Goal: Task Accomplishment & Management: Use online tool/utility

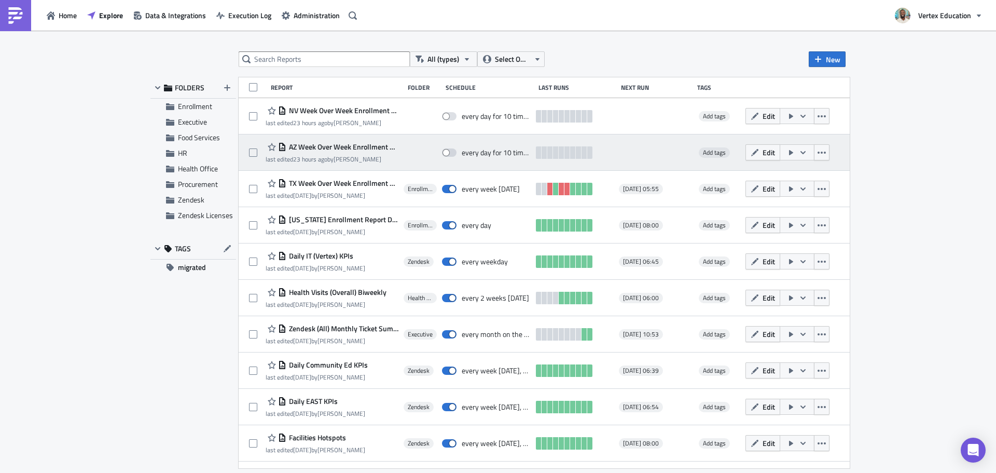
click at [362, 146] on span "AZ Week Over Week Enrollment & Attendance Rate Report" at bounding box center [342, 146] width 112 height 9
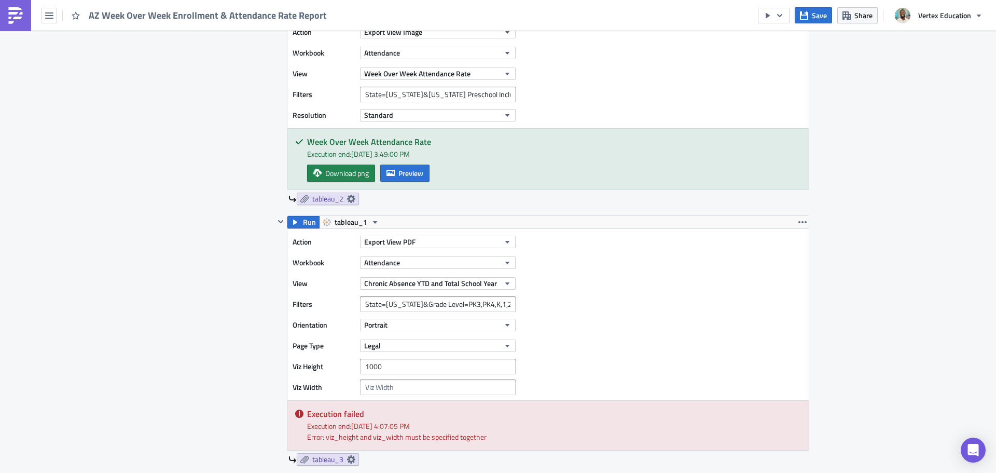
scroll to position [727, 0]
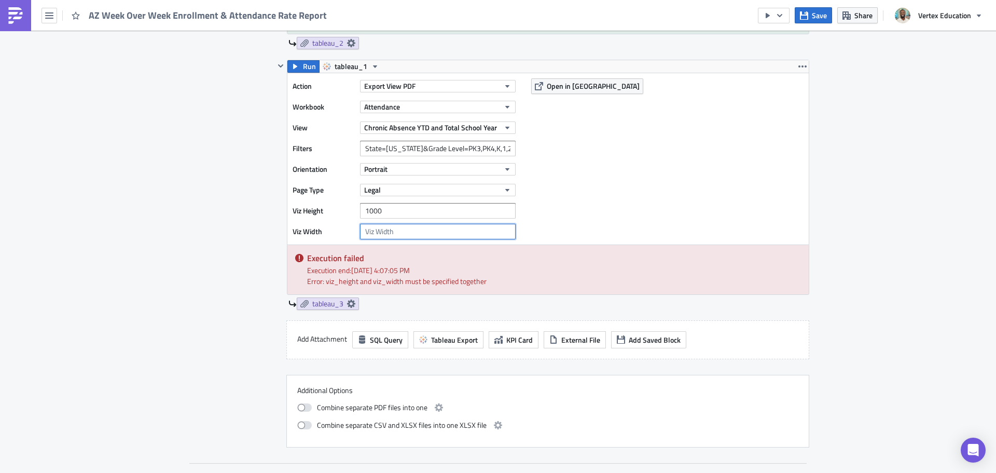
click at [422, 231] on input "number" at bounding box center [438, 232] width 156 height 16
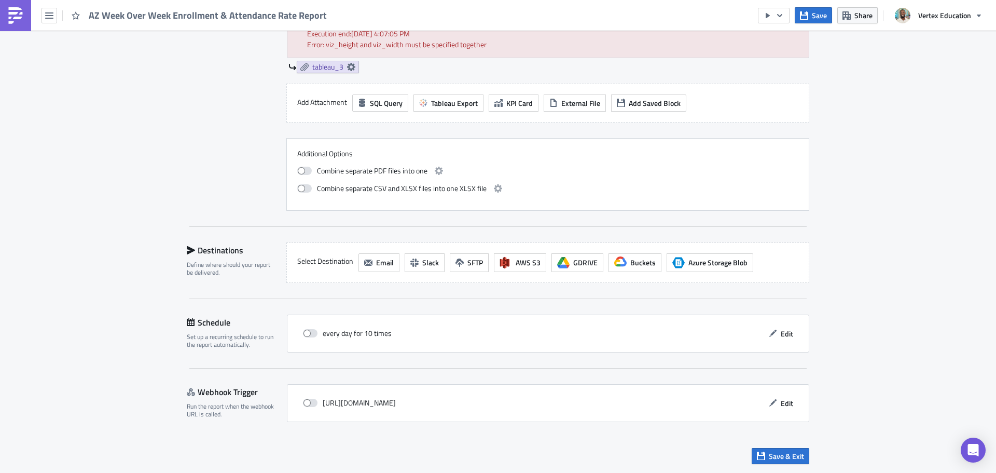
scroll to position [704, 0]
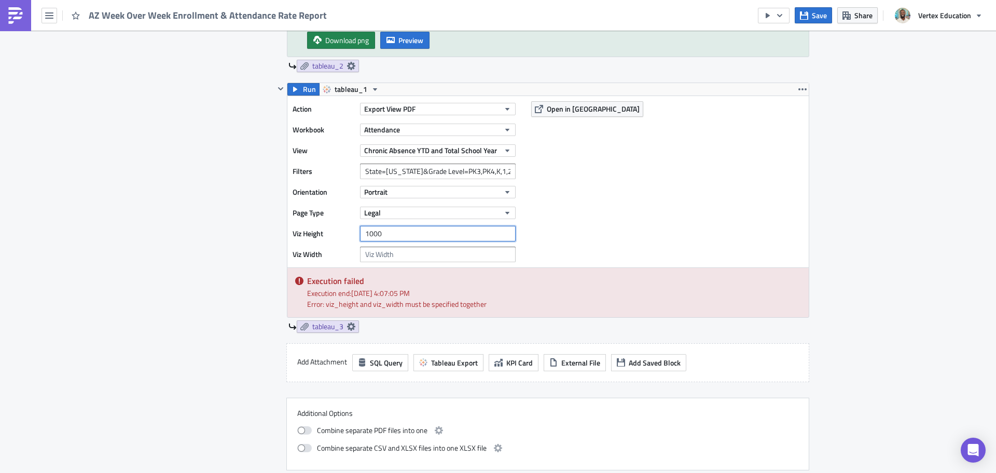
click at [403, 227] on input "1000" at bounding box center [438, 234] width 156 height 16
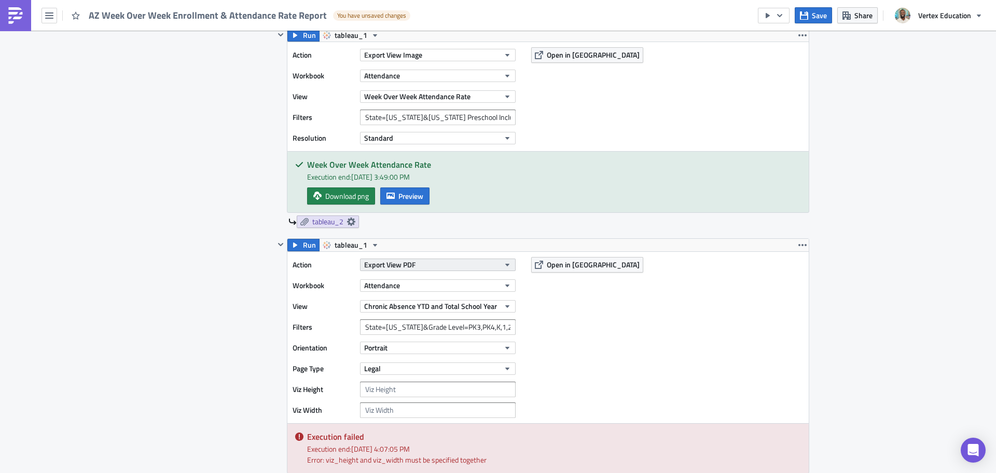
click at [416, 268] on button "Export View PDF" at bounding box center [438, 264] width 156 height 12
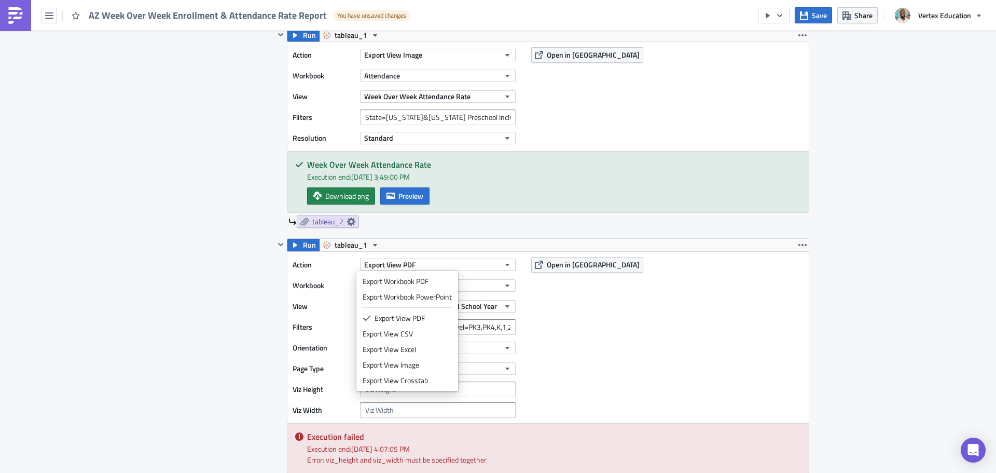
drag, startPoint x: 559, startPoint y: 308, endPoint x: 560, endPoint y: 296, distance: 11.9
click at [559, 305] on div "Action Export View PDF Workbook Attendance View Chronic Absence YTD and Total S…" at bounding box center [549, 337] width 522 height 171
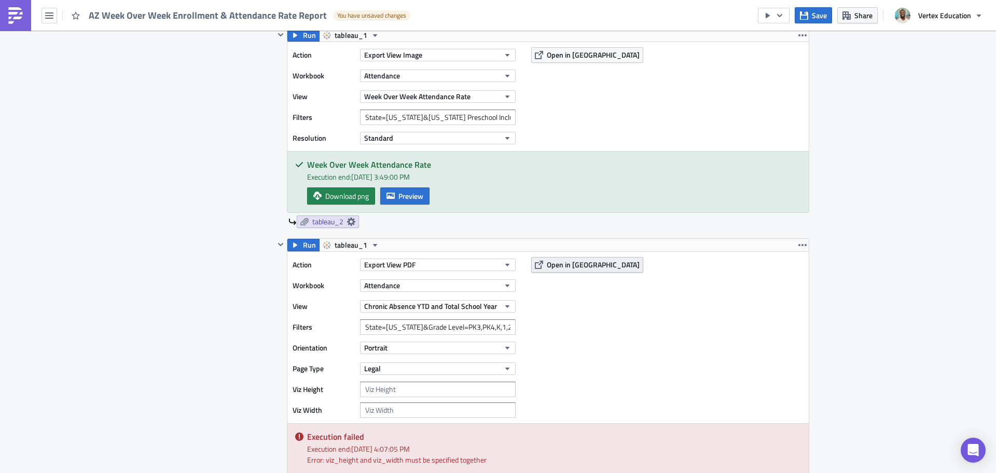
click at [564, 263] on span "Open in [GEOGRAPHIC_DATA]" at bounding box center [593, 264] width 93 height 11
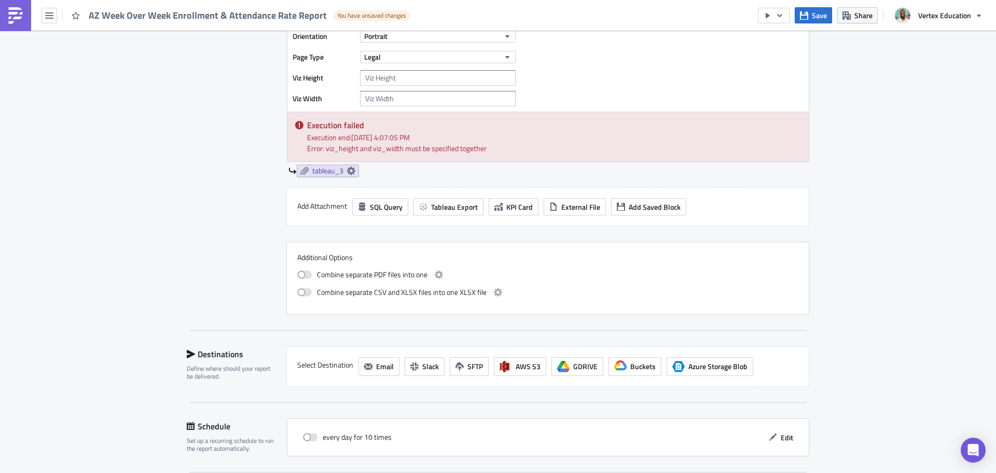
scroll to position [963, 0]
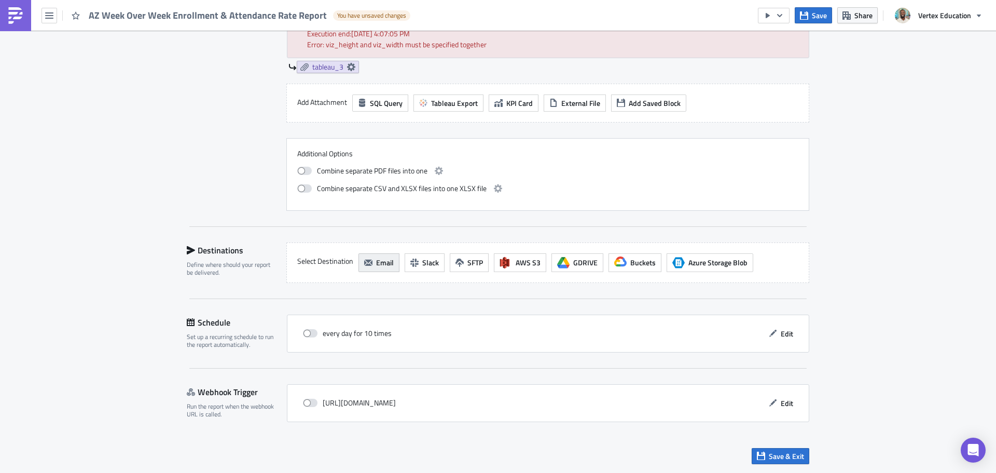
click at [380, 261] on span "Email" at bounding box center [385, 262] width 18 height 11
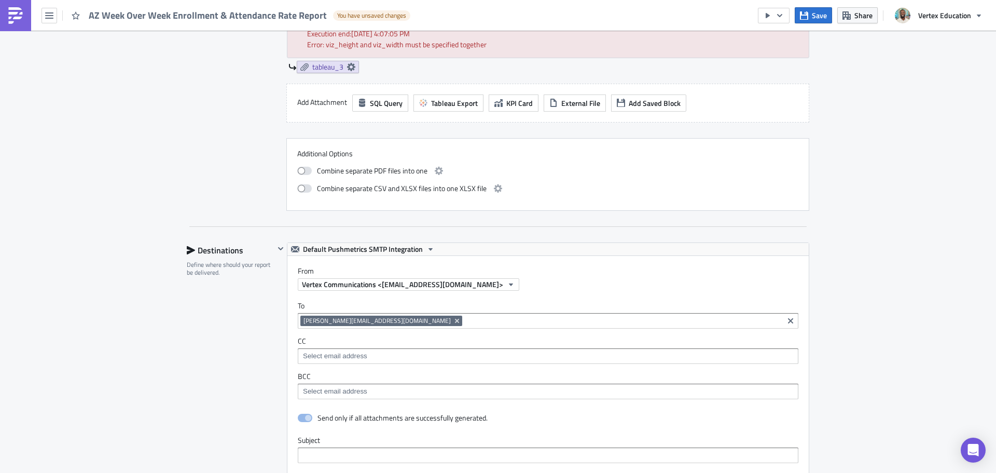
scroll to position [0, 0]
click at [453, 321] on icon "Remove Tag" at bounding box center [457, 321] width 8 height 8
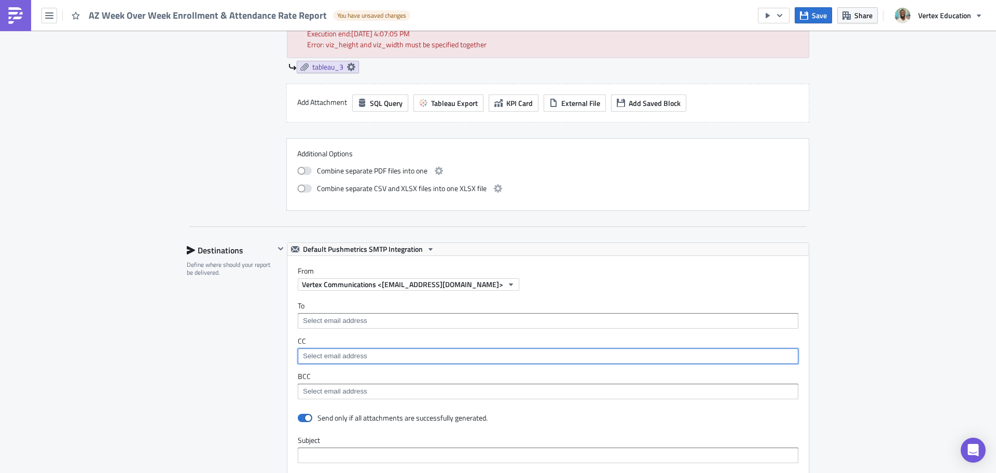
click at [359, 355] on input at bounding box center [547, 356] width 495 height 10
type input "daniel"
click at [358, 357] on input "daniel" at bounding box center [547, 356] width 495 height 10
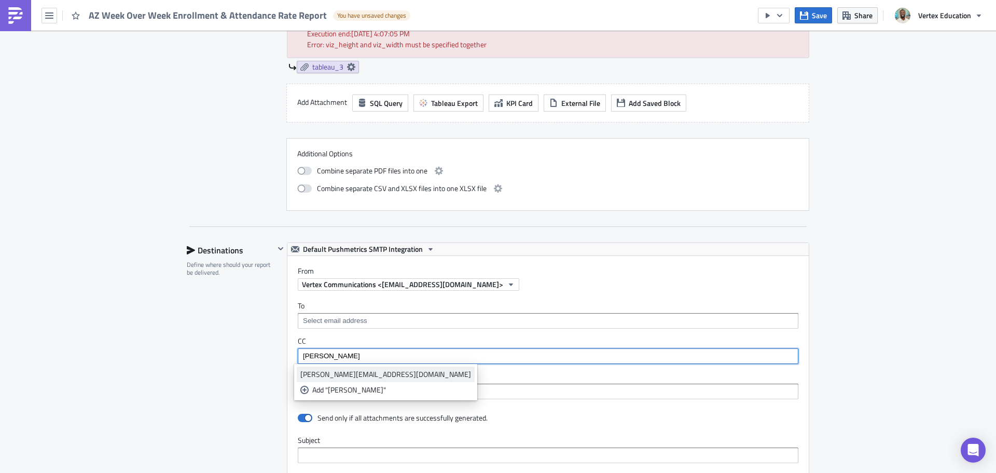
click at [350, 375] on div "[PERSON_NAME][EMAIL_ADDRESS][DOMAIN_NAME]" at bounding box center [385, 374] width 171 height 10
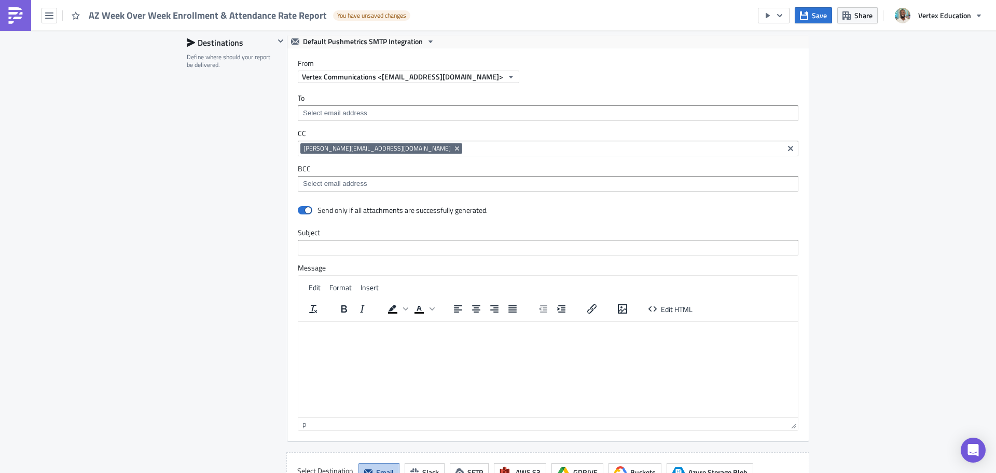
click at [414, 154] on div "[PERSON_NAME][EMAIL_ADDRESS][DOMAIN_NAME]" at bounding box center [540, 149] width 481 height 13
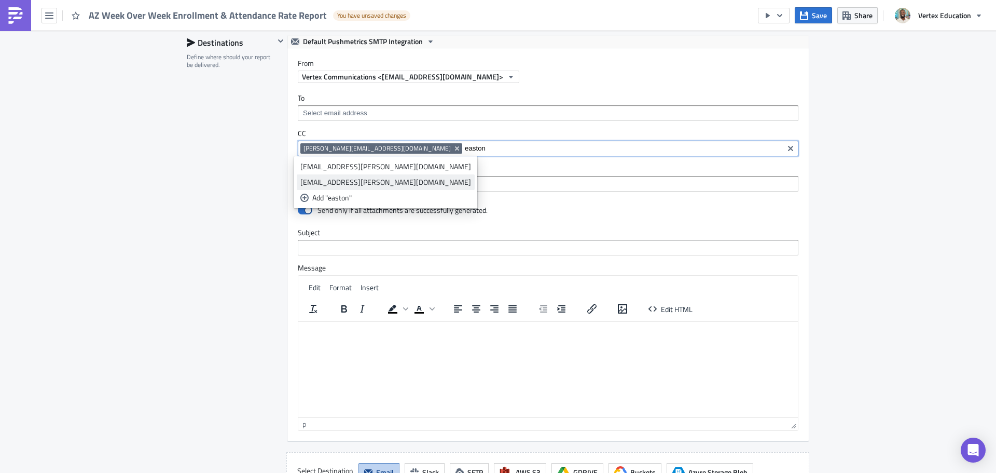
type input "easton"
click at [405, 184] on div "[EMAIL_ADDRESS][PERSON_NAME][DOMAIN_NAME]" at bounding box center [385, 182] width 171 height 10
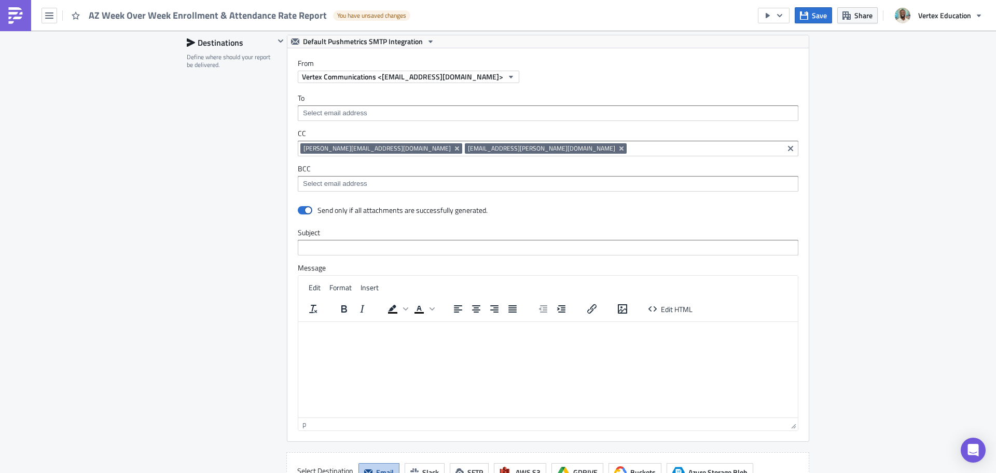
click at [346, 334] on html at bounding box center [548, 329] width 500 height 17
click at [360, 338] on html at bounding box center [548, 329] width 500 height 17
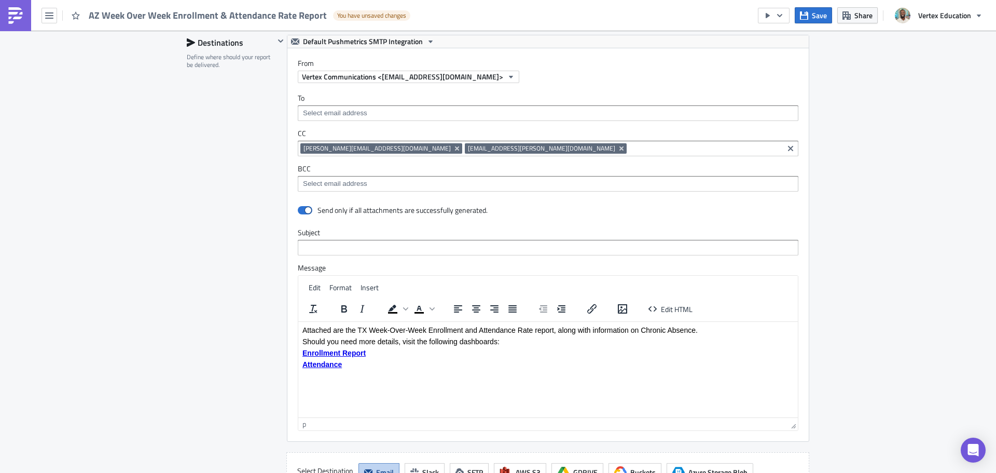
click at [367, 329] on p "Attached are the TX Week-Over-Week Enrollment and Attendance Rate report, along…" at bounding box center [548, 329] width 491 height 8
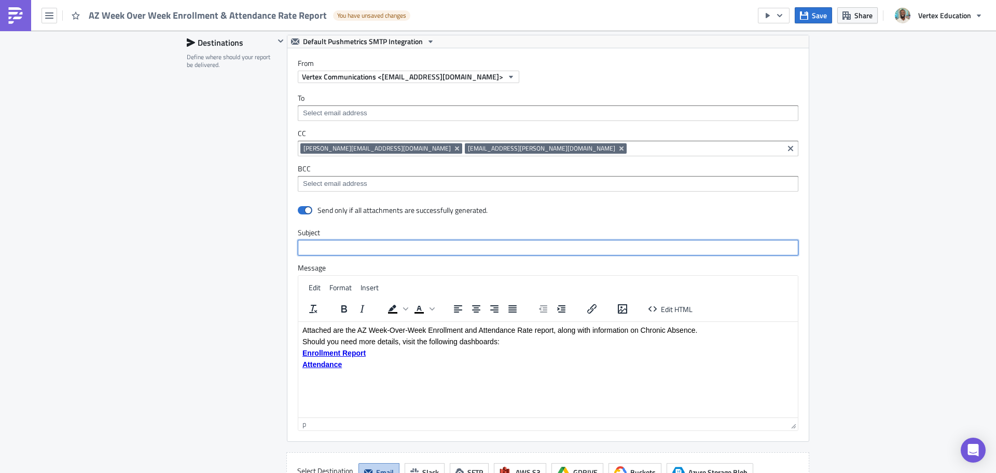
click at [327, 245] on input "text" at bounding box center [548, 248] width 501 height 16
click at [306, 247] on input "TX Week Over Week Enrollment & Attendance Rate + Chronic Absence" at bounding box center [548, 248] width 501 height 16
type input "AZ Week Over Week Enrollment & Attendance Rate + Chronic Absence"
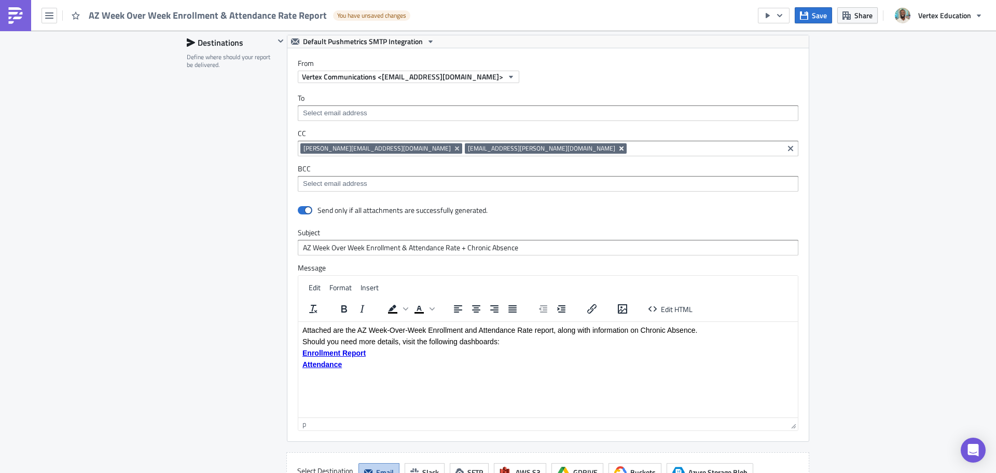
click at [620, 149] on icon "Remove Tag" at bounding box center [622, 148] width 4 height 4
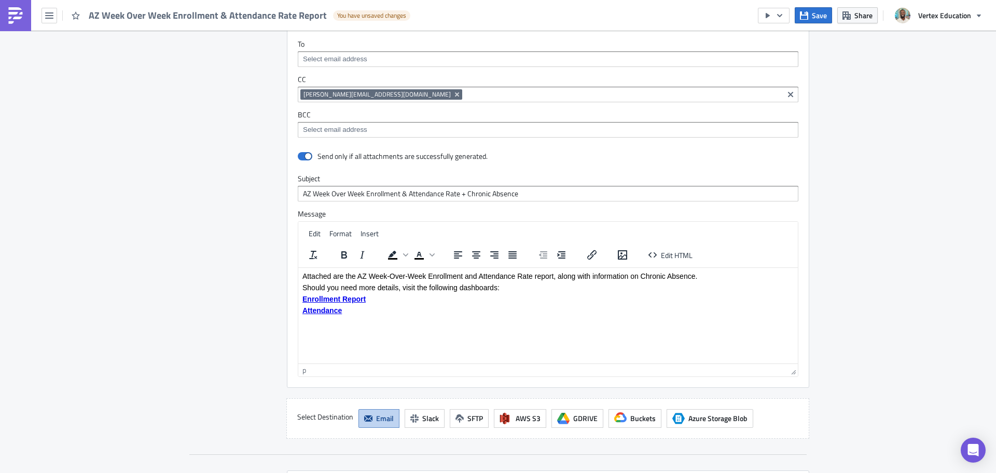
scroll to position [1121, 0]
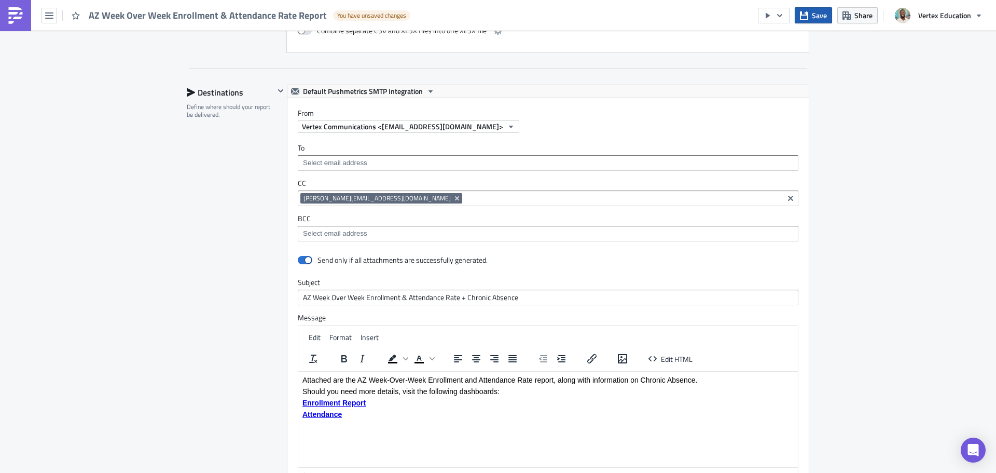
click at [825, 16] on span "Save" at bounding box center [819, 15] width 15 height 11
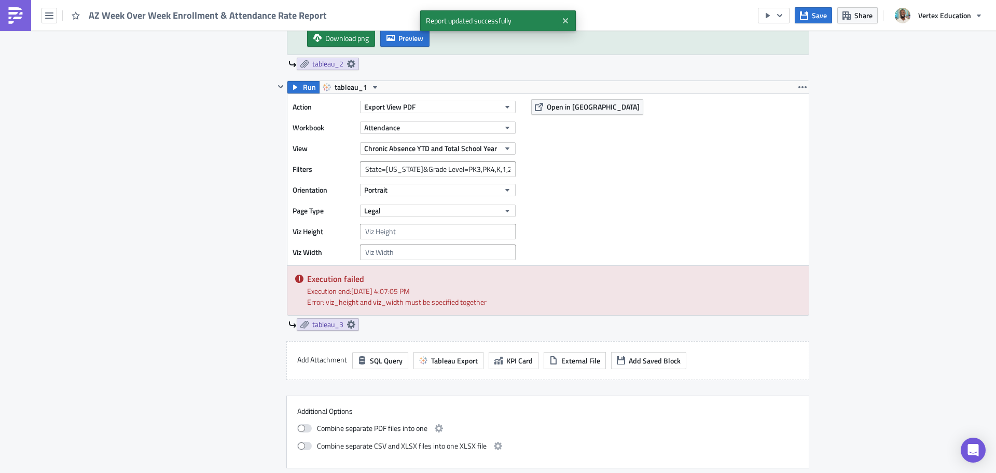
scroll to position [654, 0]
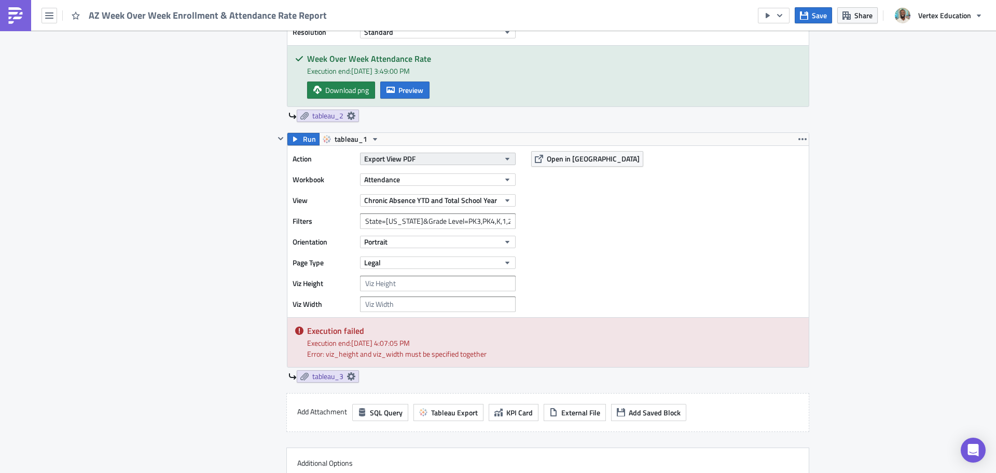
click at [406, 155] on span "Export View PDF" at bounding box center [389, 158] width 51 height 11
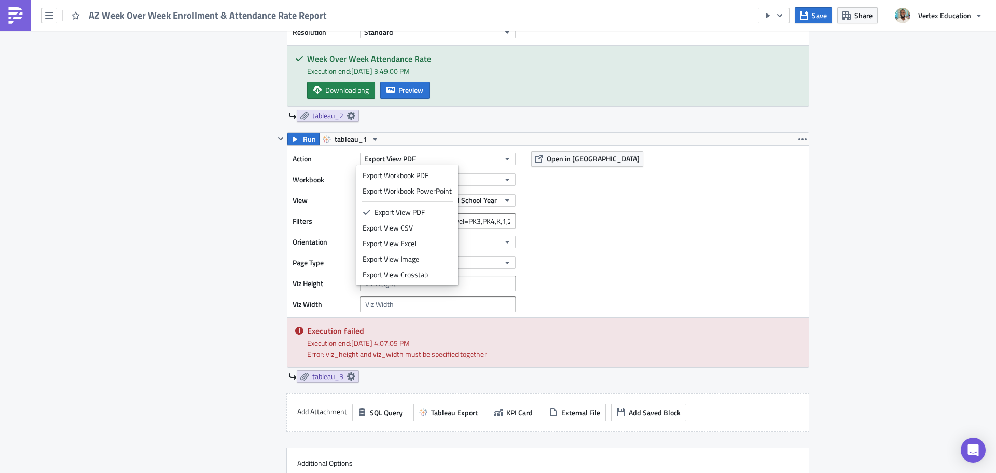
click at [414, 258] on div "Export View Image" at bounding box center [407, 259] width 89 height 10
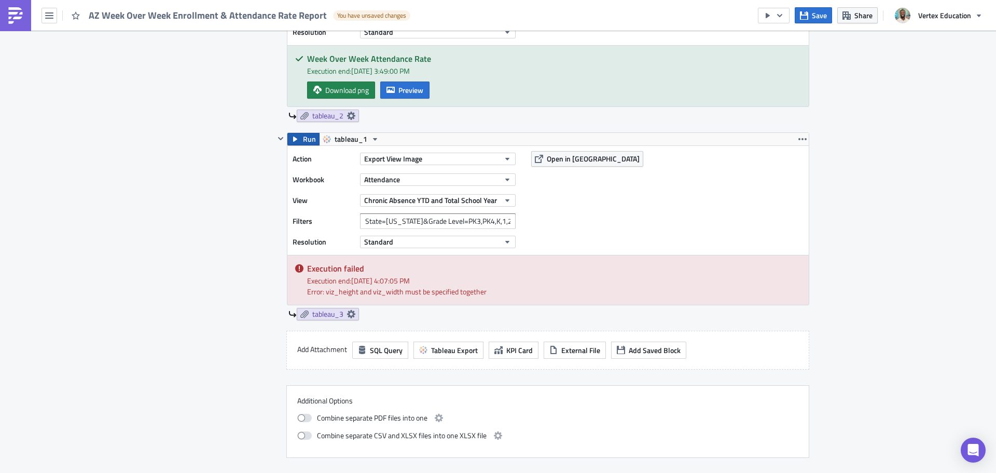
click at [307, 142] on span "Run" at bounding box center [309, 139] width 13 height 12
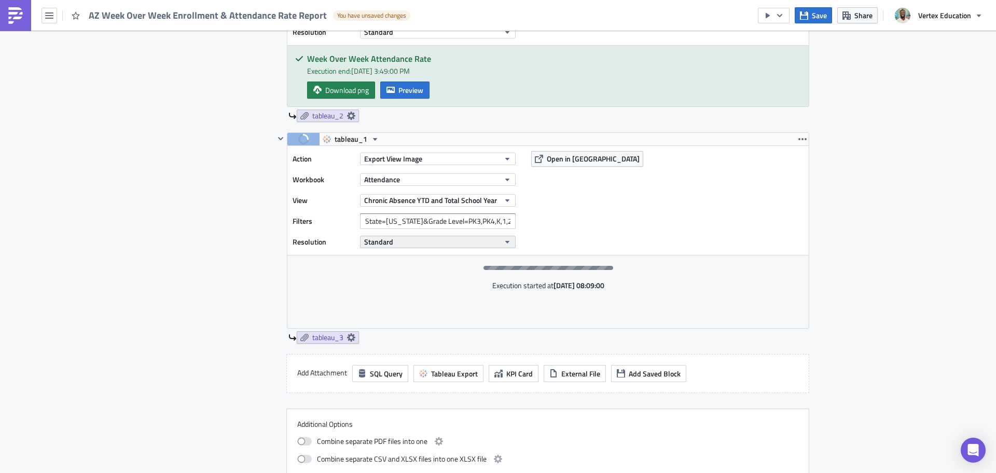
click at [466, 242] on button "Standard" at bounding box center [438, 242] width 156 height 12
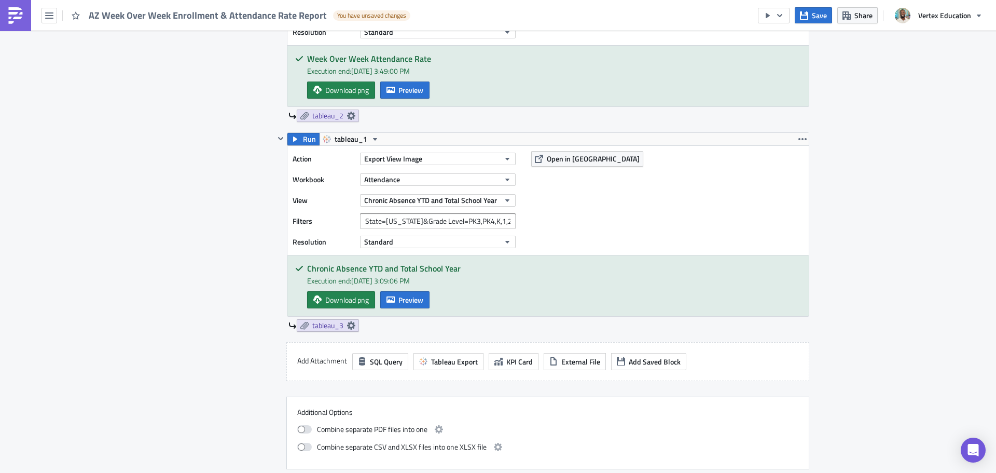
click at [13, 12] on img at bounding box center [15, 15] width 17 height 17
click at [43, 15] on button "button" at bounding box center [50, 16] width 16 height 16
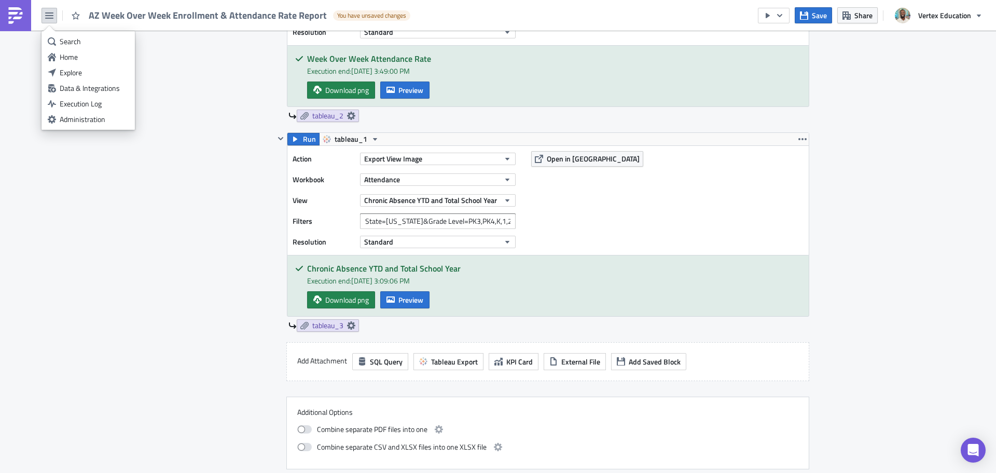
click at [13, 74] on div "Execution Log Edit " AZ Week Over Week Enrollment & Attendance Rate Report " Dr…" at bounding box center [498, 263] width 996 height 1773
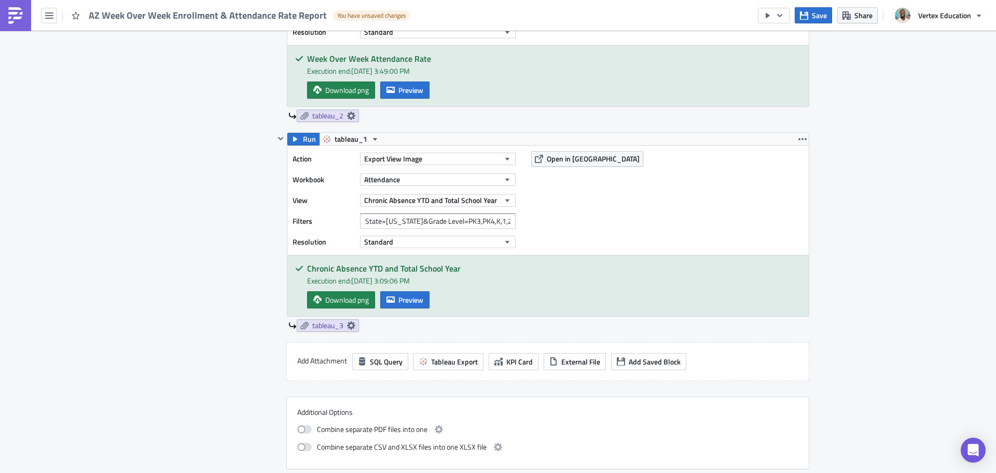
click at [23, 15] on img at bounding box center [15, 15] width 17 height 17
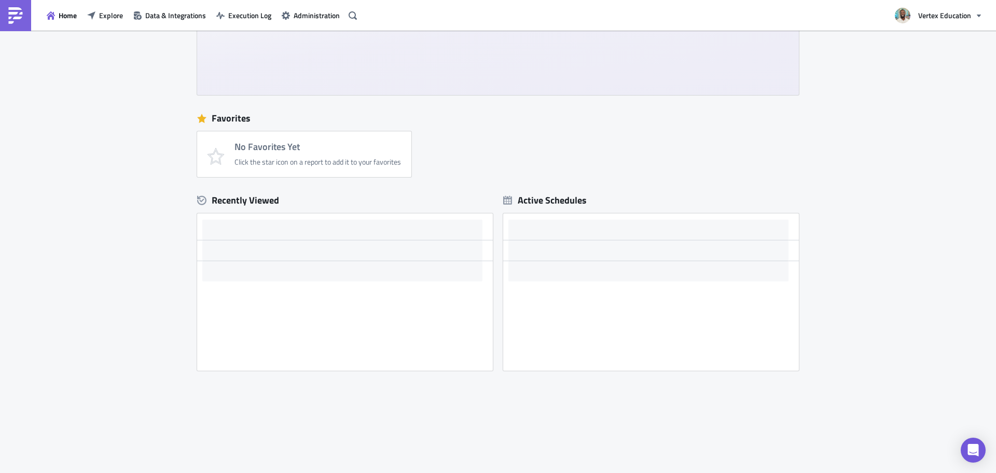
scroll to position [113, 0]
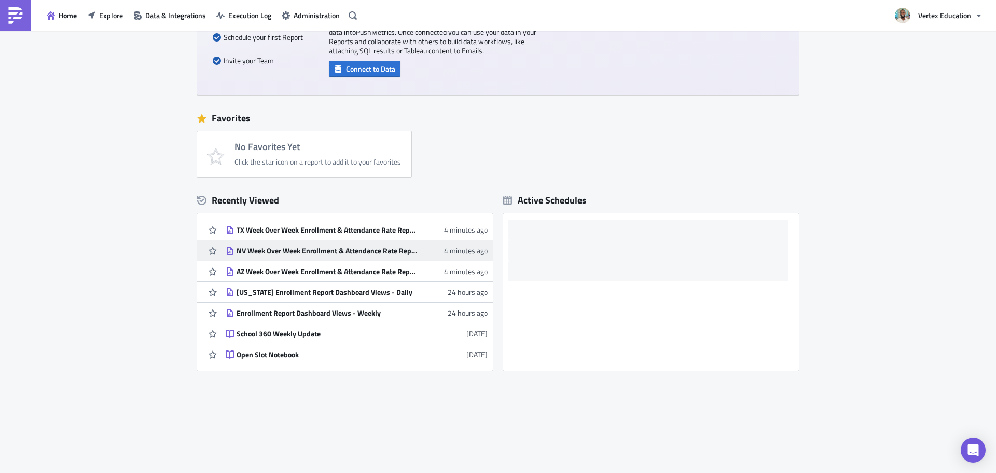
click at [294, 249] on div "NV Week Over Week Enrollment & Attendance Rate Report" at bounding box center [328, 250] width 182 height 9
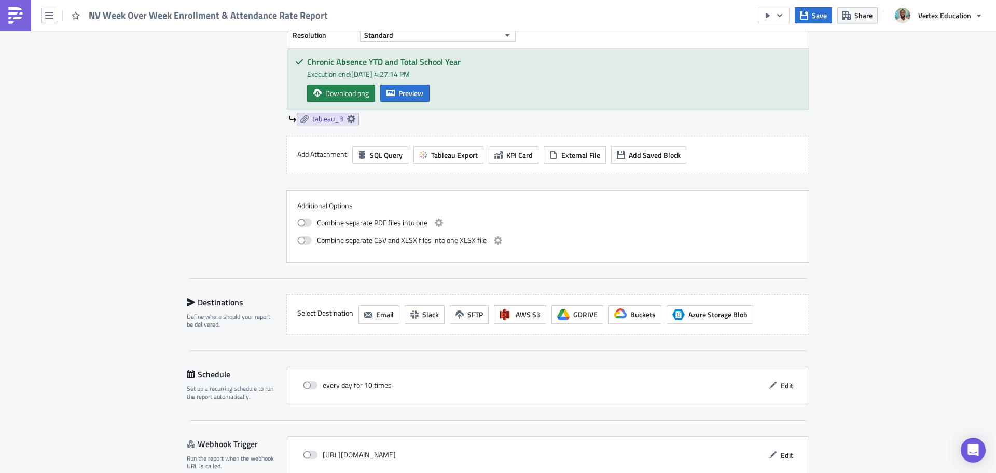
scroll to position [912, 0]
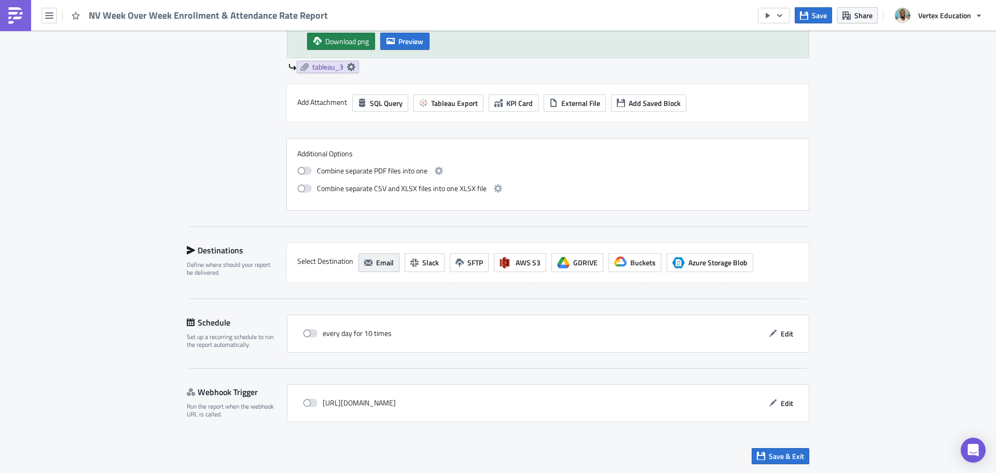
click at [376, 264] on span "Email" at bounding box center [385, 262] width 18 height 11
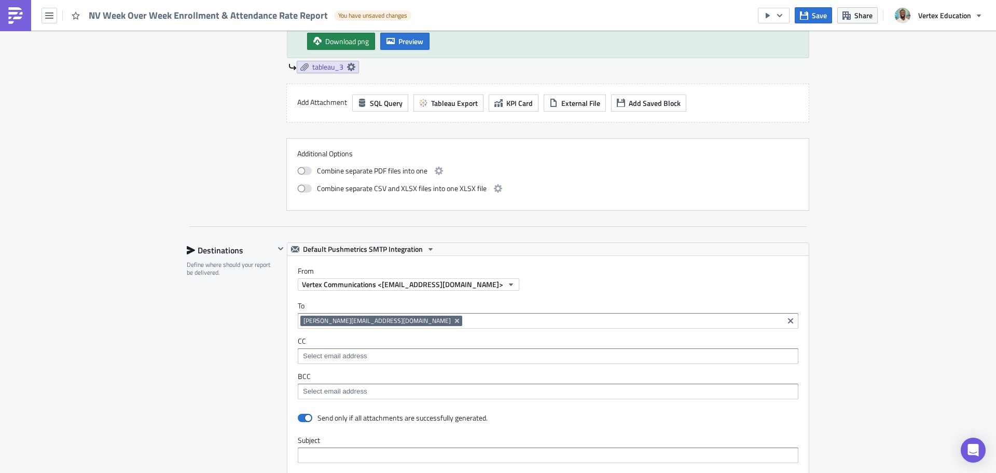
scroll to position [1016, 0]
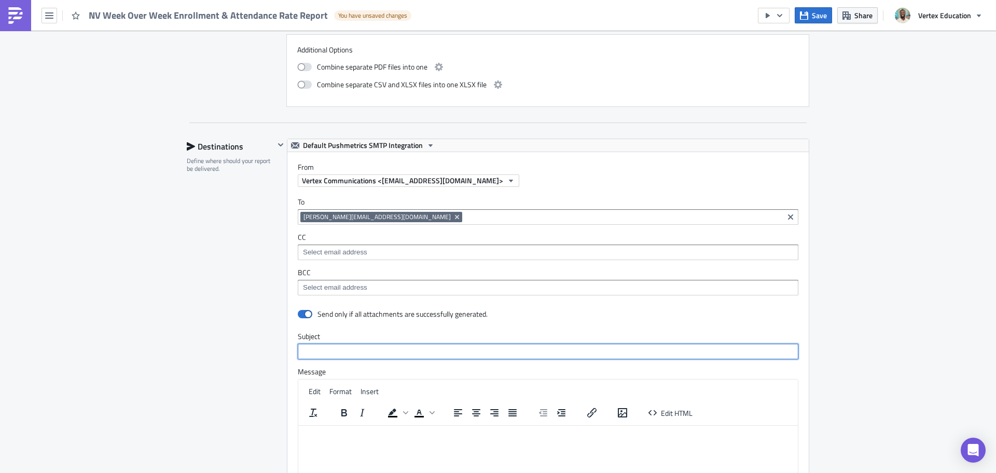
click at [335, 349] on input "text" at bounding box center [548, 352] width 501 height 16
paste input "TX Week Over Week Enrollment & Attendance Rate + Chronic Absence"
click at [307, 352] on input "TX Week Over Week Enrollment & Attendance Rate + Chronic Absence" at bounding box center [548, 352] width 501 height 16
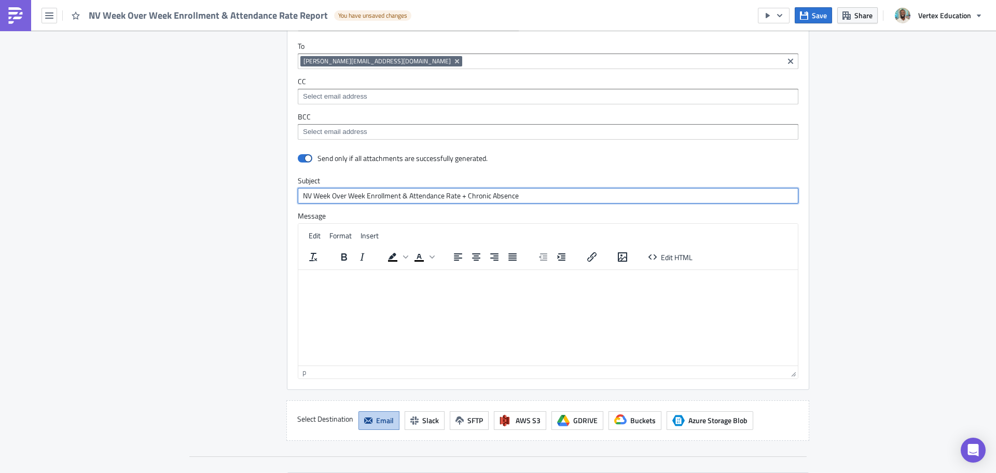
type input "NV Week Over Week Enrollment & Attendance Rate + Chronic Absence"
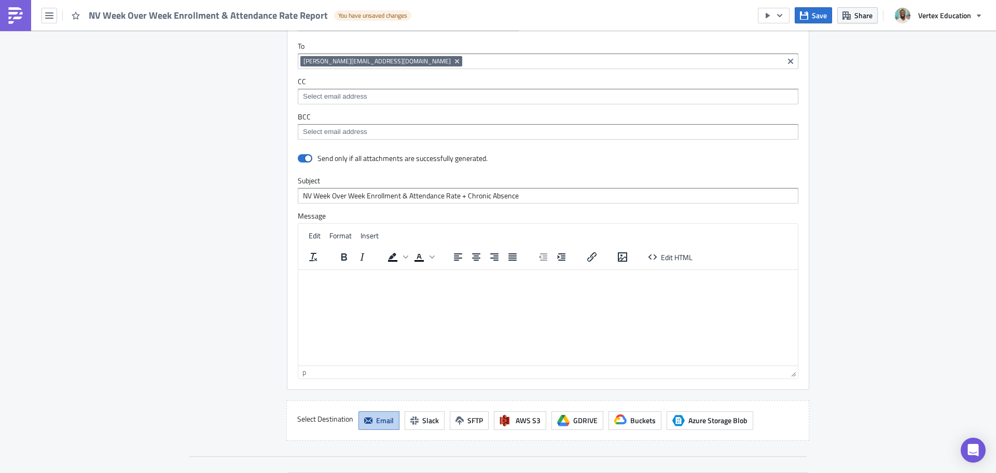
click at [356, 286] on html at bounding box center [548, 277] width 500 height 17
click at [333, 280] on p "Rich Text Area. Press ALT-0 for help." at bounding box center [548, 277] width 491 height 8
paste body "Rich Text Area. Press ALT-0 for help."
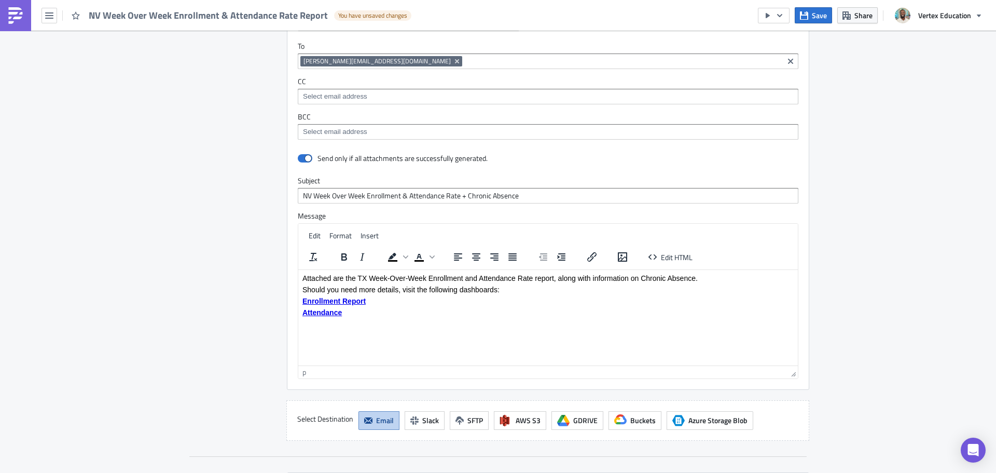
click at [369, 275] on p "Attached are the TX Week-Over-Week Enrollment and Attendance Rate report, along…" at bounding box center [548, 277] width 491 height 8
click at [365, 307] on body "Attached are the NV Week-Over-Week Enrollment and Attendance Rate report, along…" at bounding box center [548, 294] width 491 height 43
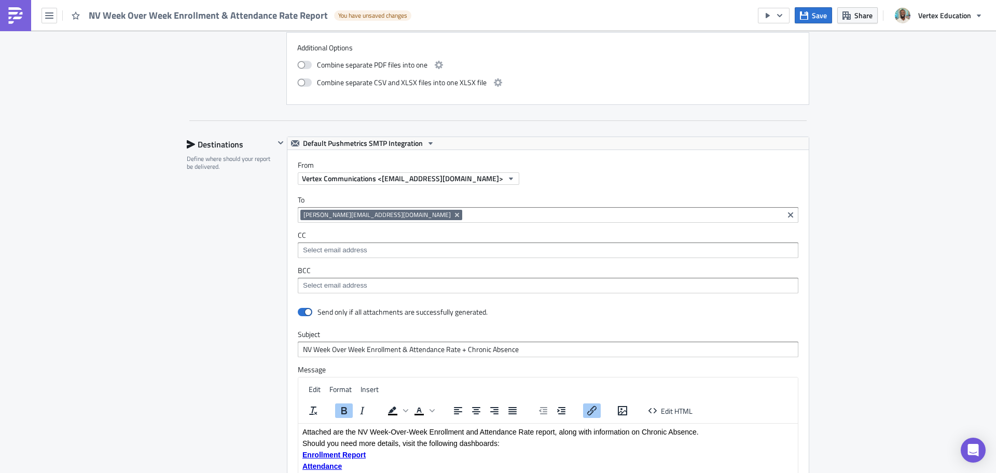
scroll to position [966, 0]
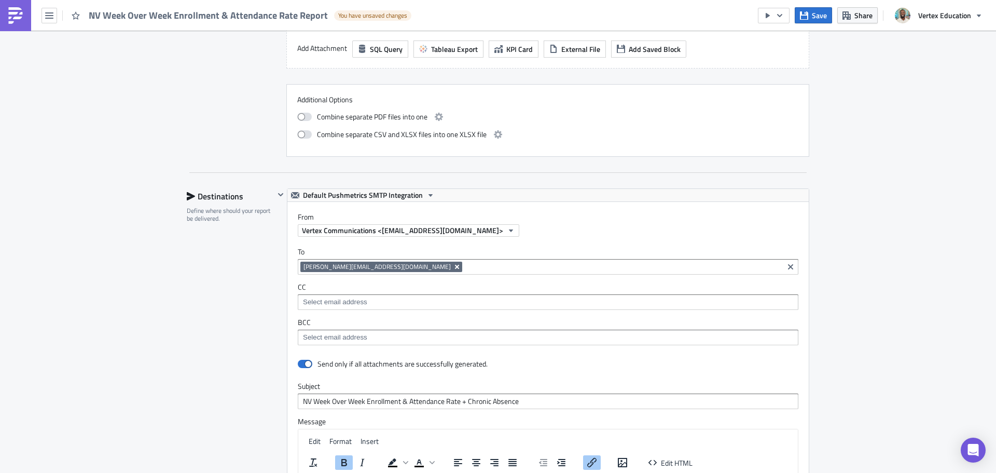
click at [455, 267] on icon "Remove Tag" at bounding box center [457, 267] width 4 height 4
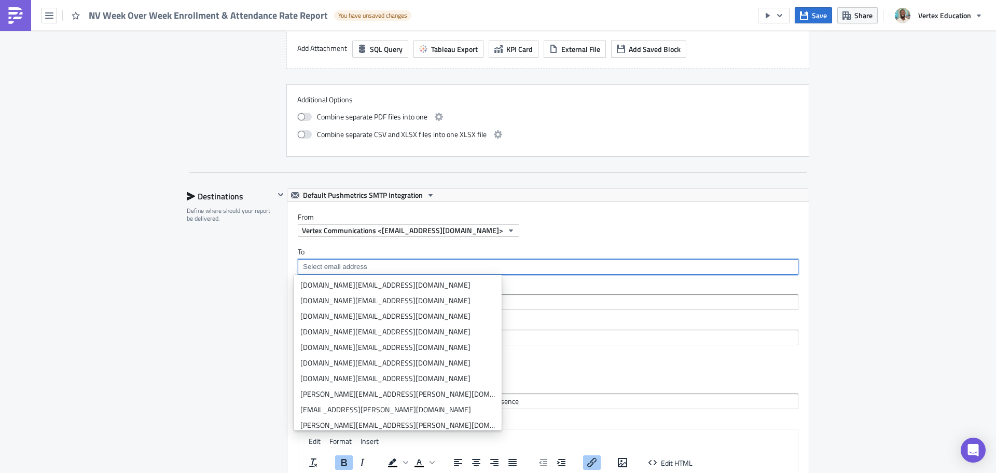
click at [548, 302] on input at bounding box center [547, 302] width 495 height 10
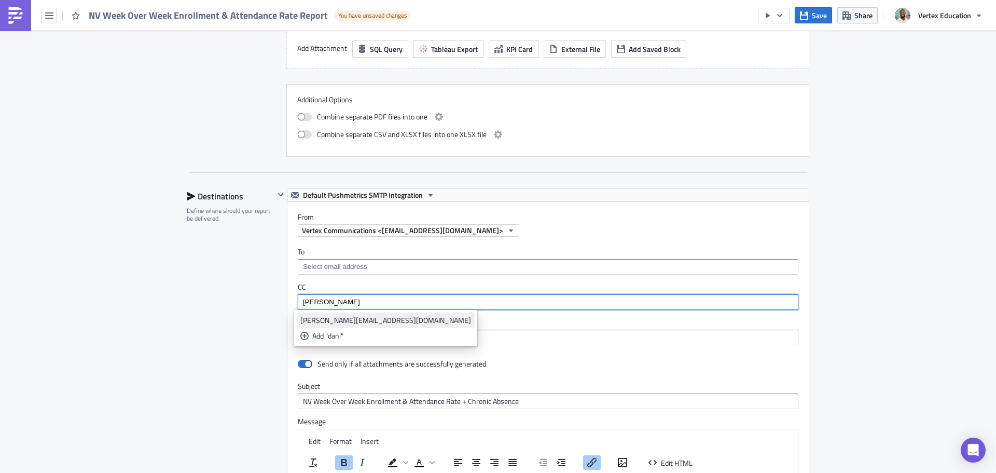
type input "dani"
click at [392, 320] on div "[PERSON_NAME][EMAIL_ADDRESS][DOMAIN_NAME]" at bounding box center [385, 320] width 171 height 10
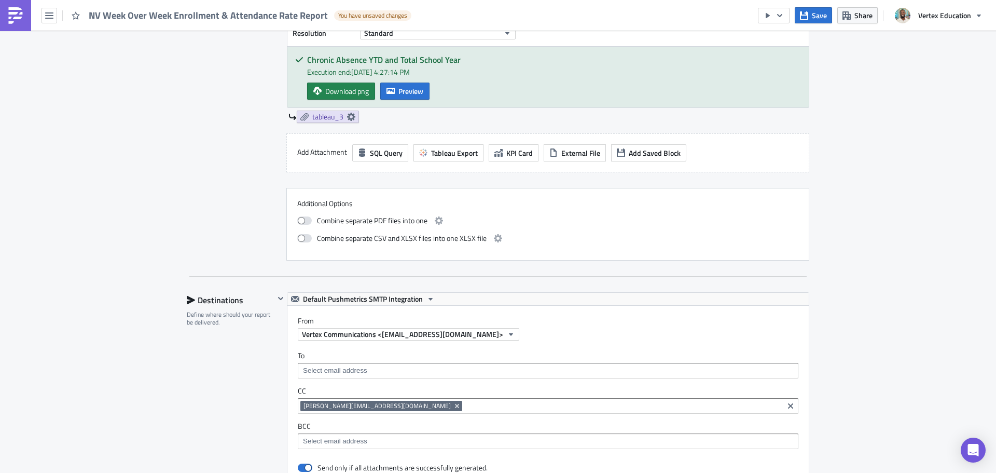
scroll to position [603, 0]
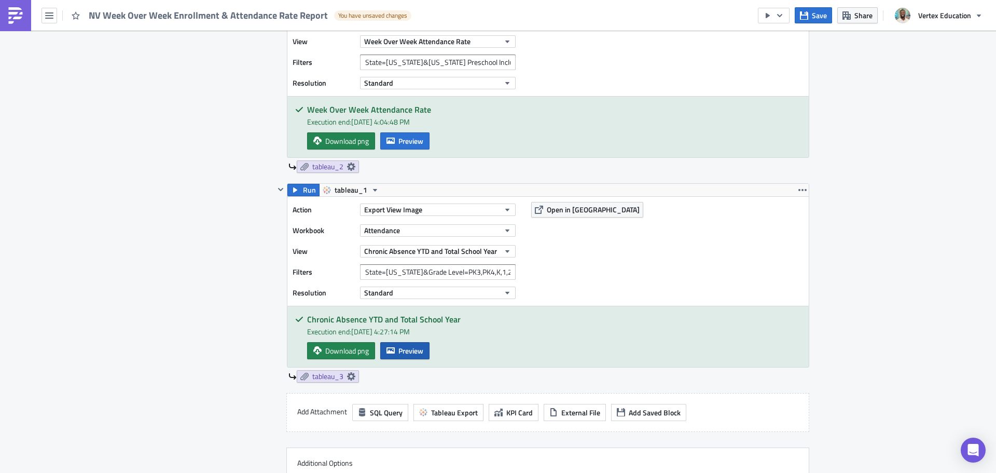
click at [407, 357] on button "Preview" at bounding box center [404, 350] width 49 height 17
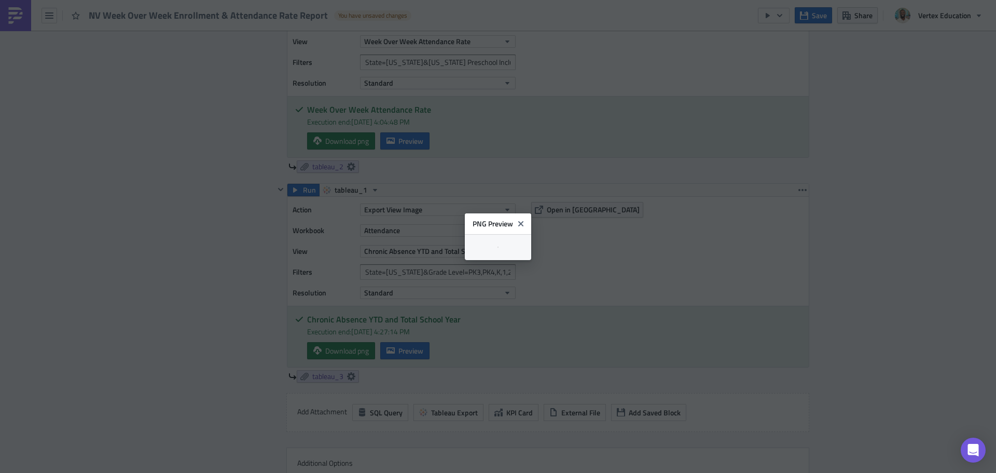
scroll to position [1, 0]
click at [910, 215] on body "NV Week Over Week Enrollment & Attendance Rate Report You have unsaved changes …" at bounding box center [498, 237] width 996 height 474
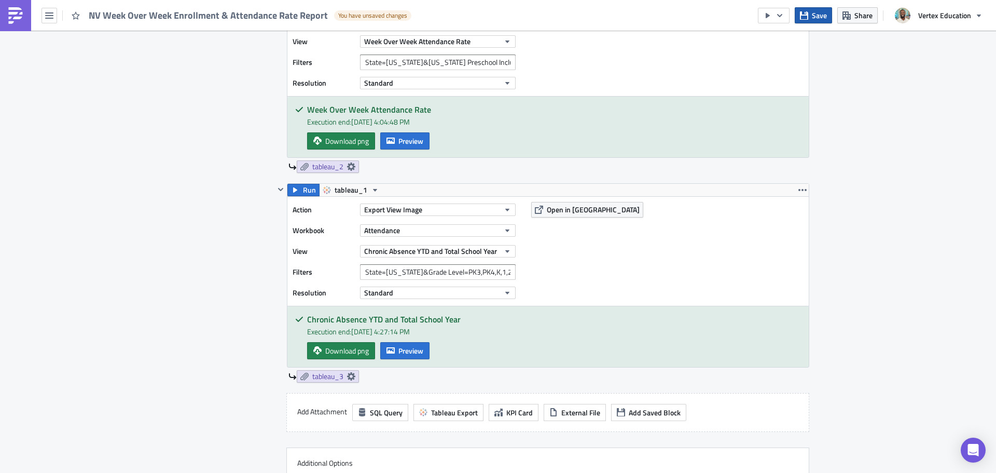
click at [813, 15] on span "Save" at bounding box center [819, 15] width 15 height 11
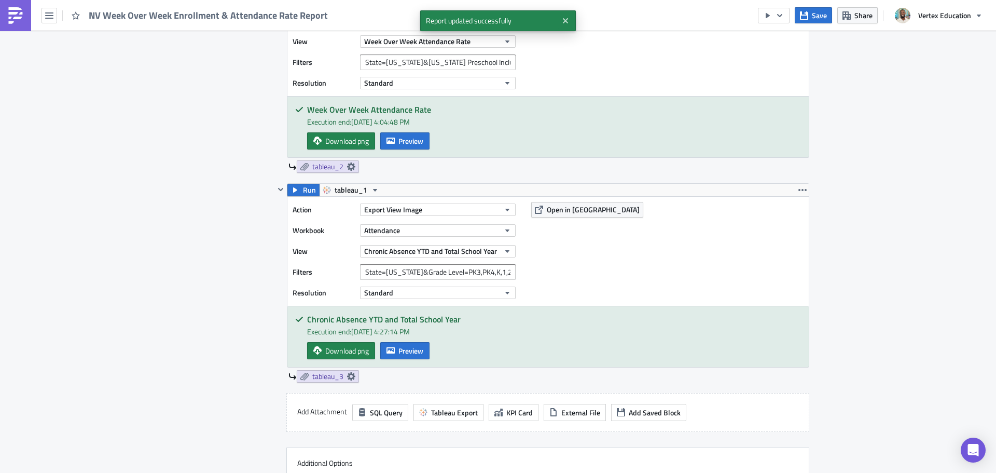
click at [25, 12] on link at bounding box center [15, 15] width 31 height 31
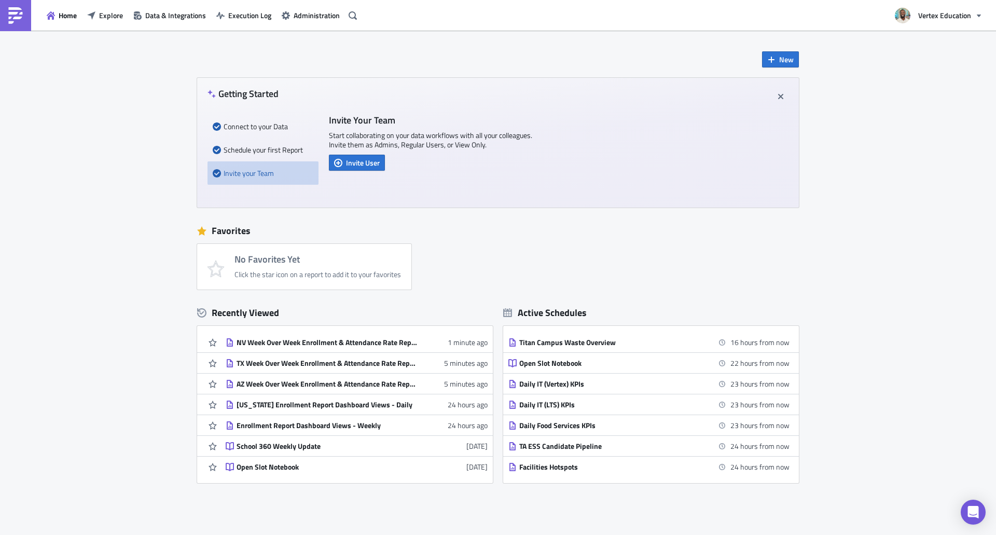
scroll to position [50, 0]
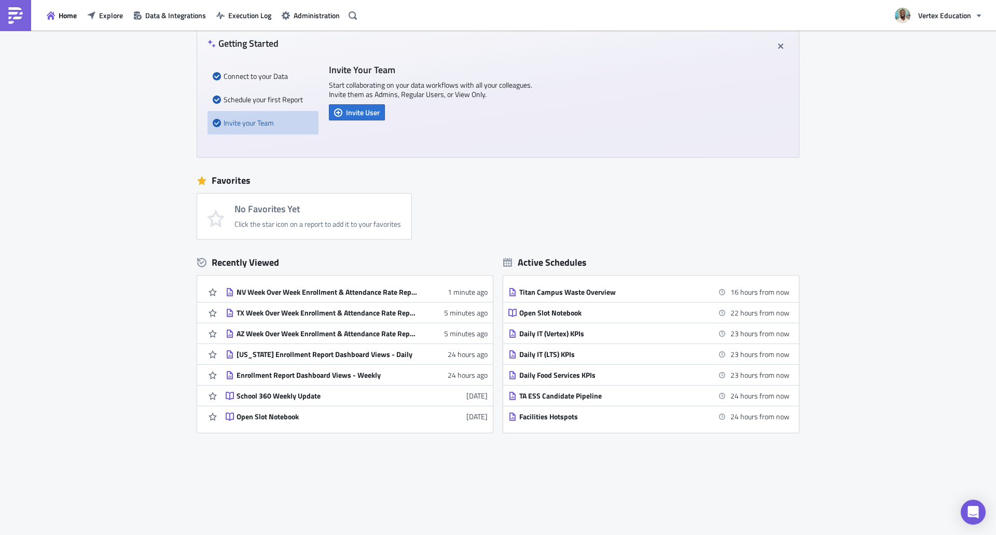
drag, startPoint x: 336, startPoint y: 289, endPoint x: 340, endPoint y: 298, distance: 10.2
click at [336, 289] on div "NV Week Over Week Enrollment & Attendance Rate Report" at bounding box center [328, 292] width 182 height 9
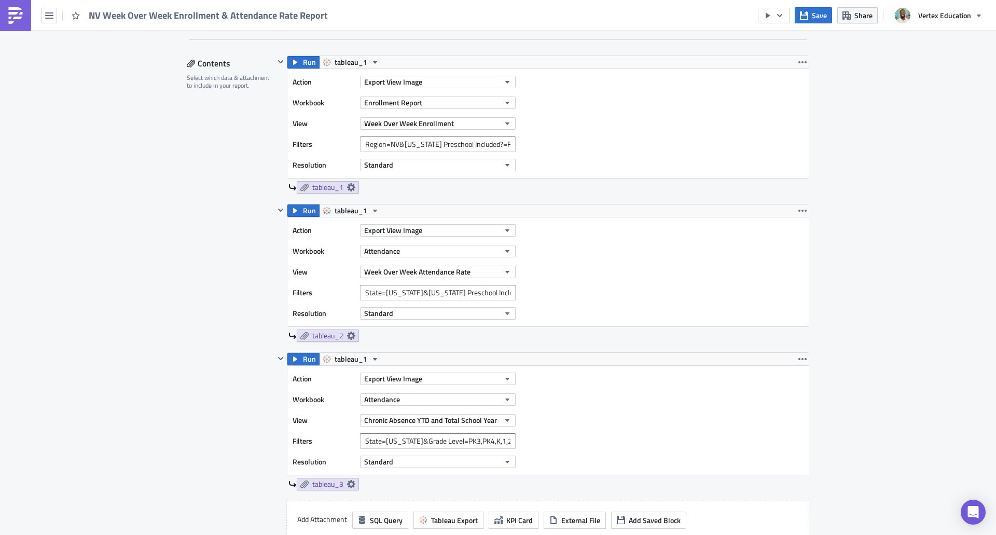
scroll to position [467, 0]
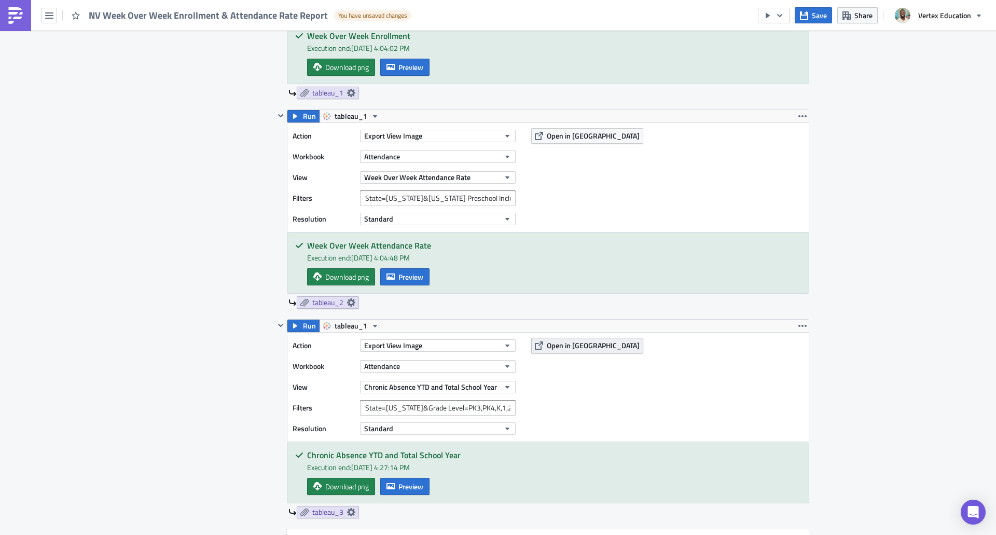
click at [557, 346] on span "Open in [GEOGRAPHIC_DATA]" at bounding box center [593, 345] width 93 height 11
click at [439, 412] on input "State=NV&Grade Level=PK3,PK4,K,1,2,3,4,5,6,7,8,9,10,11,12" at bounding box center [438, 408] width 156 height 16
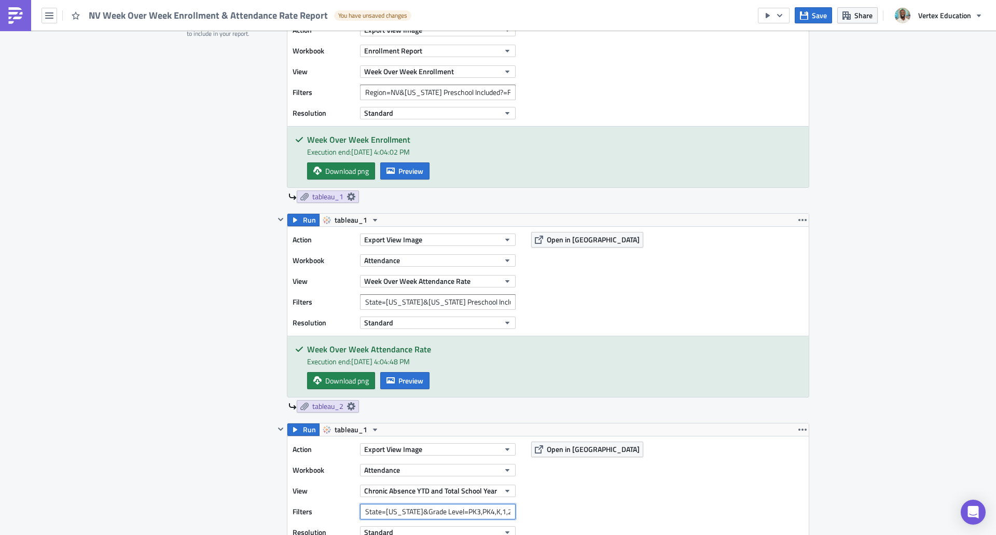
scroll to position [311, 0]
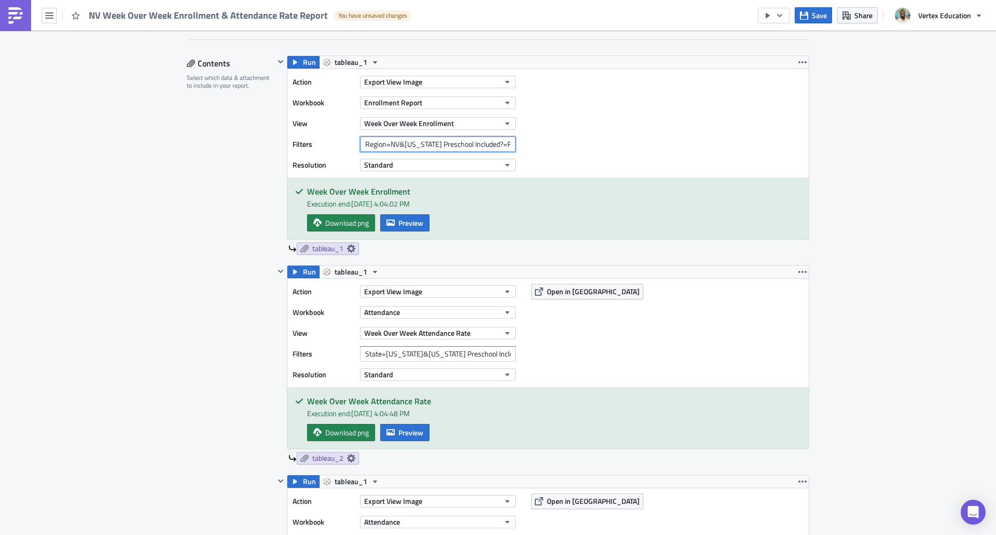
click at [443, 145] on input "Region=NV&Arizona Preschool Included?=False" at bounding box center [438, 144] width 156 height 16
click at [529, 143] on div "Action Export View Image Workbook Enrollment Report View Week Over Week Enrollm…" at bounding box center [549, 123] width 522 height 109
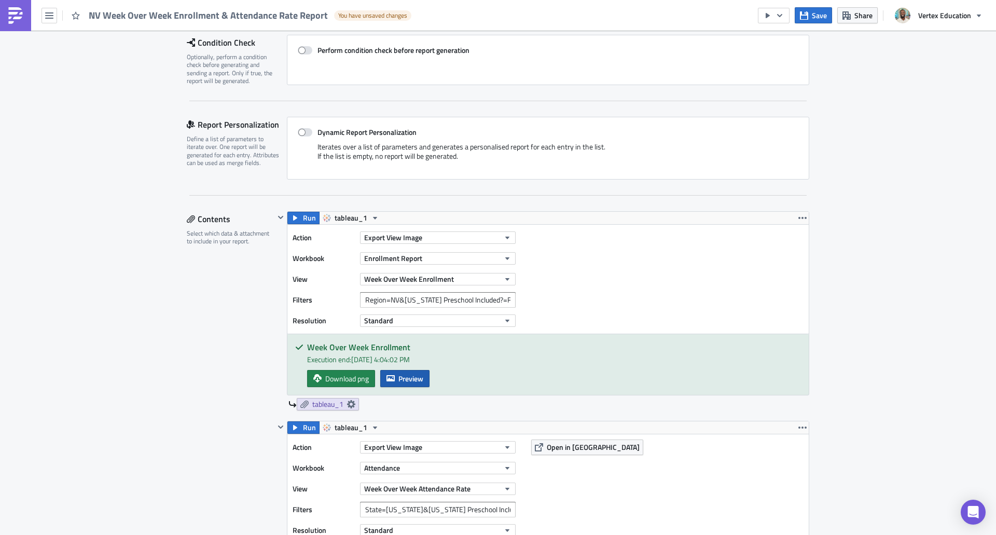
click at [409, 376] on span "Preview" at bounding box center [411, 378] width 25 height 11
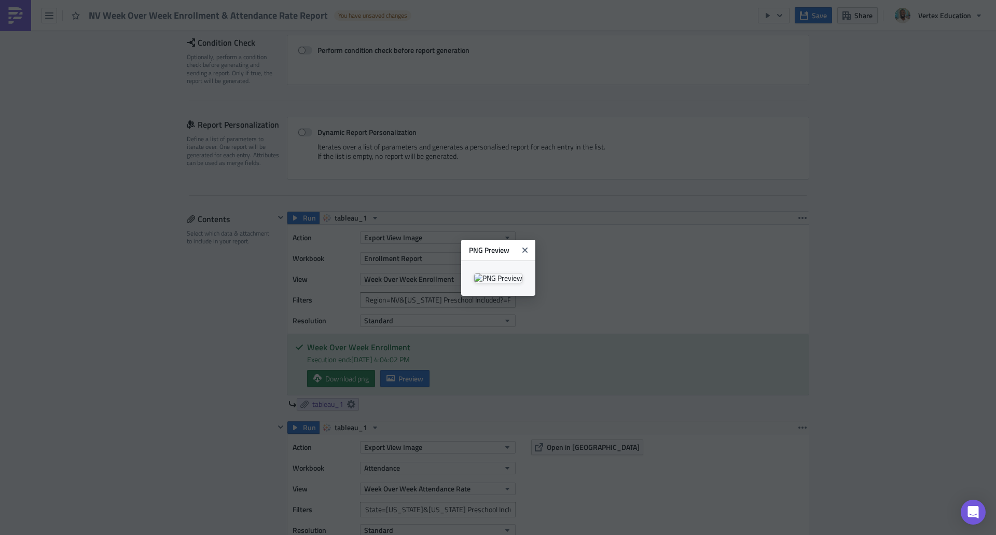
click at [598, 285] on body "NV Week Over Week Enrollment & Attendance Rate Report You have unsaved changes …" at bounding box center [498, 268] width 996 height 537
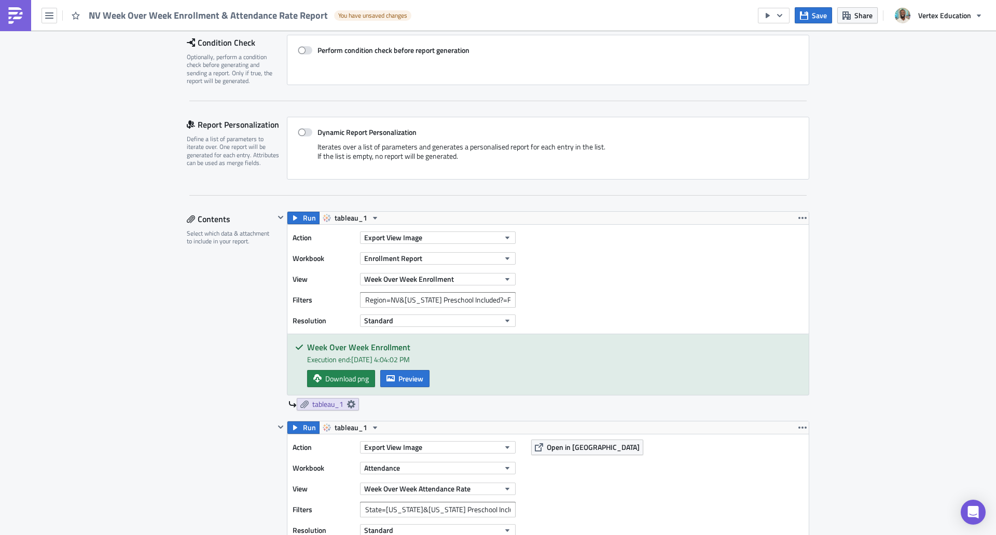
click at [560, 304] on div "Action Export View Image Workbook Enrollment Report View Week Over Week Enrollm…" at bounding box center [549, 279] width 522 height 109
click at [303, 216] on span "Run" at bounding box center [309, 218] width 13 height 12
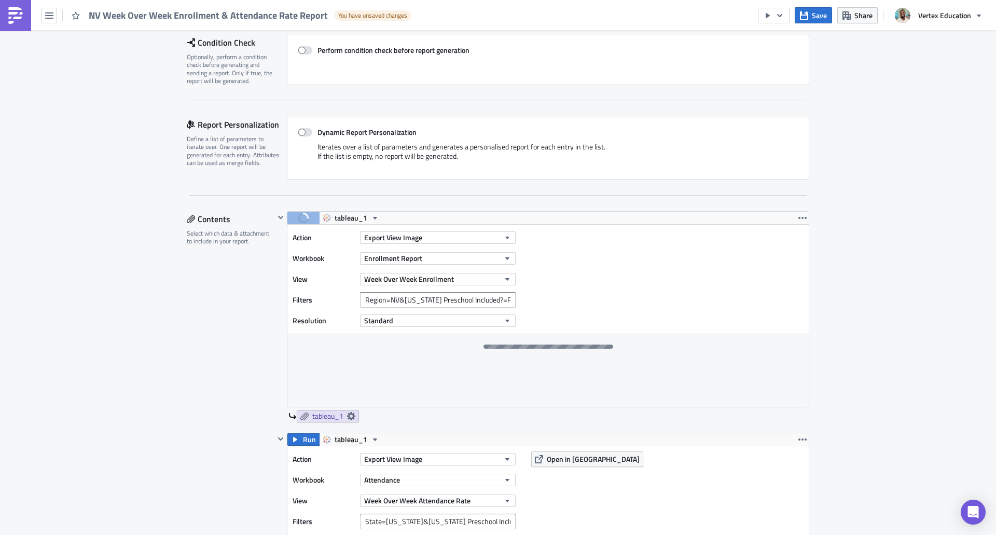
click at [546, 279] on div "Action Export View Image Workbook Enrollment Report View Week Over Week Enrollm…" at bounding box center [549, 279] width 522 height 109
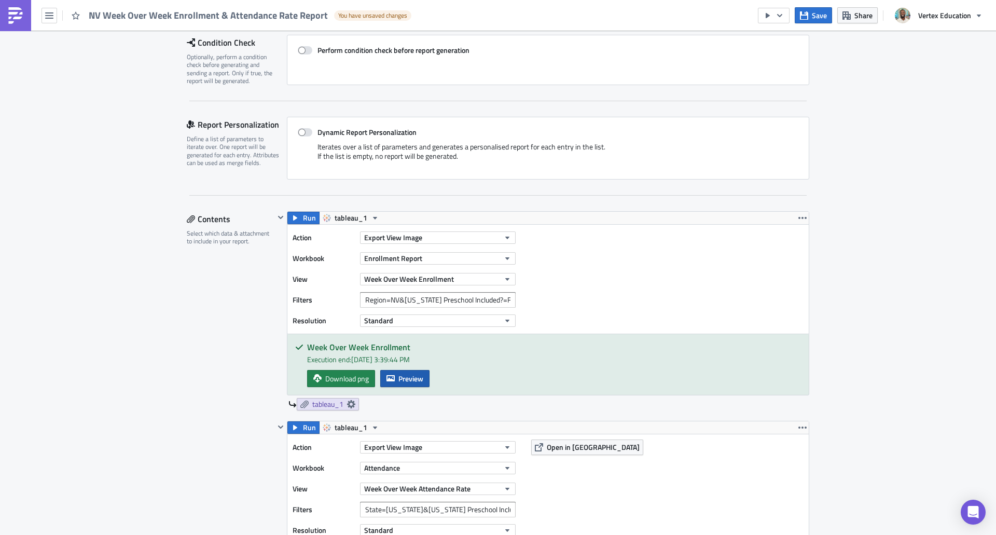
click at [399, 380] on span "Preview" at bounding box center [411, 378] width 25 height 11
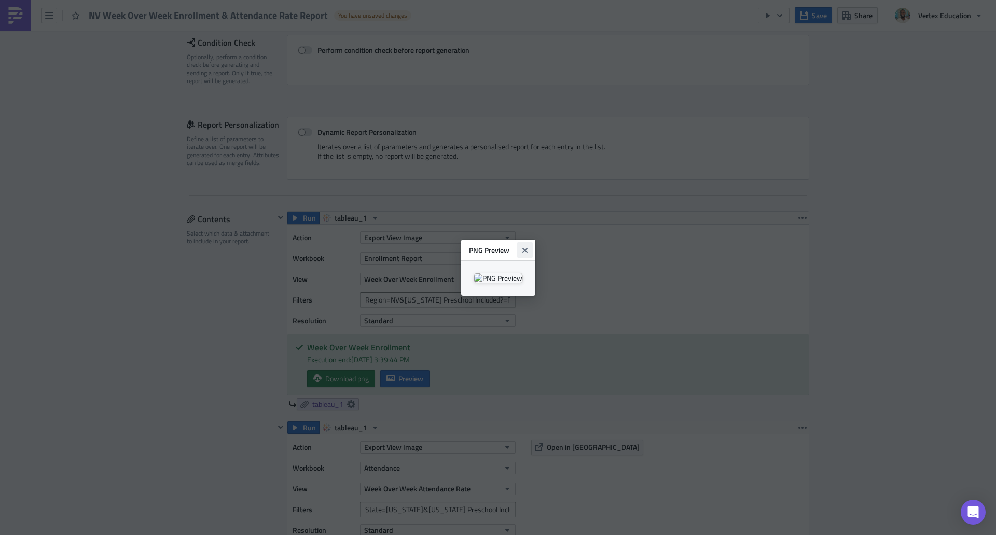
click at [527, 247] on icon "Close" at bounding box center [524, 249] width 5 height 5
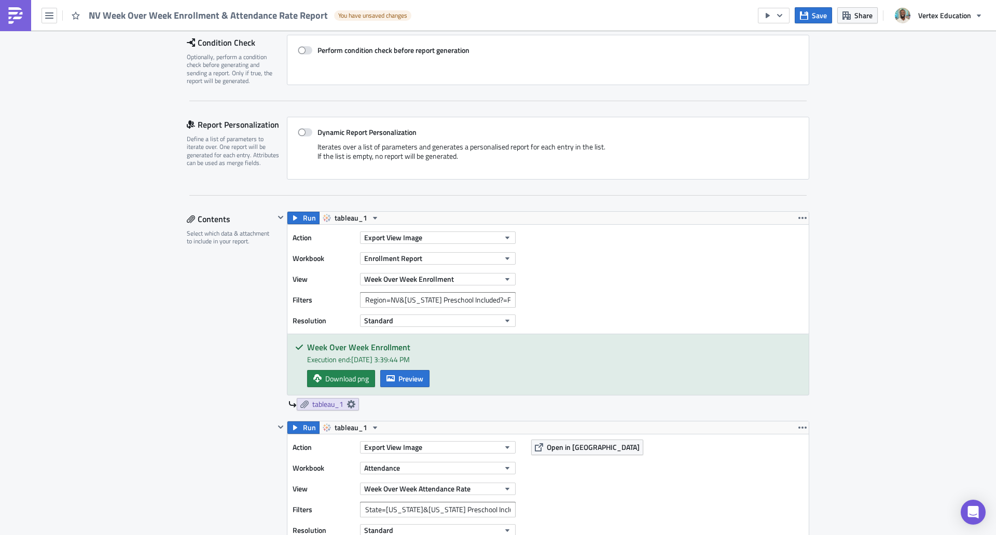
click at [9, 15] on img at bounding box center [15, 15] width 17 height 17
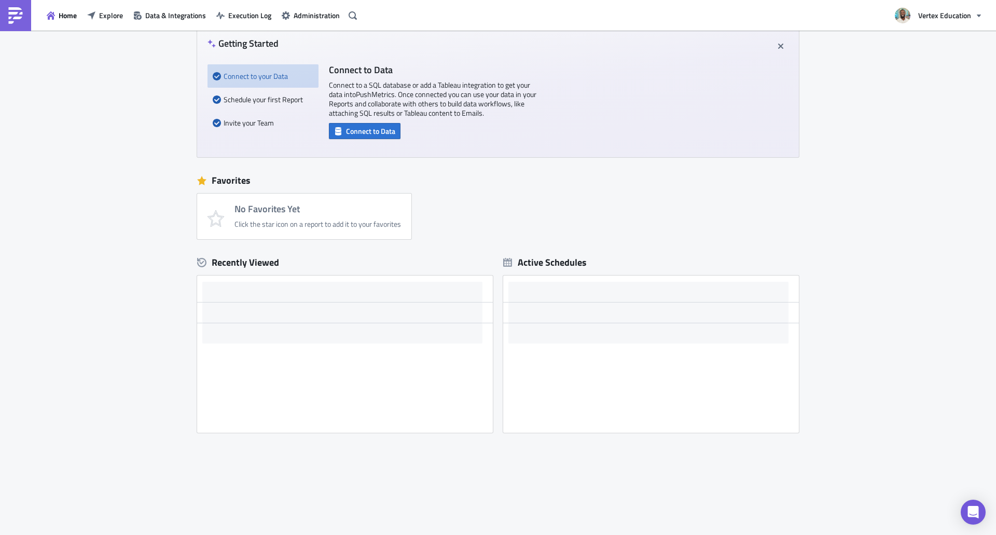
scroll to position [50, 0]
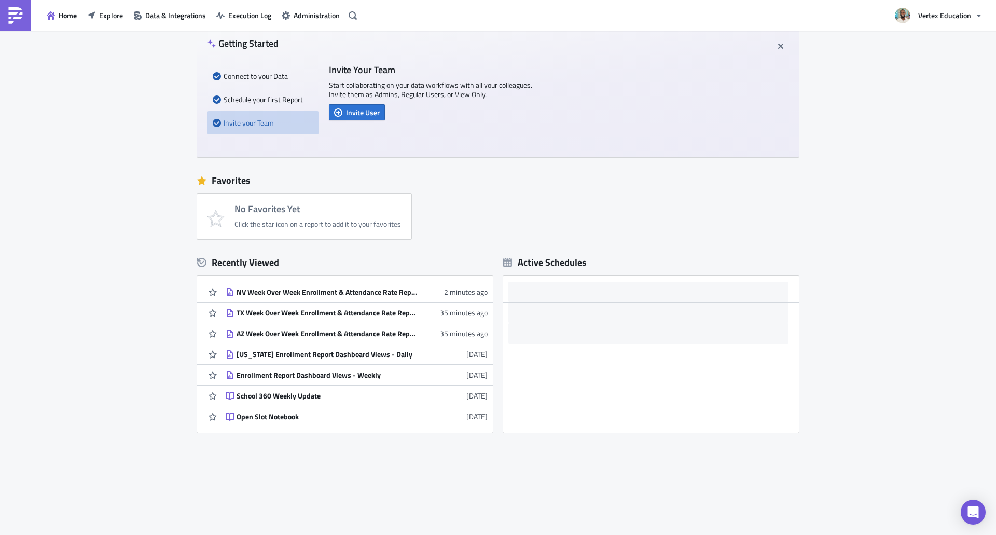
click at [330, 309] on div "TX Week Over Week Enrollment & Attendance Rate Report" at bounding box center [328, 312] width 182 height 9
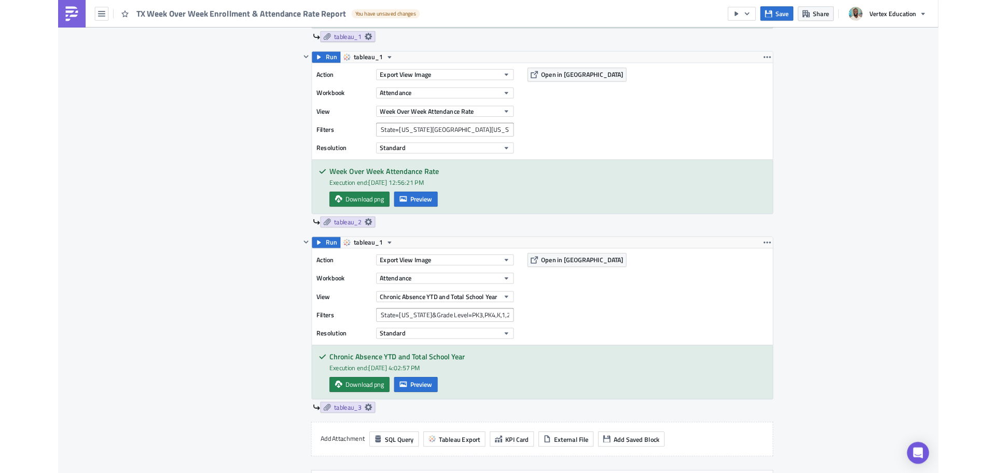
scroll to position [571, 0]
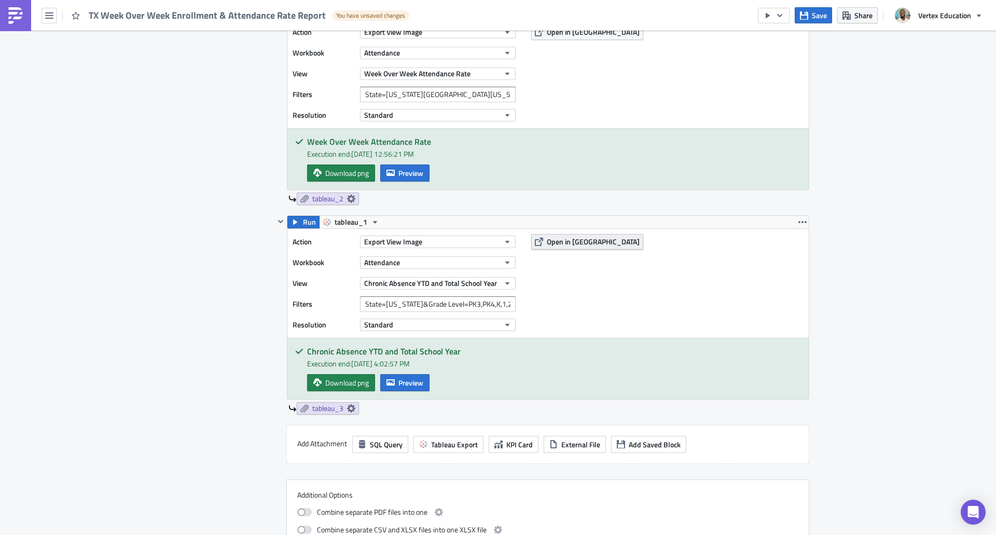
click at [564, 240] on span "Open in [GEOGRAPHIC_DATA]" at bounding box center [593, 241] width 93 height 11
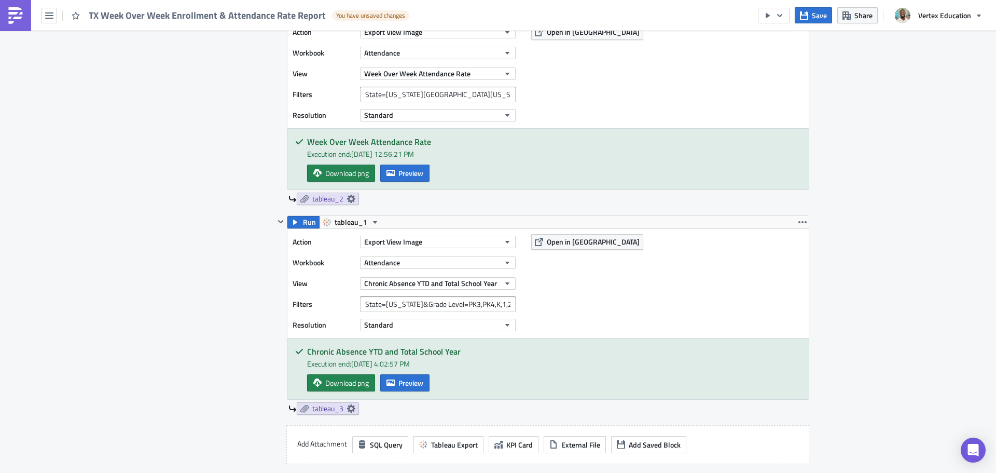
scroll to position [415, 0]
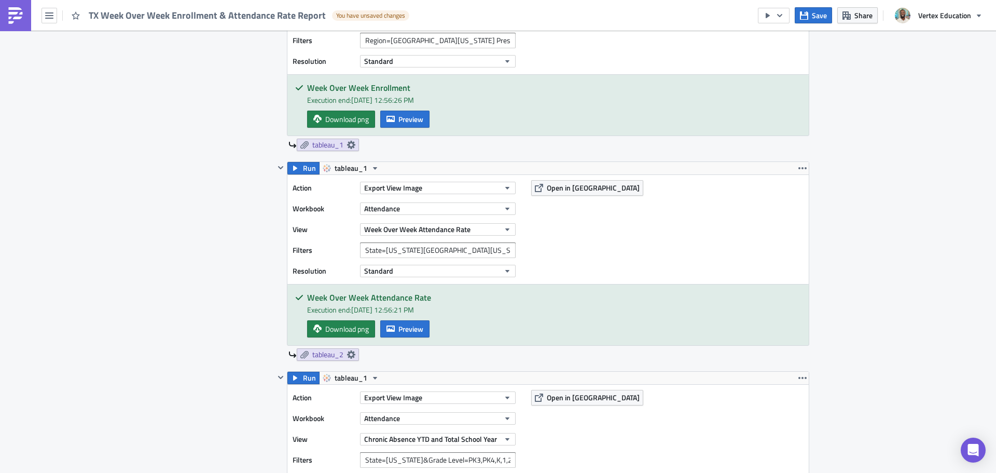
click at [23, 12] on img at bounding box center [15, 15] width 17 height 17
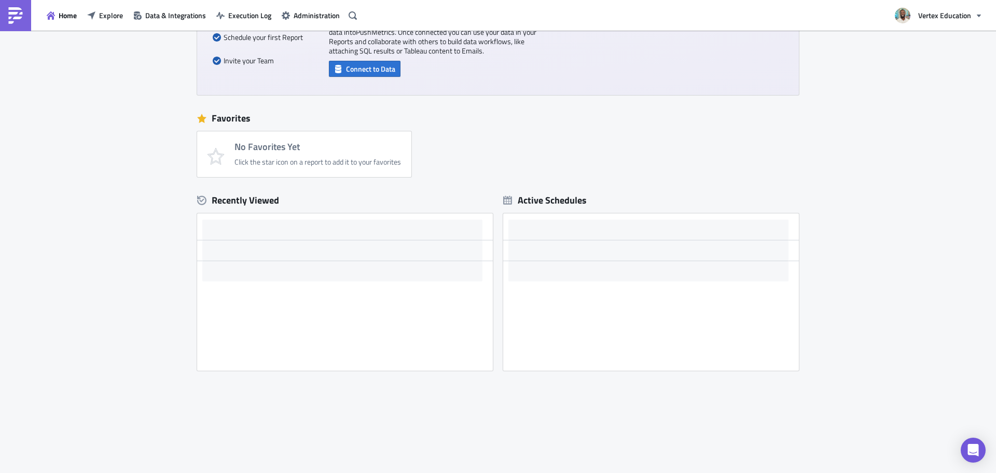
scroll to position [113, 0]
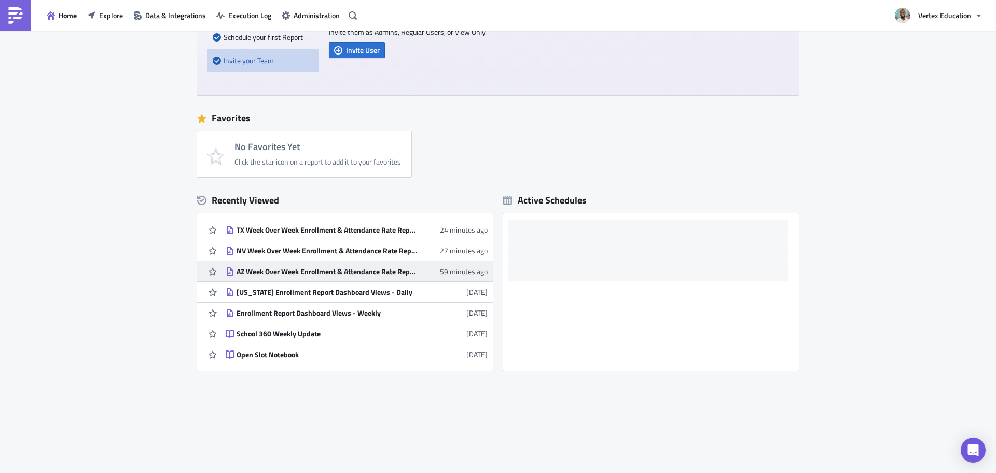
click at [299, 268] on div "AZ Week Over Week Enrollment & Attendance Rate Report" at bounding box center [328, 271] width 182 height 9
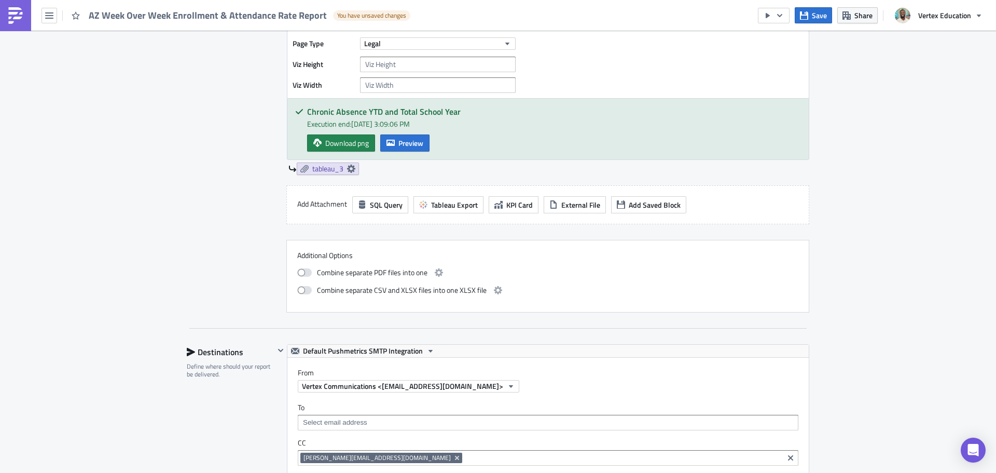
scroll to position [717, 0]
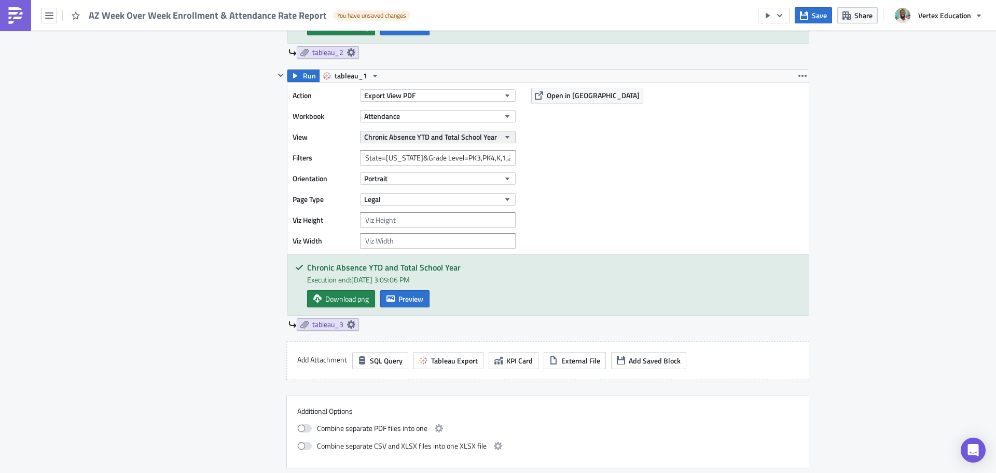
click at [433, 140] on span "Chronic Absence YTD and Total School Year" at bounding box center [430, 136] width 133 height 11
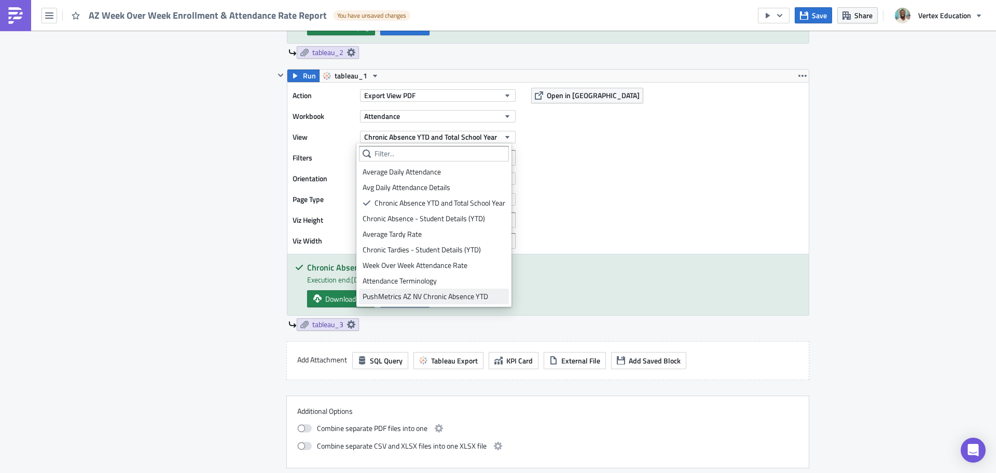
click at [441, 300] on div "PushMetrics AZ NV Chronic Absence YTD" at bounding box center [434, 296] width 143 height 10
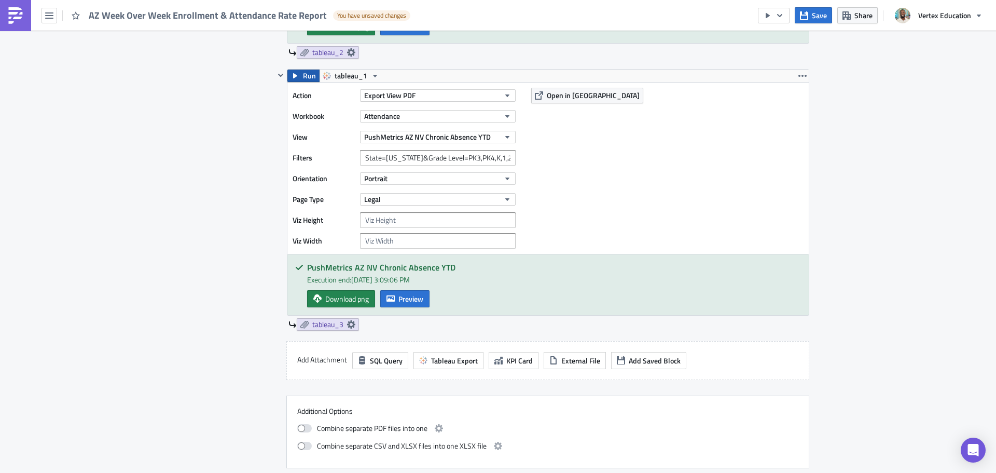
click at [307, 77] on span "Run" at bounding box center [309, 76] width 13 height 12
click at [422, 99] on button "Export View PDF" at bounding box center [438, 95] width 156 height 12
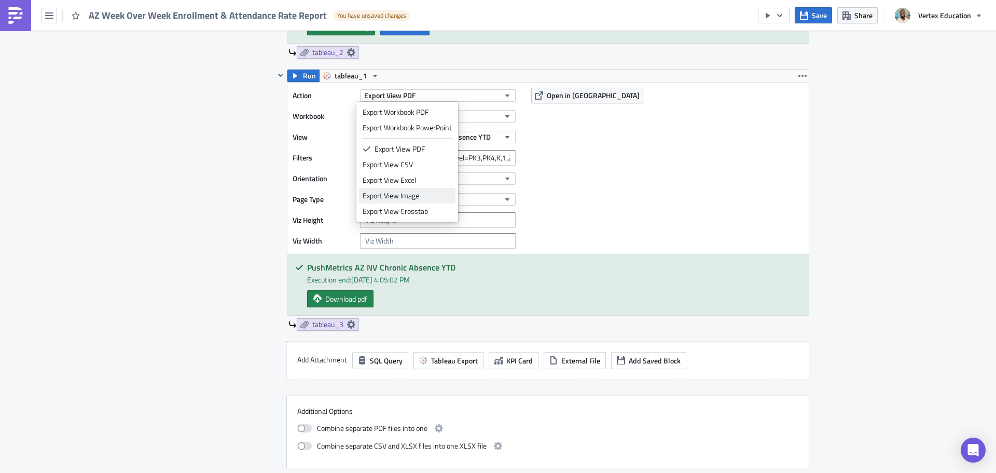
click at [416, 195] on div "Export View Image" at bounding box center [407, 195] width 89 height 10
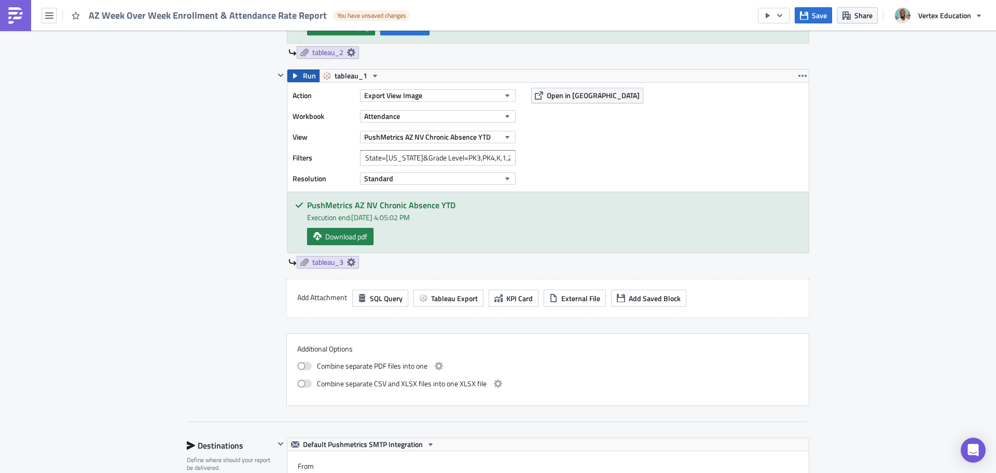
click at [304, 77] on span "Run" at bounding box center [309, 76] width 13 height 12
click at [410, 239] on span "Preview" at bounding box center [411, 236] width 25 height 11
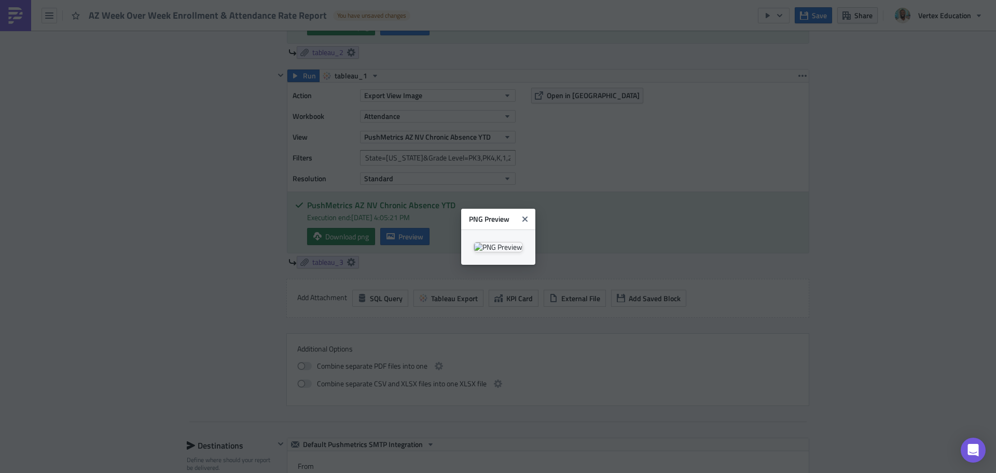
click at [996, 173] on body "AZ Week Over Week Enrollment & Attendance Rate Report You have unsaved changes …" at bounding box center [498, 237] width 996 height 474
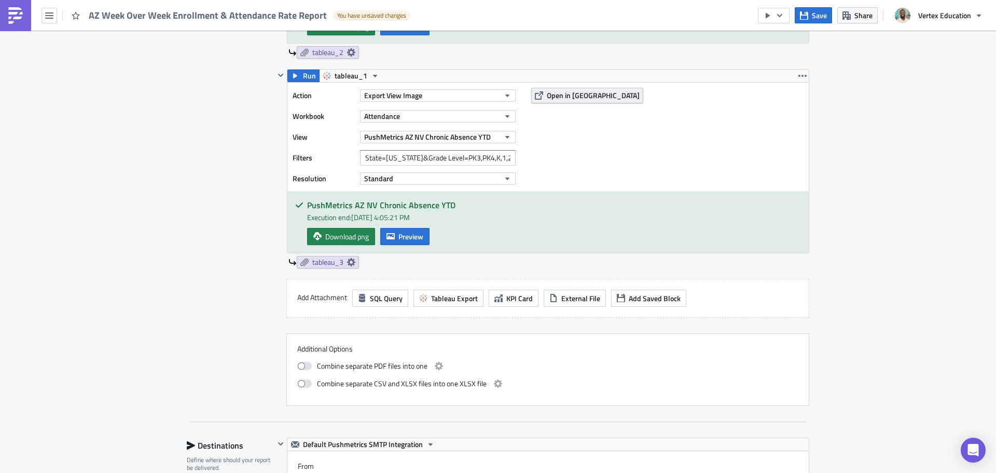
click at [570, 93] on span "Open in [GEOGRAPHIC_DATA]" at bounding box center [593, 95] width 93 height 11
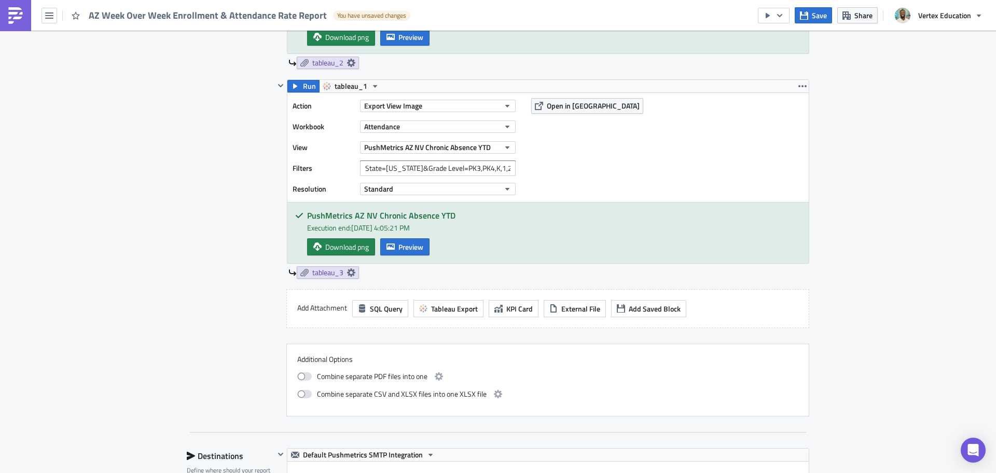
scroll to position [655, 0]
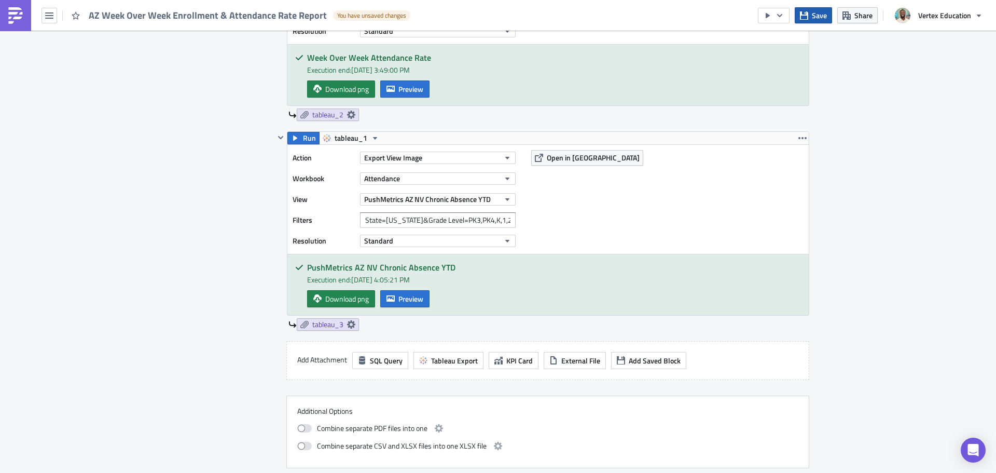
click at [810, 12] on button "Save" at bounding box center [813, 15] width 37 height 16
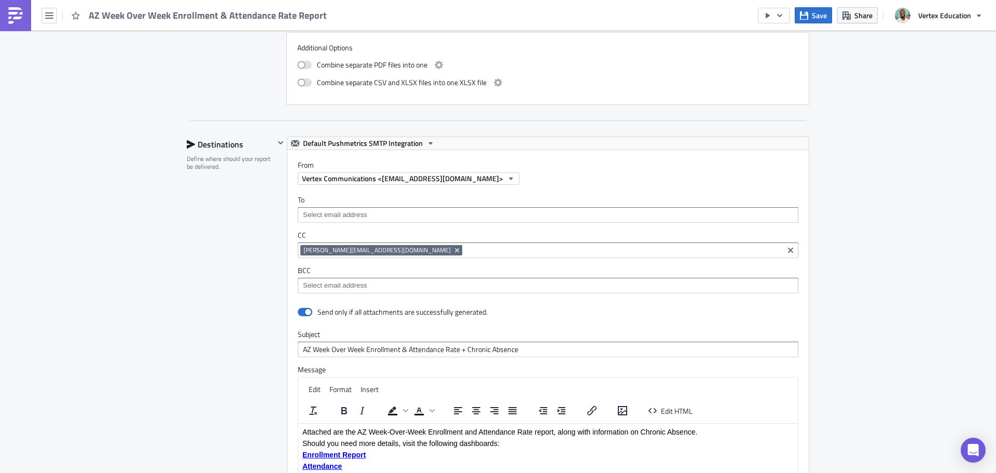
scroll to position [759, 0]
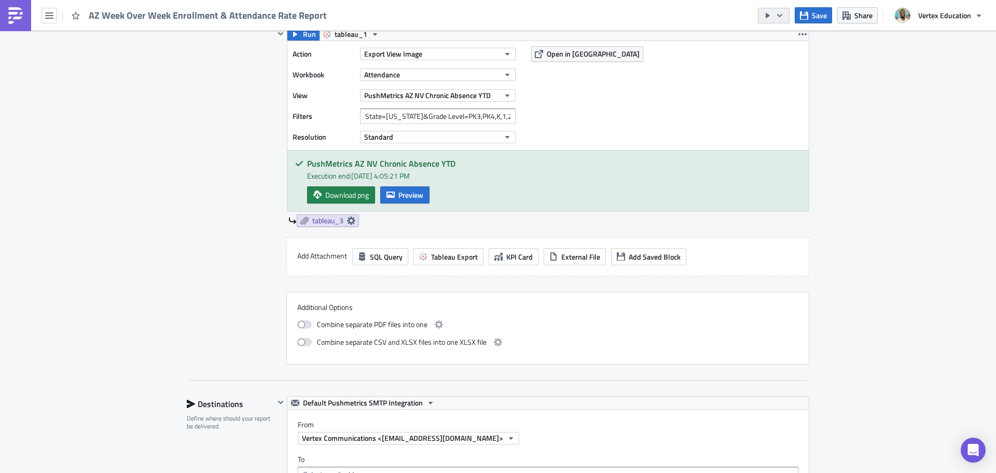
click at [783, 12] on icon "button" at bounding box center [780, 15] width 8 height 8
click at [853, 201] on div "Execution Log Edit " AZ Week Over Week Enrollment & Attendance Rate Report " Se…" at bounding box center [498, 158] width 996 height 1773
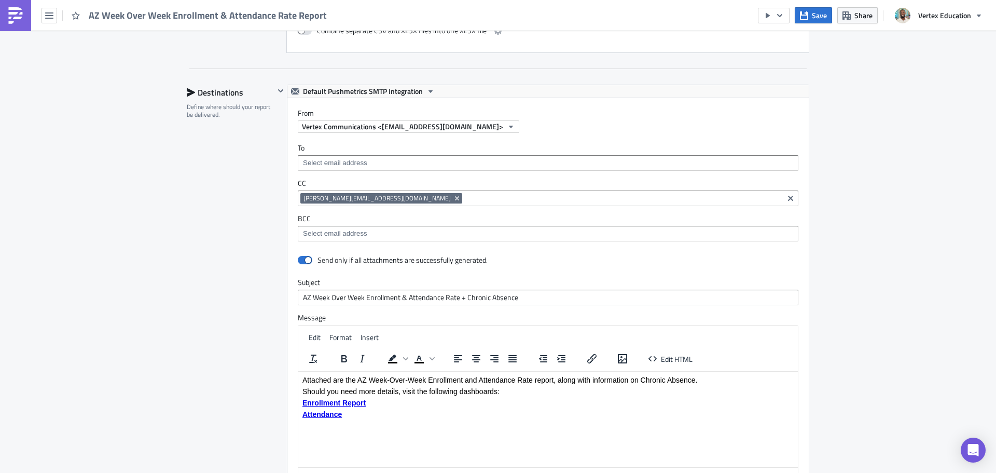
scroll to position [1330, 0]
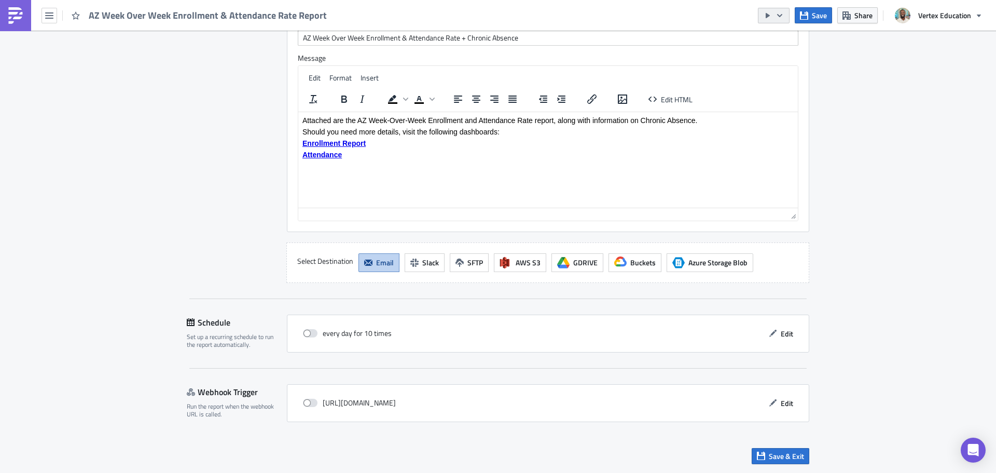
click at [766, 12] on icon "button" at bounding box center [768, 15] width 8 height 8
click at [789, 43] on div "Send Just to Me" at bounding box center [805, 41] width 81 height 10
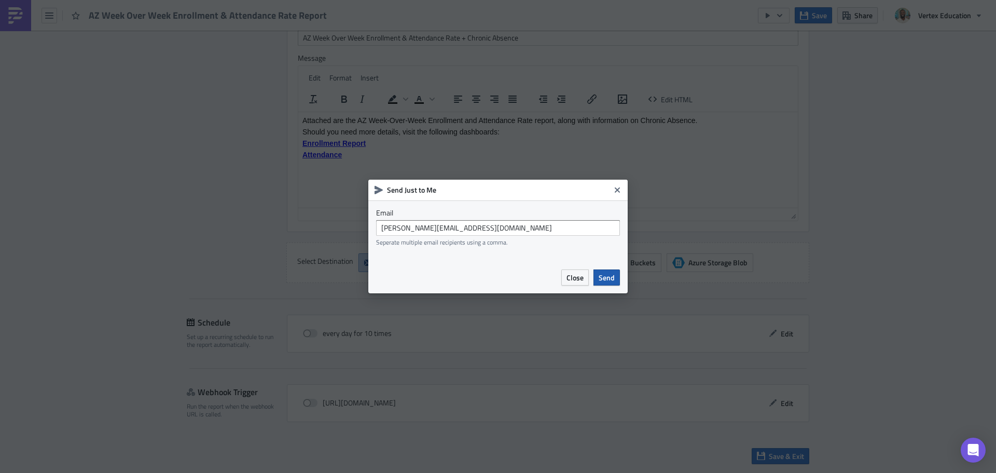
click at [604, 280] on span "Send" at bounding box center [607, 277] width 16 height 11
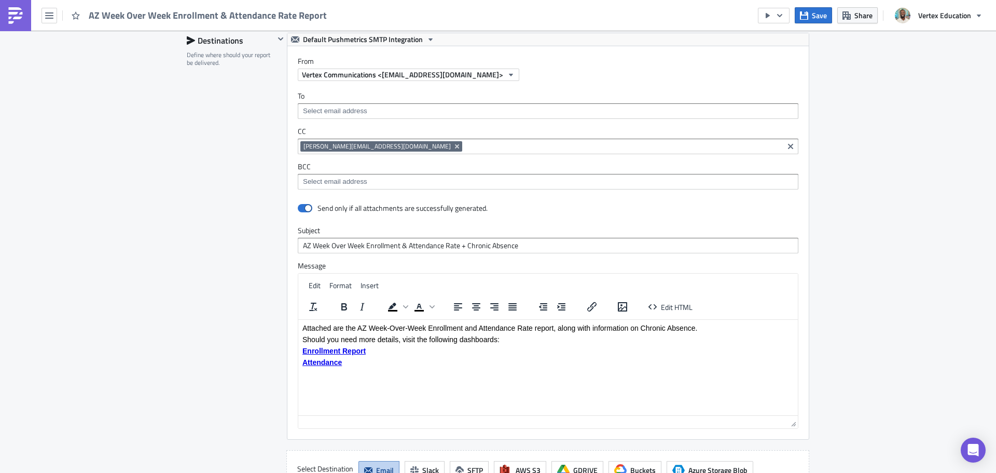
scroll to position [1070, 0]
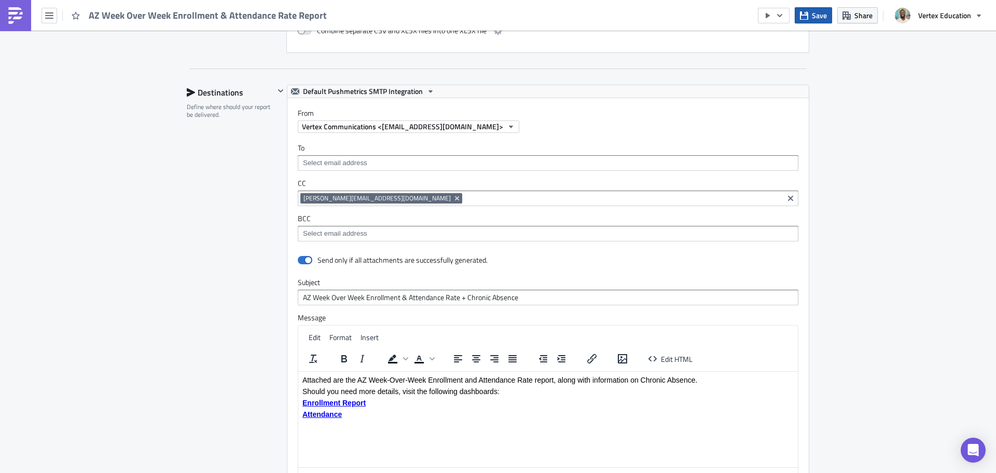
click at [815, 18] on span "Save" at bounding box center [819, 15] width 15 height 11
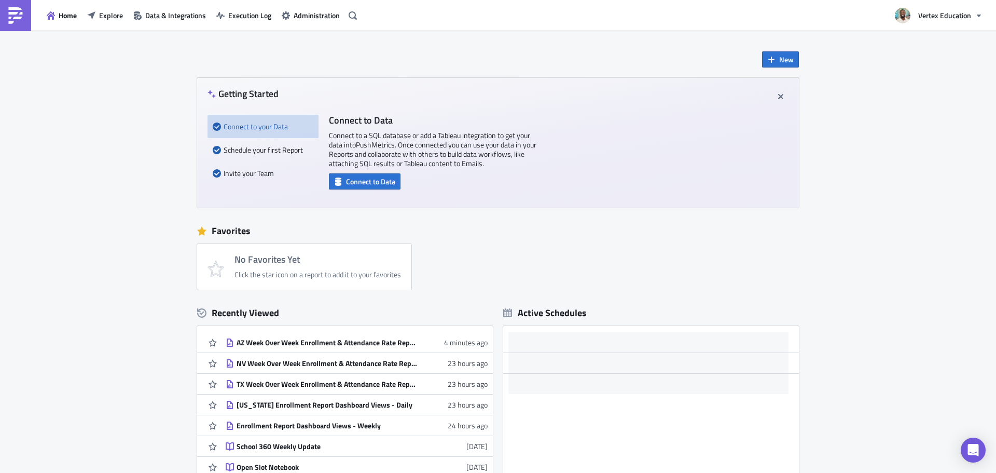
scroll to position [113, 0]
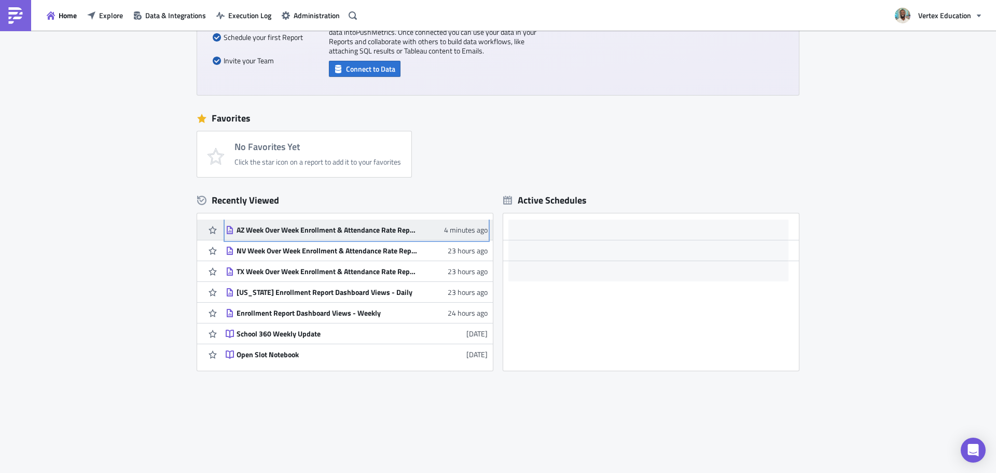
click at [333, 229] on div "AZ Week Over Week Enrollment & Attendance Rate Report" at bounding box center [328, 229] width 182 height 9
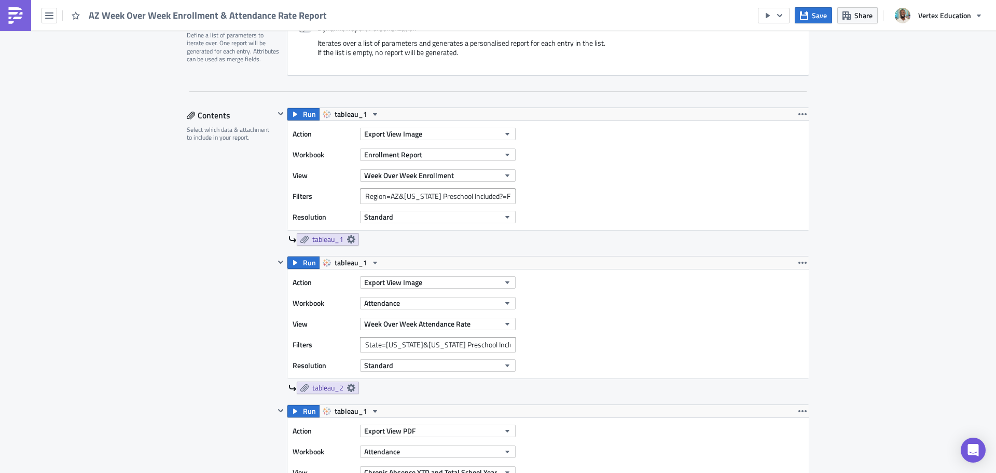
scroll to position [52, 0]
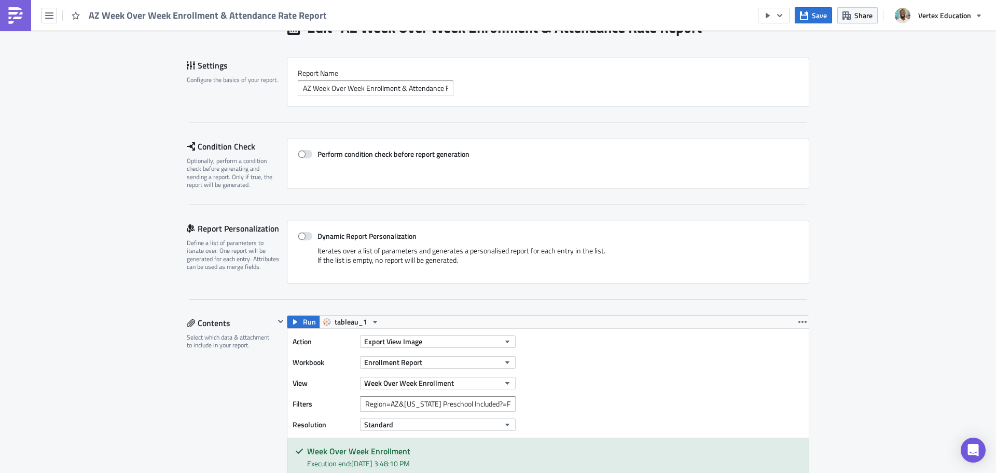
click at [22, 15] on img at bounding box center [15, 15] width 17 height 17
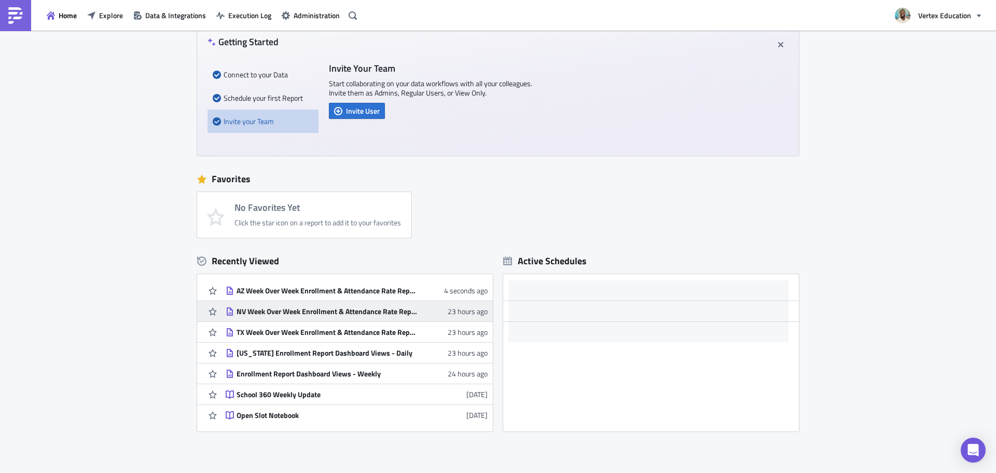
click at [304, 309] on div "NV Week Over Week Enrollment & Attendance Rate Report" at bounding box center [328, 311] width 182 height 9
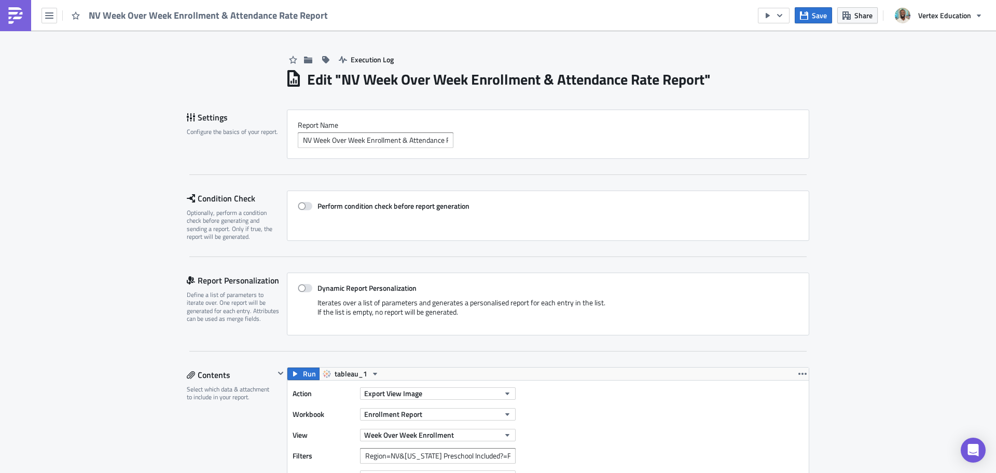
click at [24, 20] on link at bounding box center [15, 15] width 31 height 31
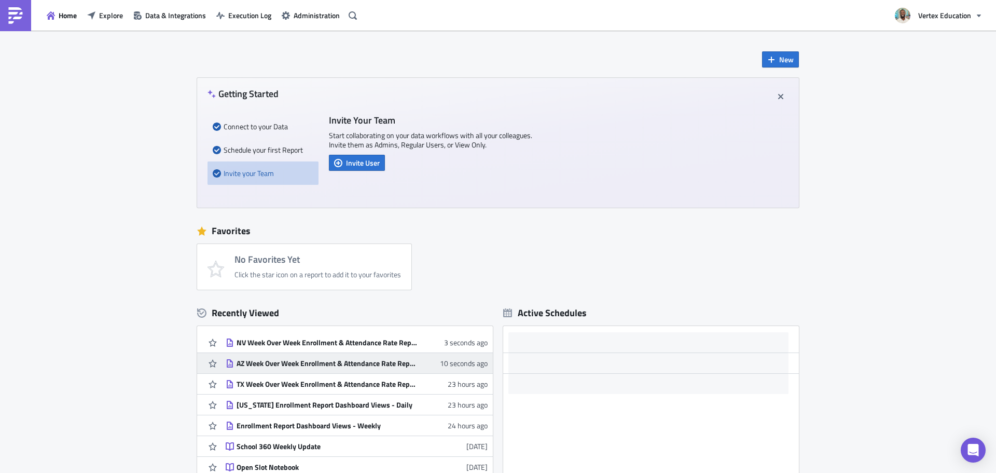
scroll to position [52, 0]
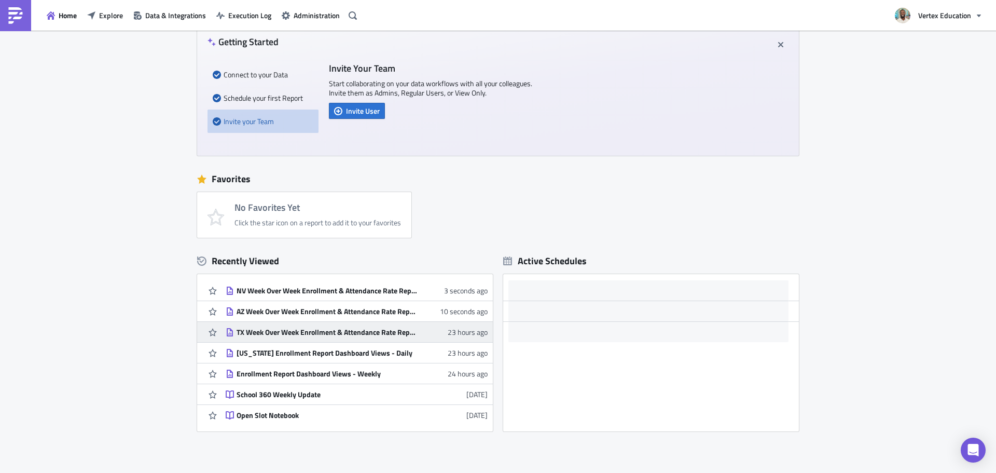
click at [309, 332] on div "TX Week Over Week Enrollment & Attendance Rate Report" at bounding box center [328, 331] width 182 height 9
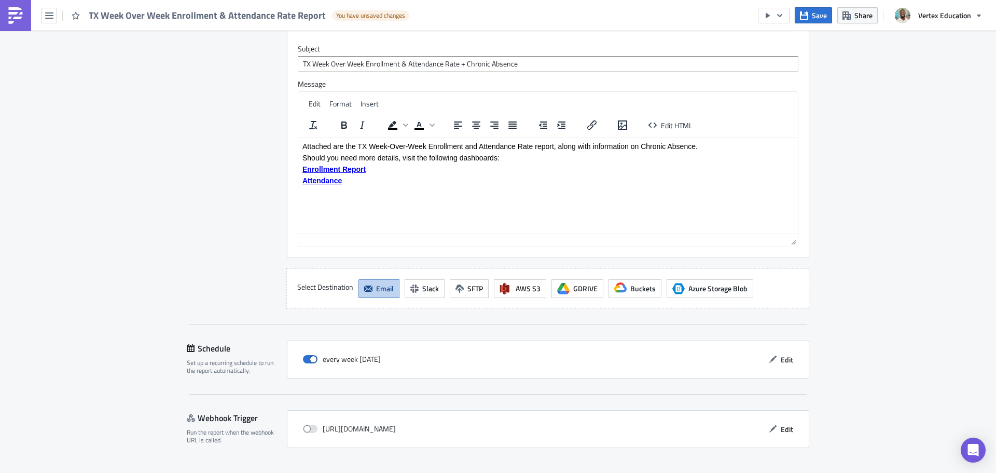
scroll to position [1239, 0]
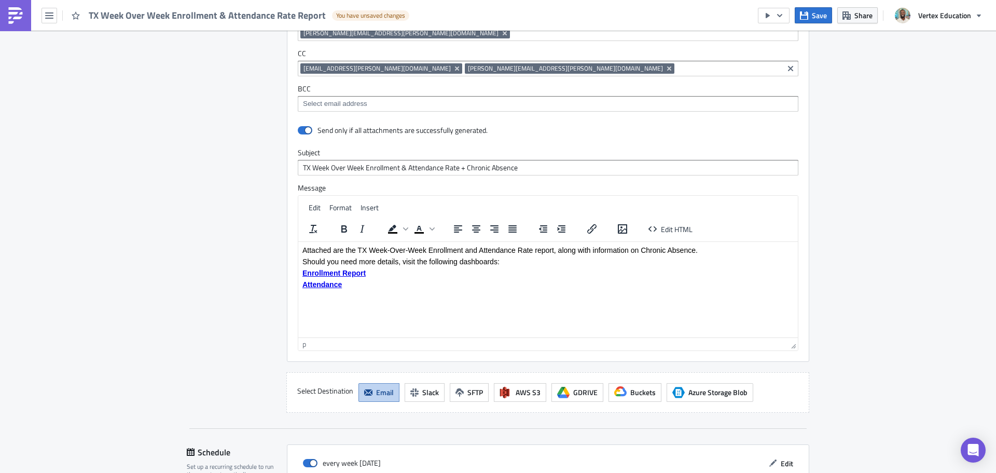
drag, startPoint x: 382, startPoint y: 288, endPoint x: 284, endPoint y: 233, distance: 112.0
click at [298, 241] on html "Attached are the TX Week-Over-Week Enrollment and Attendance Rate report, along…" at bounding box center [548, 266] width 500 height 51
copy body "Attached are the TX Week-Over-Week Enrollment and Attendance Rate report, along…"
drag, startPoint x: 518, startPoint y: 142, endPoint x: 225, endPoint y: 140, distance: 293.2
click at [225, 140] on div "Destinations Define where should your report be delivered. slack_1 - Glenn Butn…" at bounding box center [498, 164] width 623 height 497
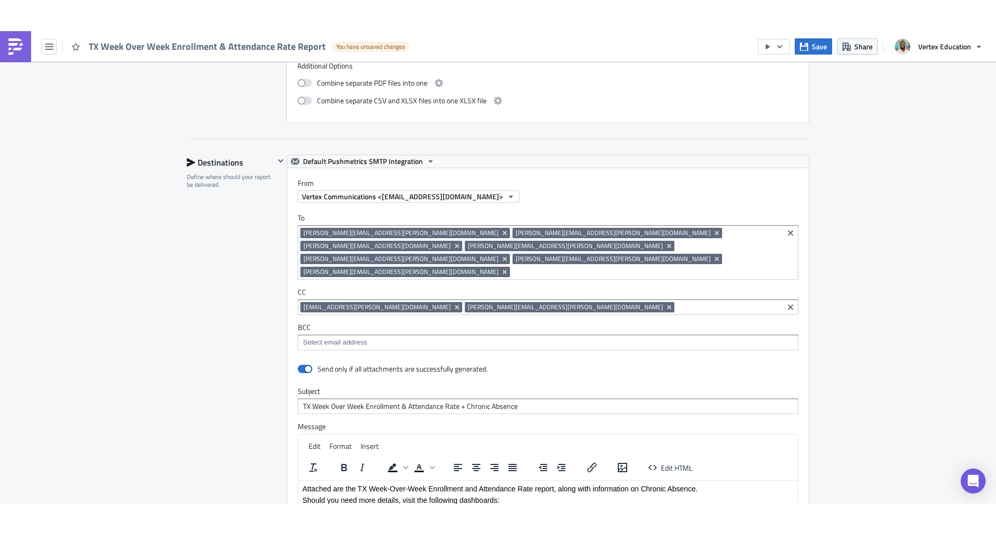
scroll to position [1135, 0]
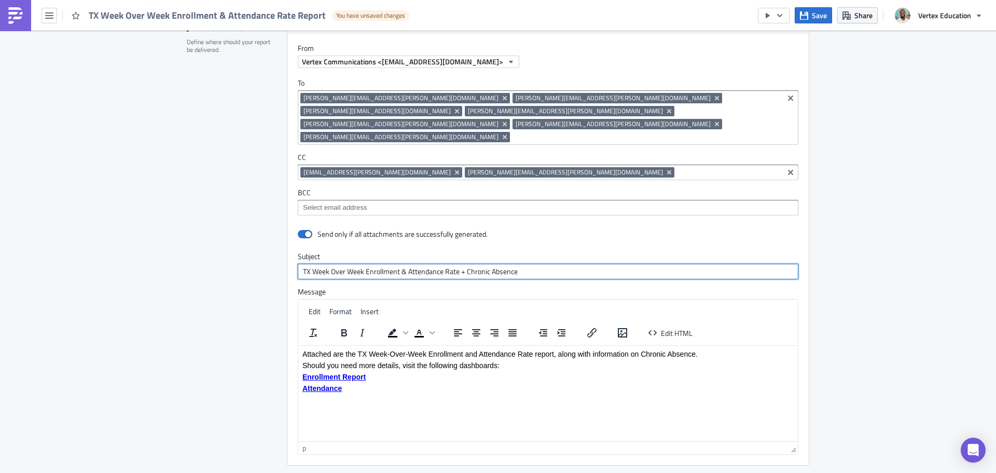
click at [577, 264] on input "TX Week Over Week Enrollment & Attendance Rate + Chronic Absence" at bounding box center [548, 272] width 501 height 16
drag, startPoint x: 577, startPoint y: 245, endPoint x: 253, endPoint y: 244, distance: 324.4
click at [253, 244] on div "Destinations Define where should your report be delivered. slack_1 - Glenn Butn…" at bounding box center [498, 268] width 623 height 497
click at [371, 396] on html "Attached are the TX Week-Over-Week Enrollment and Attendance Rate report, along…" at bounding box center [548, 370] width 500 height 51
drag, startPoint x: 385, startPoint y: 397, endPoint x: 245, endPoint y: 334, distance: 153.8
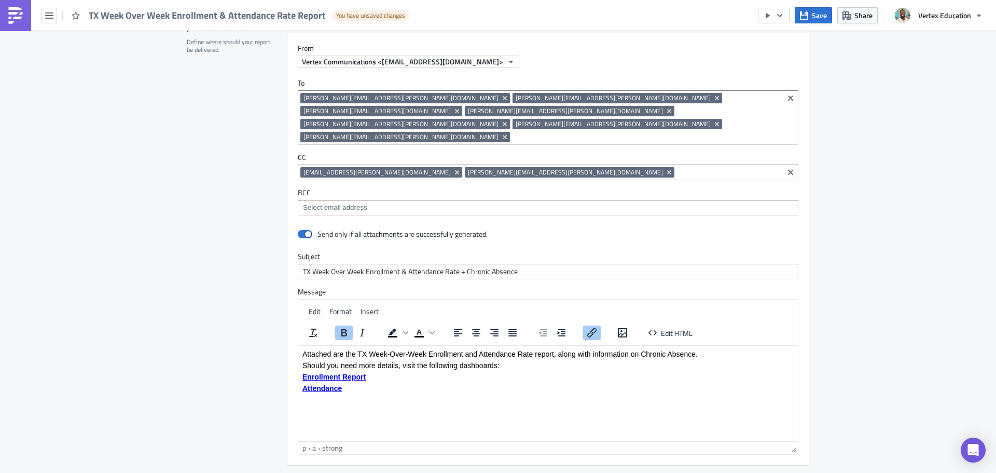
click at [298, 345] on html "Attached are the TX Week-Over-Week Enrollment and Attendance Rate report, along…" at bounding box center [548, 370] width 500 height 51
drag, startPoint x: 347, startPoint y: 388, endPoint x: 548, endPoint y: 637, distance: 320.3
click at [298, 345] on html "Attached are the TX Week-Over-Week Enrollment and Attendance Rate report, along…" at bounding box center [548, 370] width 500 height 51
copy body "Attached are the TX Week-Over-Week Enrollment and Attendance Rate report, along…"
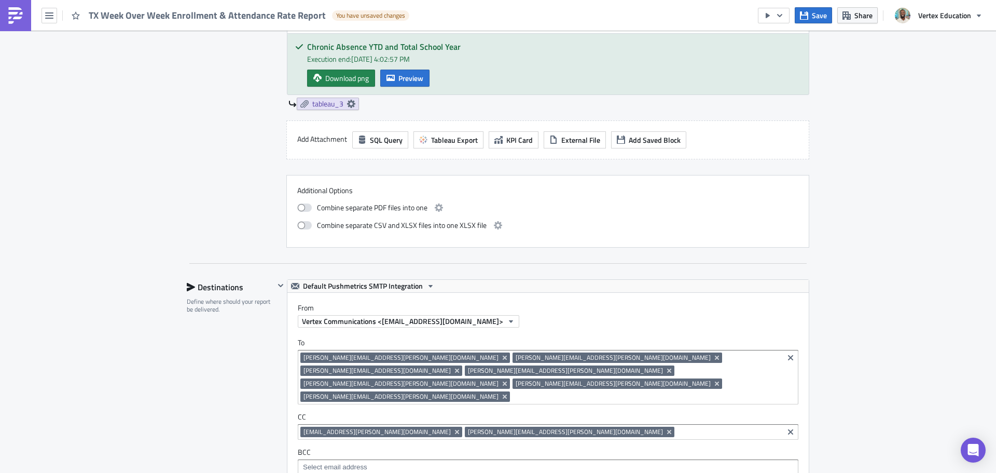
scroll to position [824, 0]
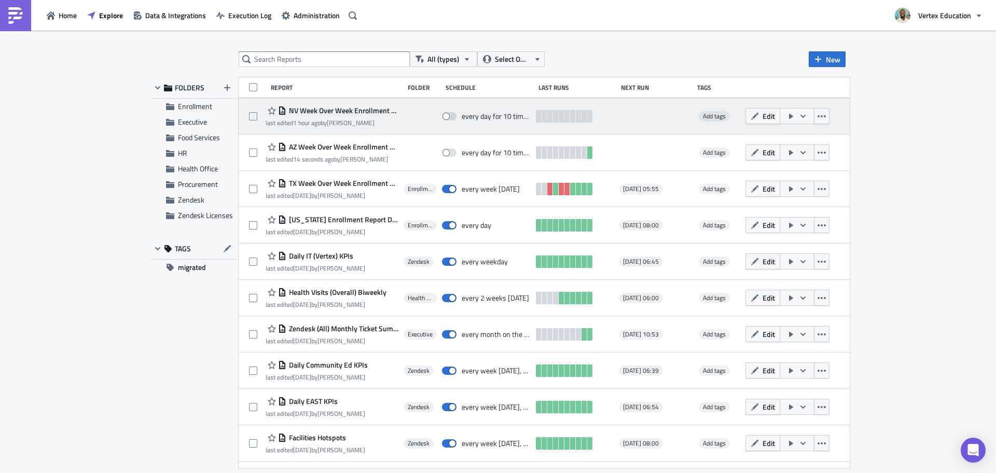
click at [360, 117] on div "NV Week Over Week Enrollment & Attendance Rate Report last edited 1 hour ago by…" at bounding box center [332, 115] width 133 height 23
click at [362, 117] on div "NV Week Over Week Enrollment & Attendance Rate Report last edited 1 hour ago by…" at bounding box center [332, 115] width 133 height 23
click at [364, 111] on span "NV Week Over Week Enrollment & Attendance Rate Report" at bounding box center [342, 110] width 112 height 9
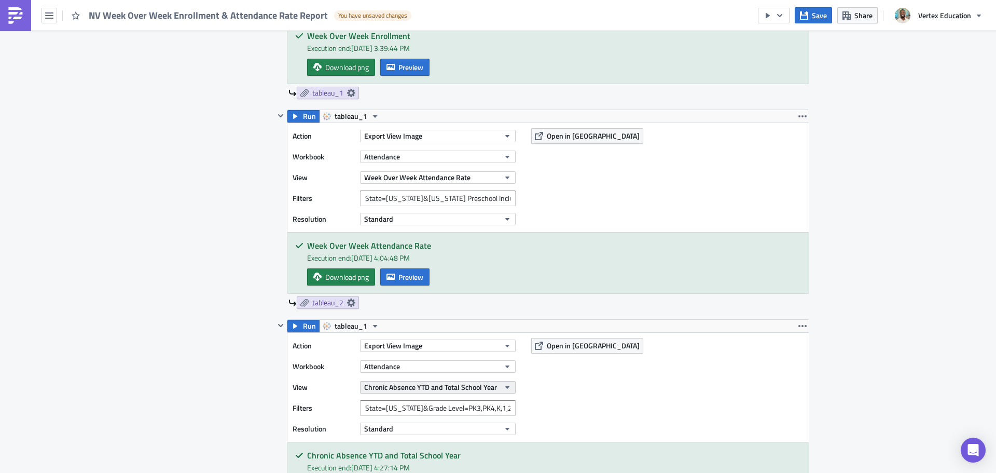
scroll to position [519, 0]
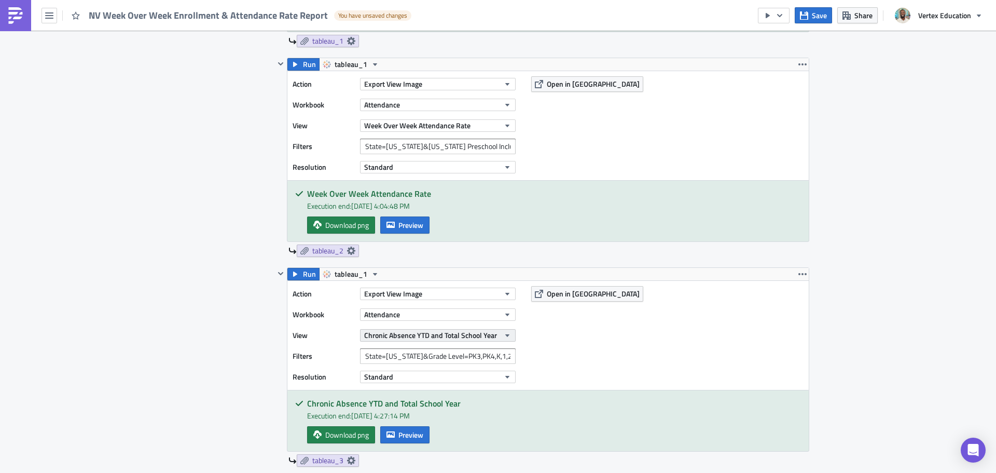
click at [449, 333] on span "Chronic Absence YTD and Total School Year" at bounding box center [430, 335] width 133 height 11
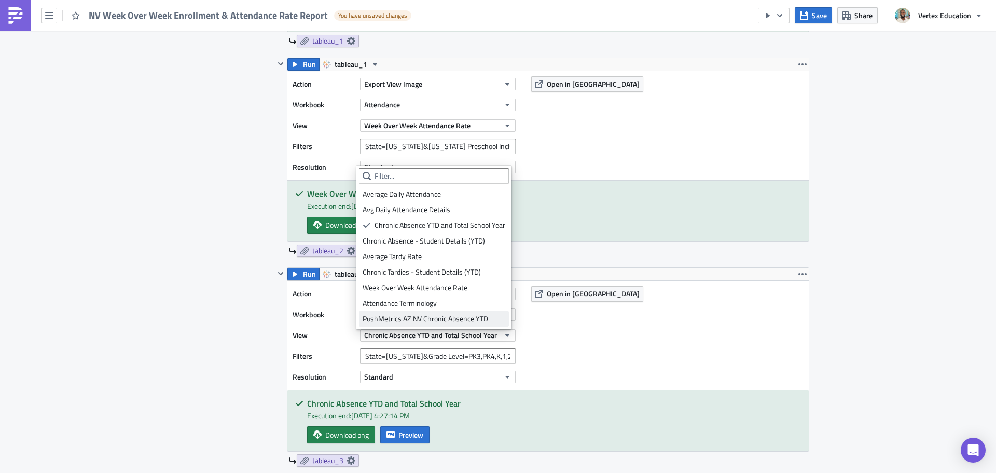
click at [449, 317] on div "PushMetrics AZ NV Chronic Absence YTD" at bounding box center [434, 318] width 143 height 10
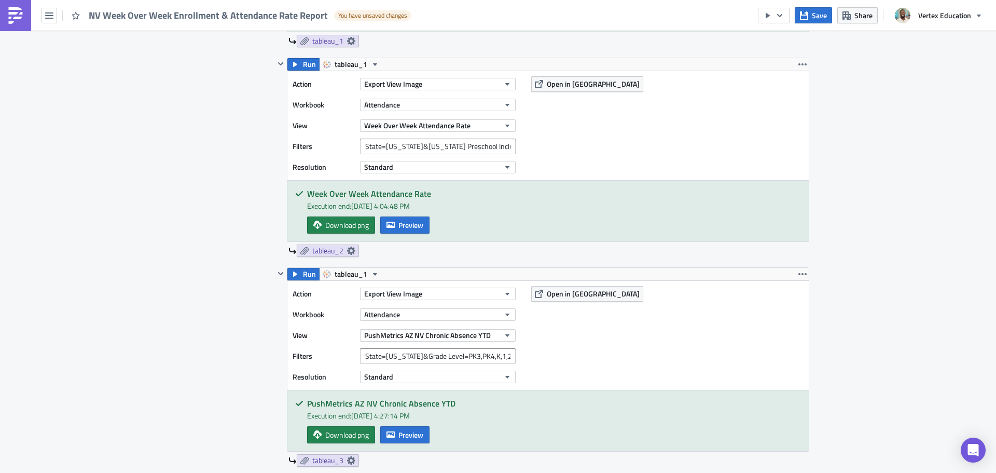
scroll to position [727, 0]
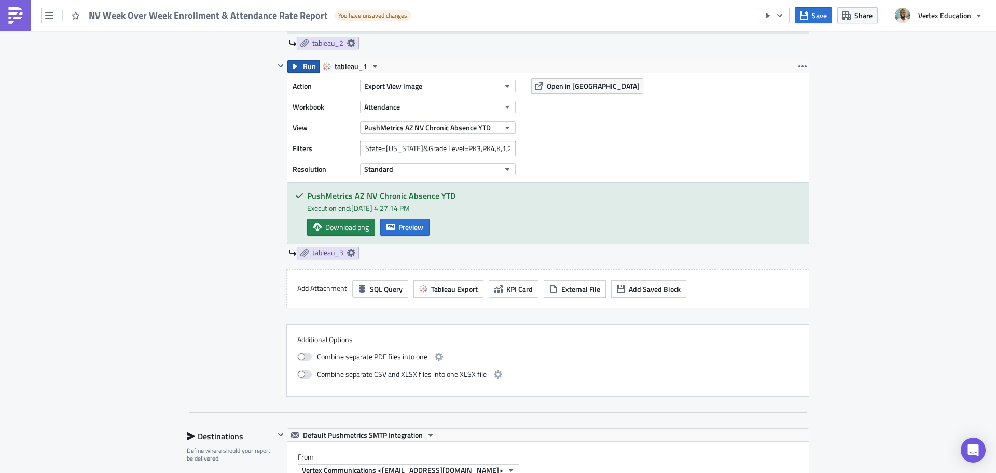
click at [304, 65] on span "Run" at bounding box center [309, 66] width 13 height 12
click at [776, 18] on icon "button" at bounding box center [780, 15] width 8 height 8
click at [783, 54] on div "Run Report" at bounding box center [805, 57] width 81 height 10
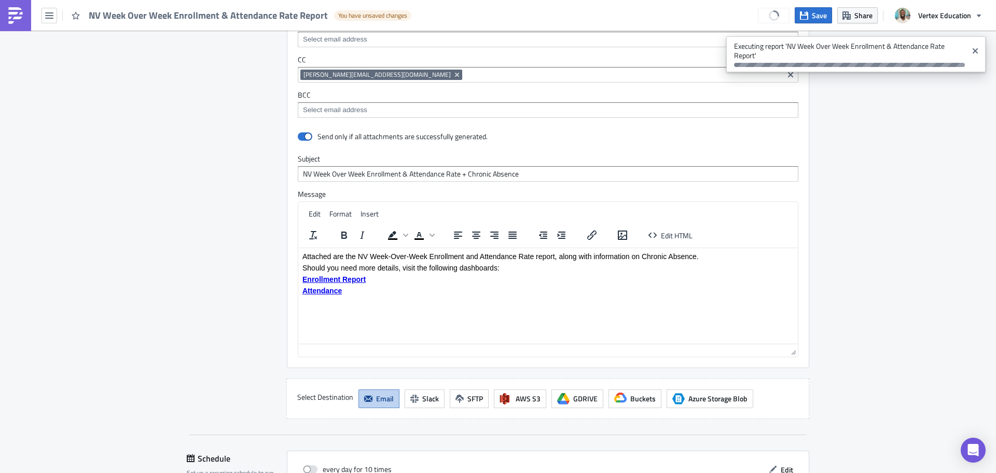
scroll to position [1246, 0]
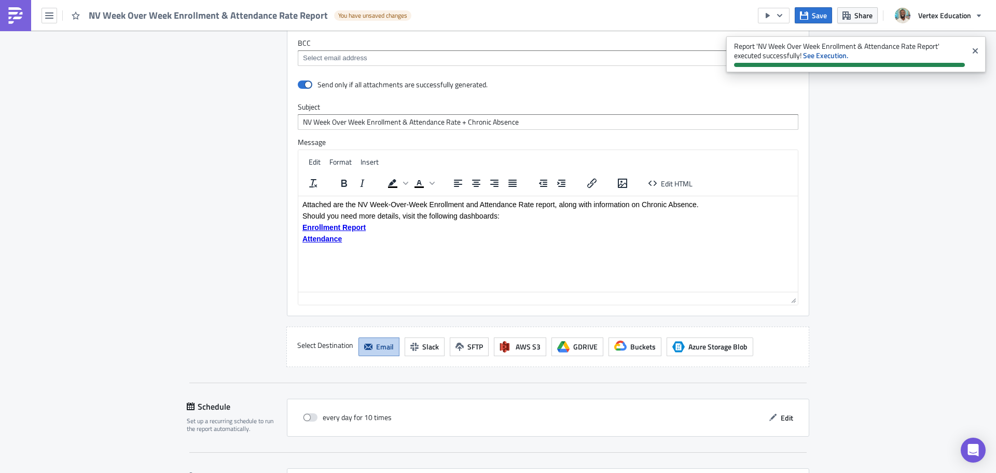
drag, startPoint x: 871, startPoint y: 170, endPoint x: 873, endPoint y: 137, distance: 32.7
click at [808, 56] on strong "See Execution." at bounding box center [825, 55] width 45 height 11
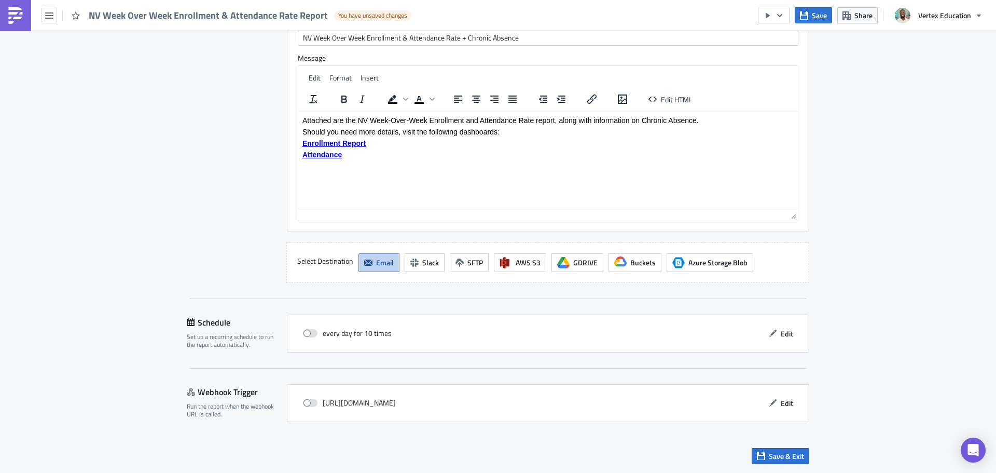
scroll to position [1174, 0]
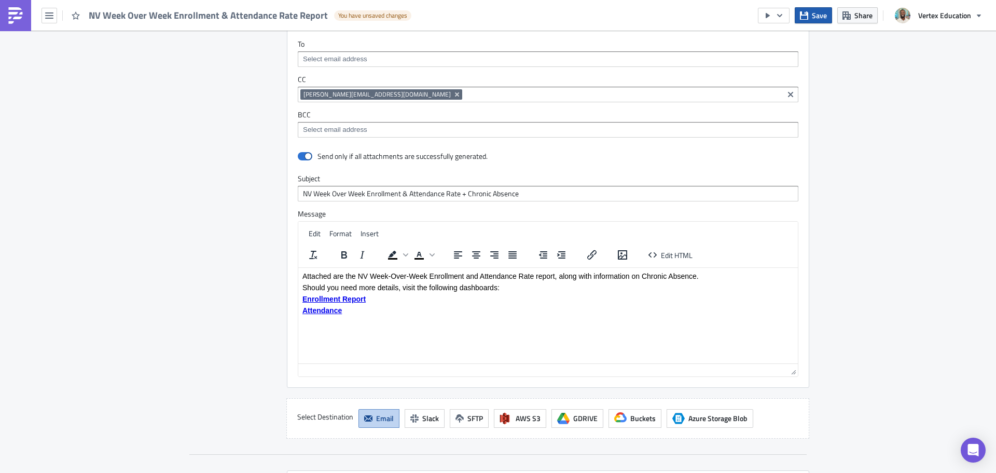
click at [811, 12] on button "Save" at bounding box center [813, 15] width 37 height 16
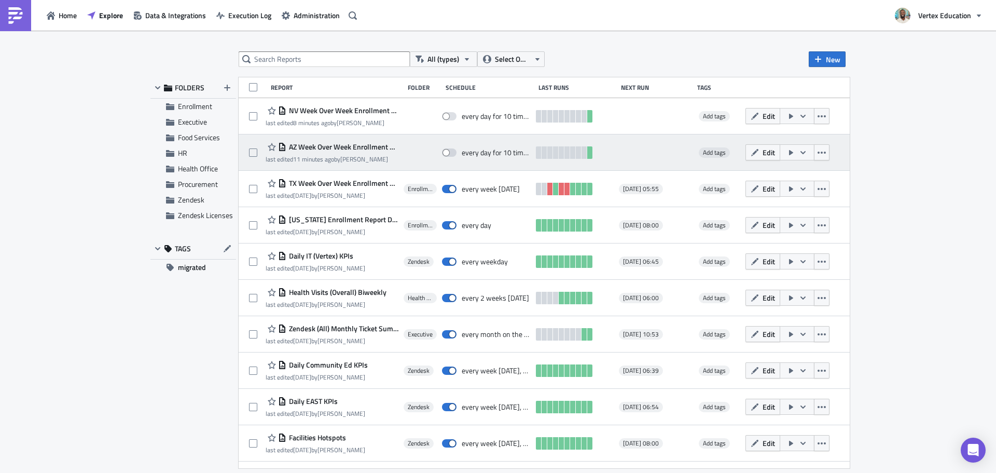
click at [345, 158] on div "last edited 11 minutes ago by [PERSON_NAME]" at bounding box center [332, 159] width 133 height 8
click at [397, 148] on span "AZ Week Over Week Enrollment & Attendance Rate Report" at bounding box center [342, 146] width 112 height 9
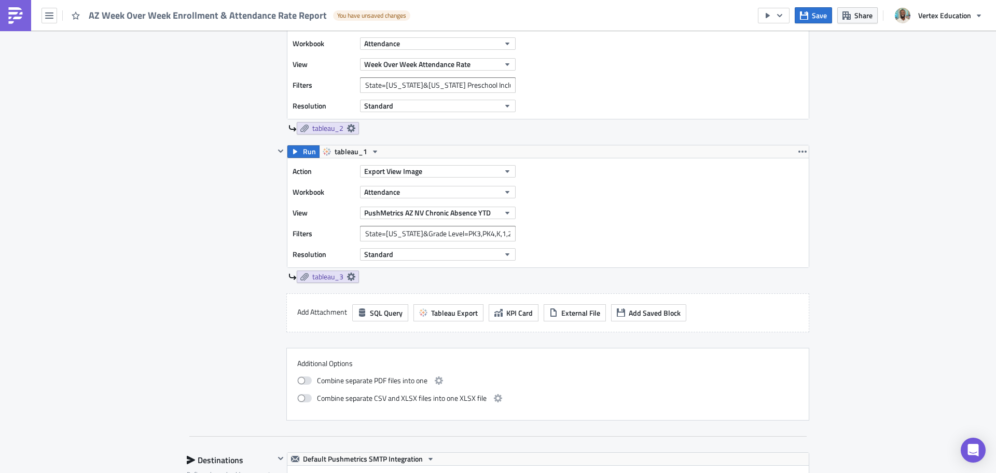
scroll to position [623, 0]
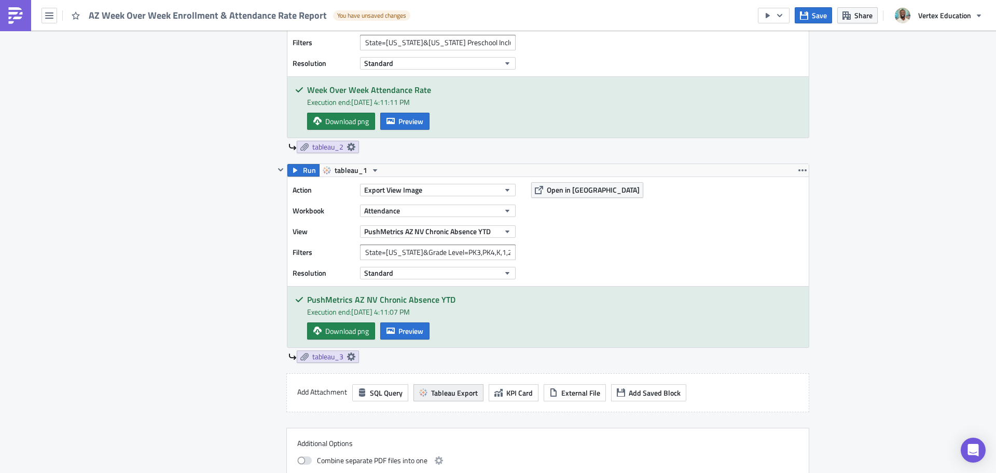
click at [442, 394] on span "Tableau Export" at bounding box center [454, 392] width 47 height 11
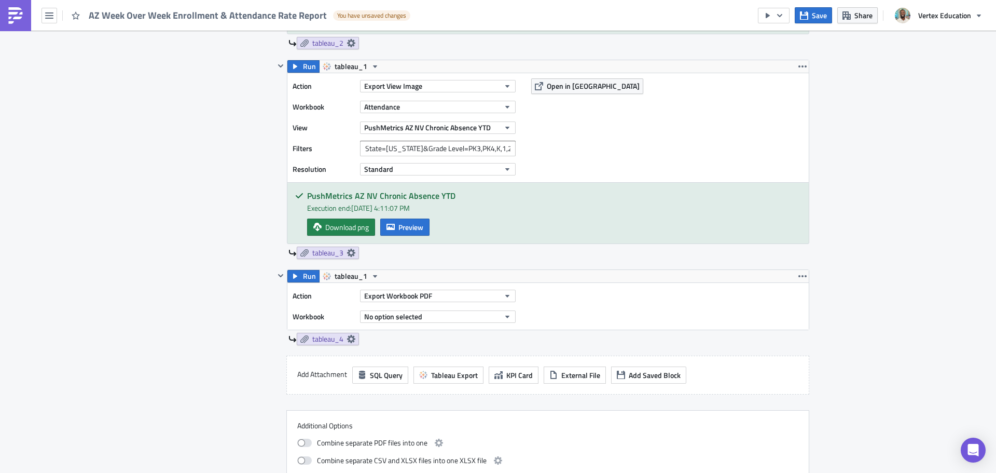
scroll to position [778, 0]
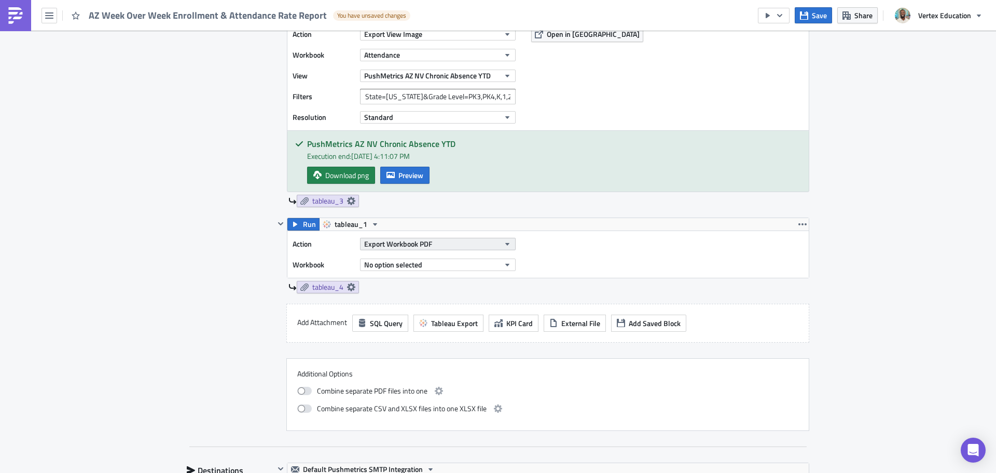
click at [436, 238] on button "Export Workbook PDF" at bounding box center [438, 244] width 156 height 12
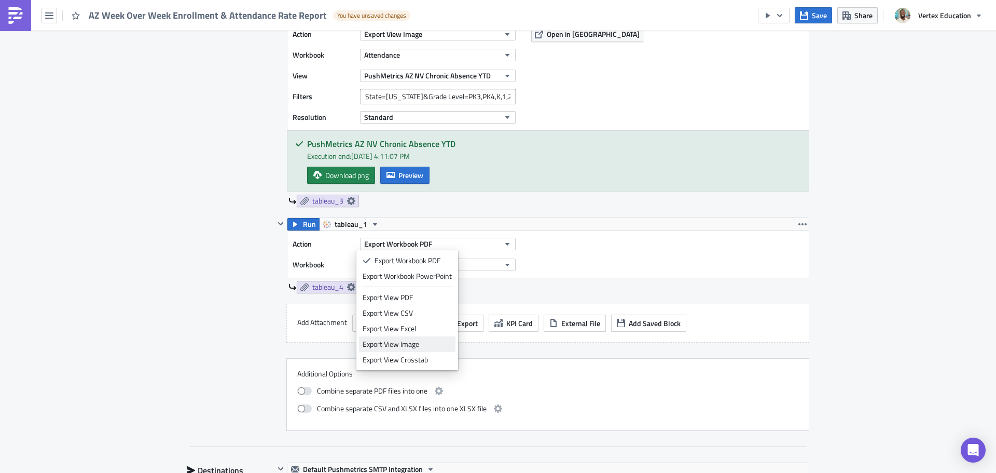
click at [427, 345] on div "Export View Image" at bounding box center [407, 344] width 89 height 10
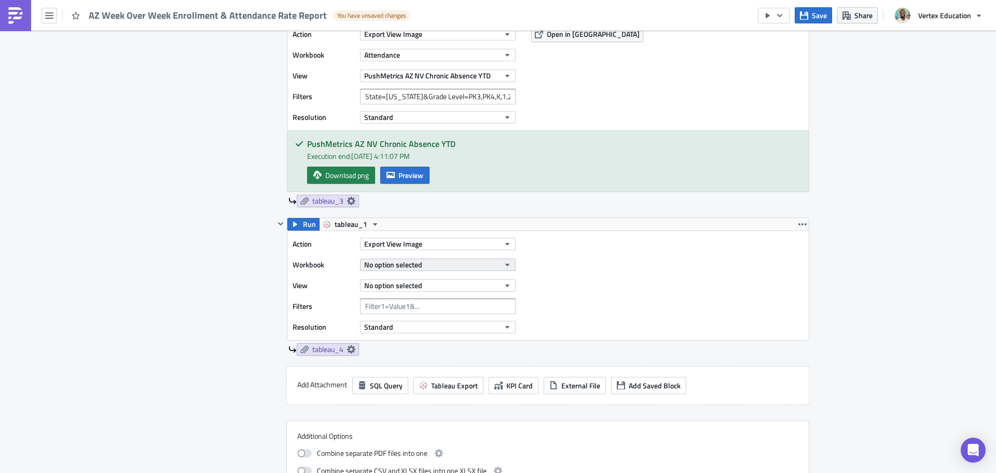
click at [416, 263] on span "No option selected" at bounding box center [393, 264] width 58 height 11
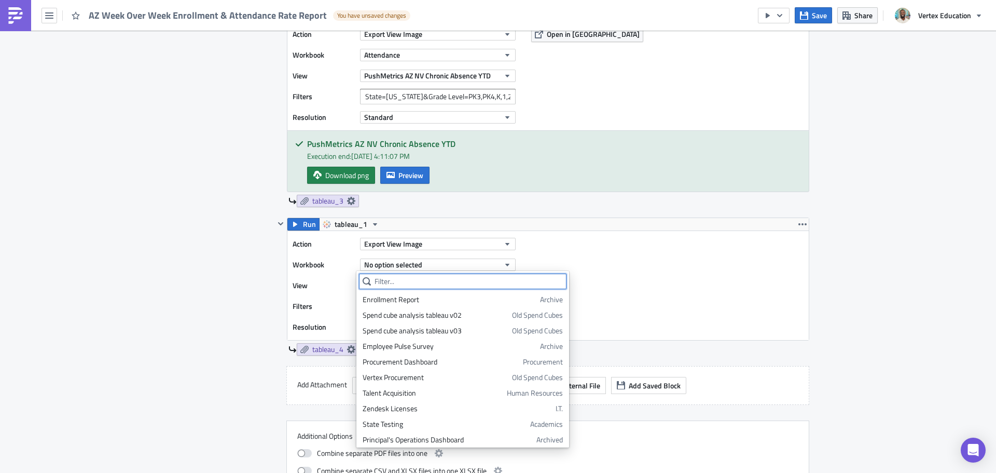
click at [417, 279] on input "text" at bounding box center [463, 281] width 208 height 16
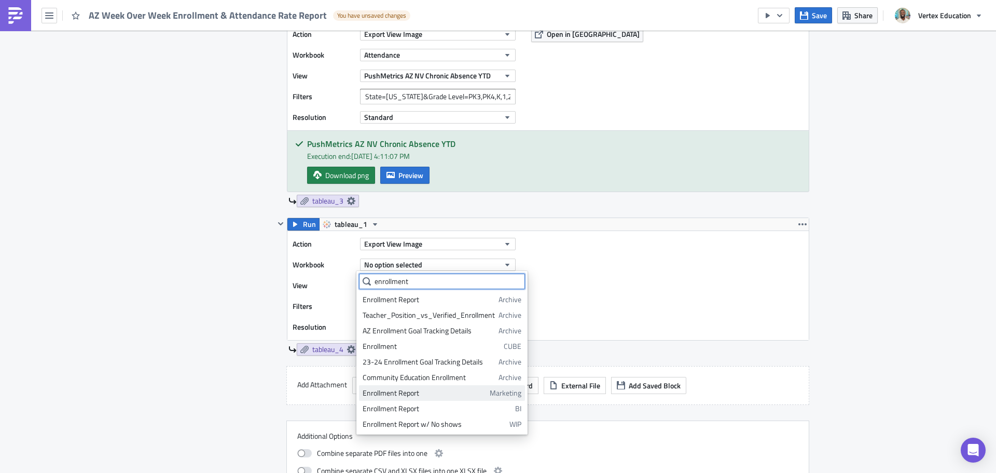
type input "enrollment"
click at [437, 392] on div "Enrollment Report" at bounding box center [425, 393] width 124 height 10
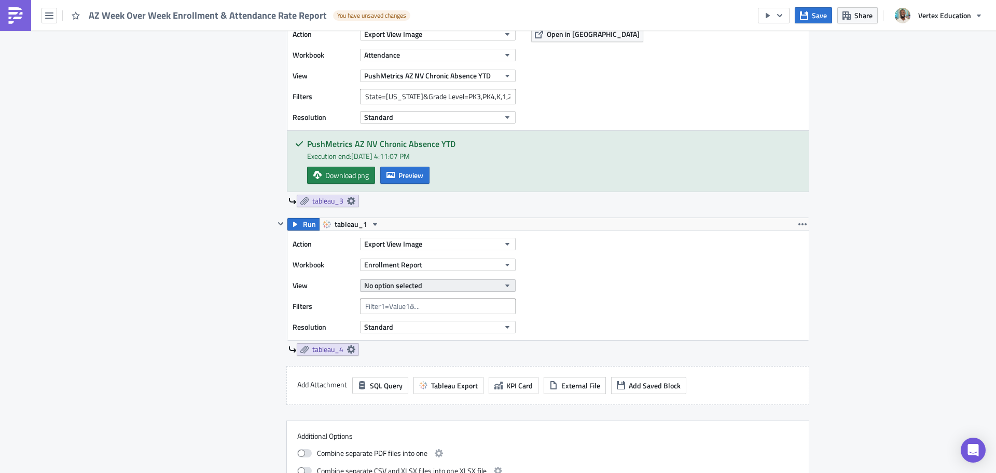
click at [417, 285] on span "No option selected" at bounding box center [393, 285] width 58 height 11
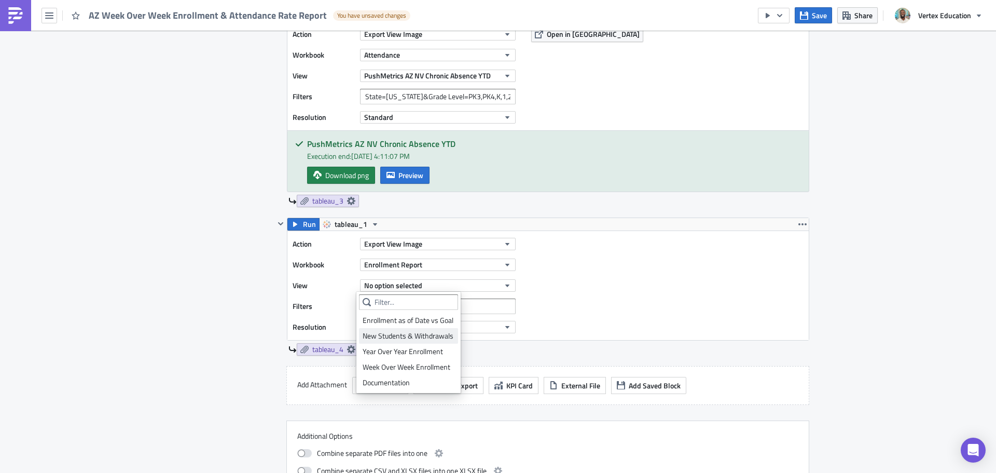
click at [405, 333] on div "New Students & Withdrawals" at bounding box center [409, 336] width 92 height 10
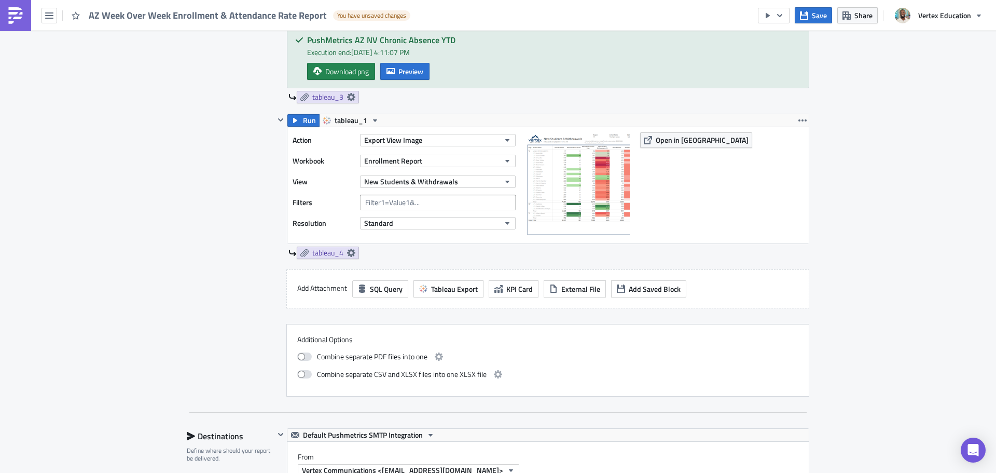
scroll to position [934, 0]
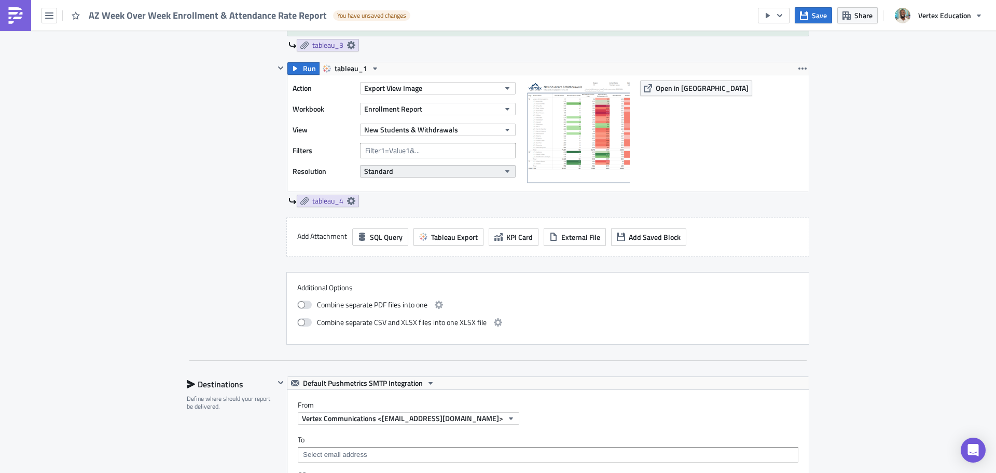
click at [394, 176] on button "Standard" at bounding box center [438, 171] width 156 height 12
click at [396, 174] on button "Standard" at bounding box center [438, 171] width 156 height 12
click at [396, 154] on input "text" at bounding box center [438, 151] width 156 height 16
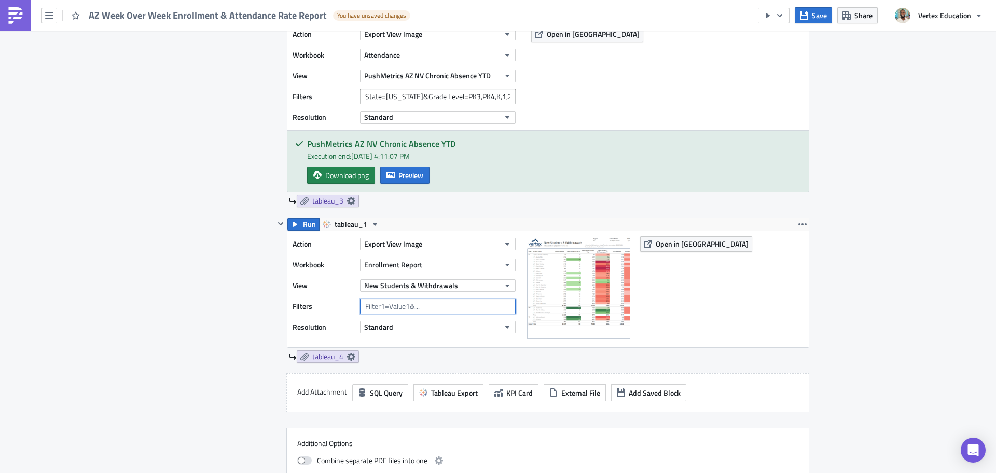
scroll to position [675, 0]
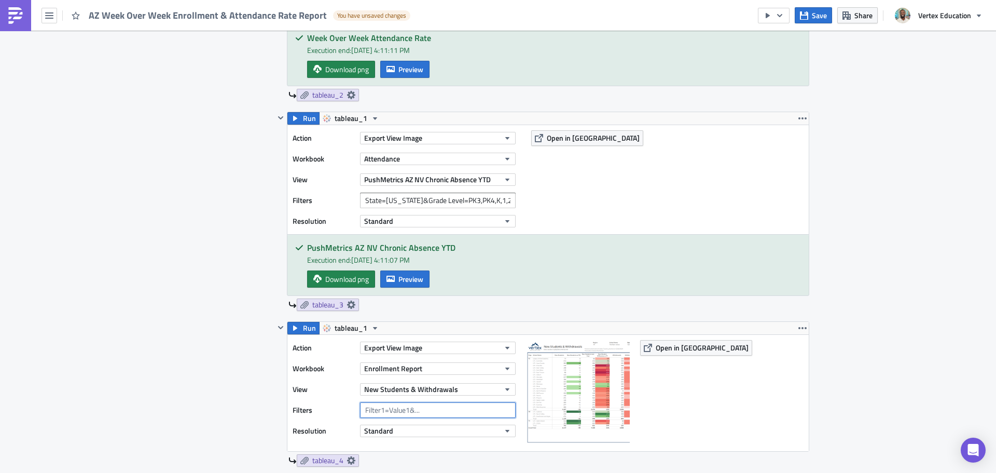
click at [396, 407] on input "text" at bounding box center [438, 410] width 156 height 16
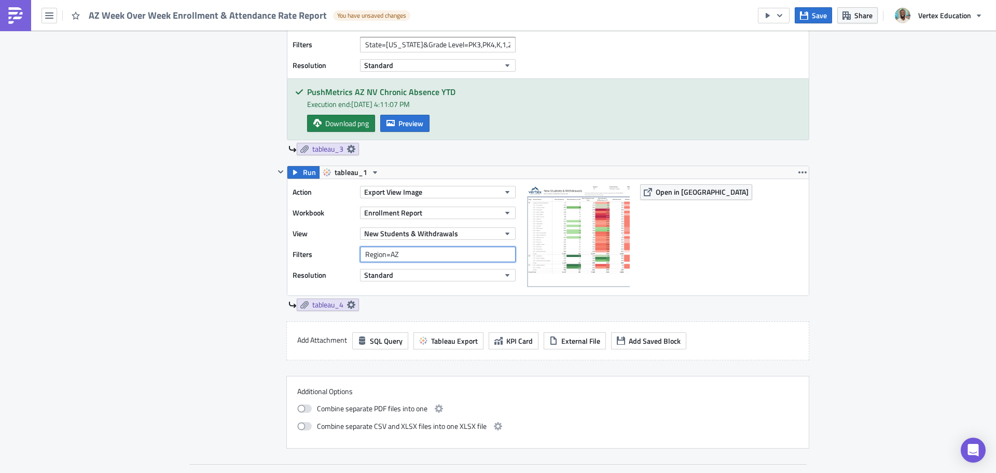
type input "Region=AZ"
click at [303, 175] on span "Run" at bounding box center [309, 172] width 13 height 12
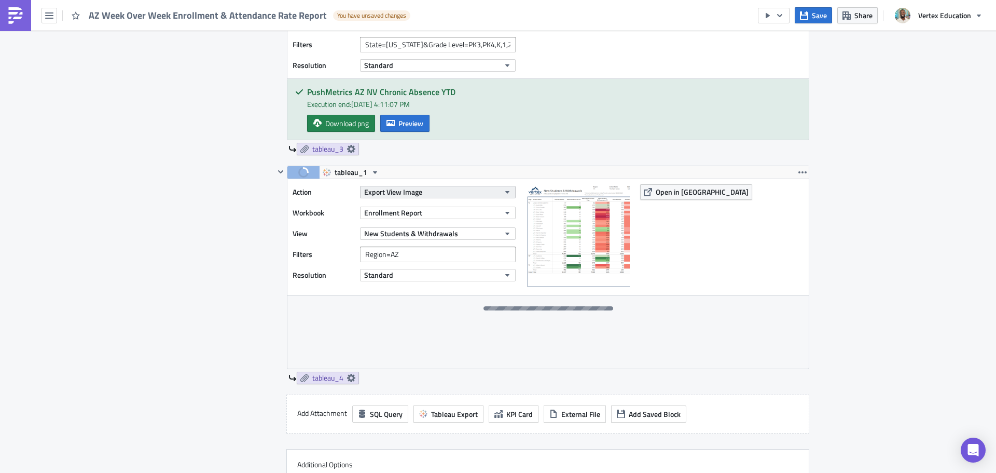
click at [444, 190] on button "Export View Image" at bounding box center [438, 192] width 156 height 12
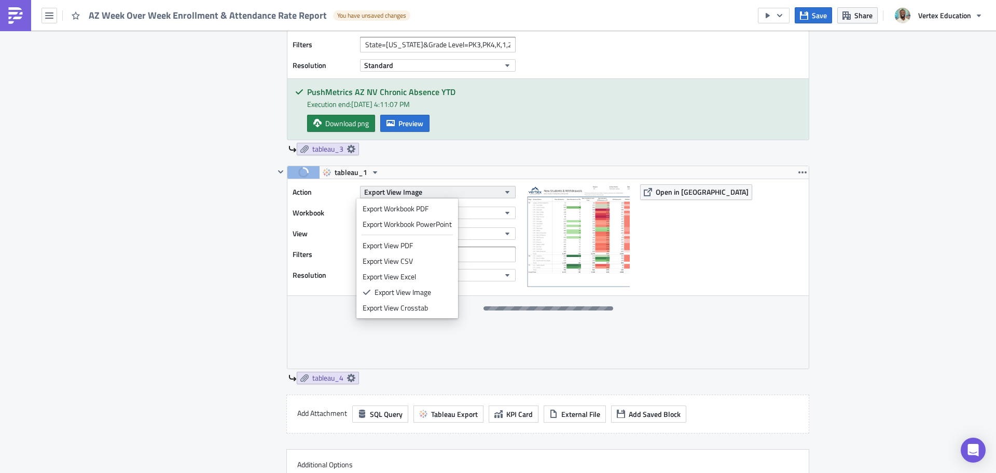
click at [444, 190] on button "Export View Image" at bounding box center [438, 192] width 156 height 12
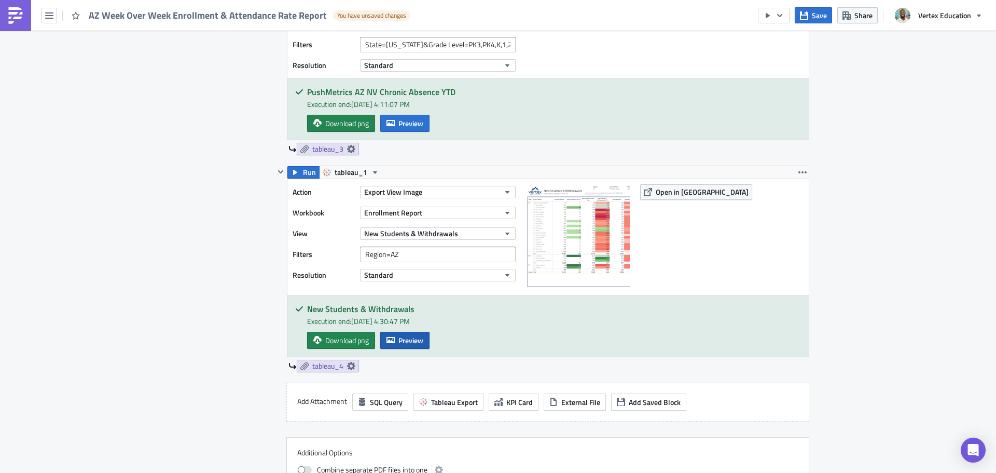
click at [401, 342] on span "Preview" at bounding box center [411, 340] width 25 height 11
click at [910, 248] on body "AZ Week Over Week Enrollment & Attendance Rate Report You have unsaved changes …" at bounding box center [498, 237] width 996 height 474
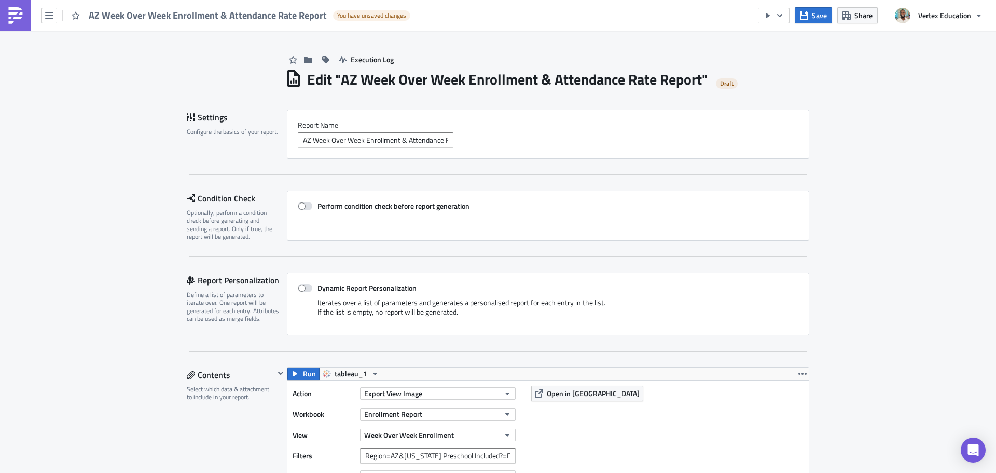
scroll to position [208, 0]
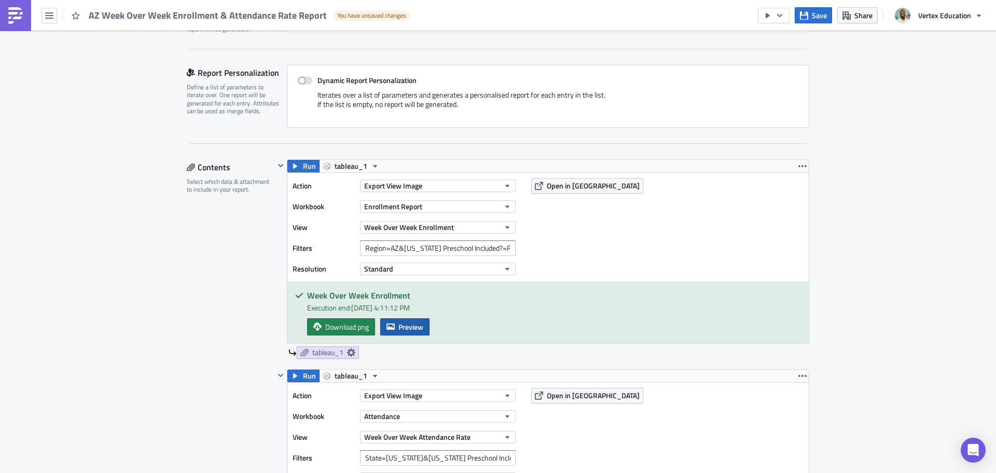
click at [391, 324] on icon "button" at bounding box center [391, 326] width 8 height 6
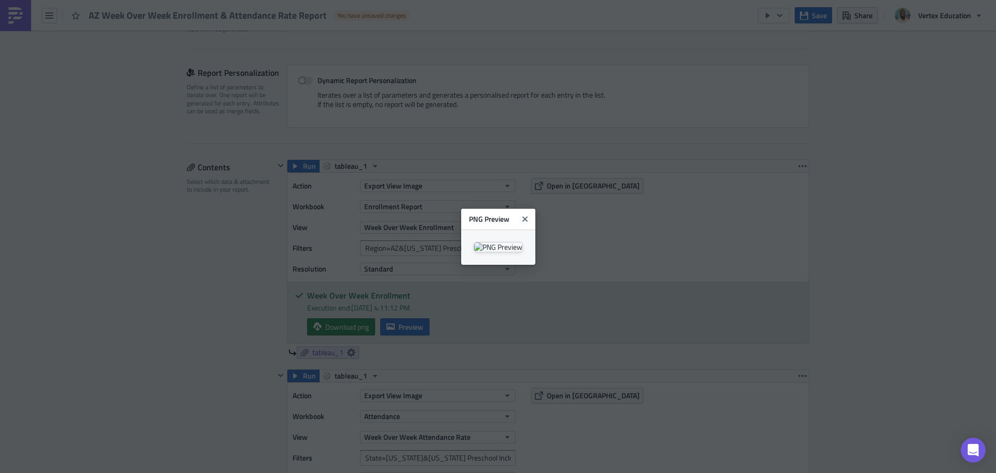
click at [856, 251] on body "AZ Week Over Week Enrollment & Attendance Rate Report You have unsaved changes …" at bounding box center [498, 237] width 996 height 474
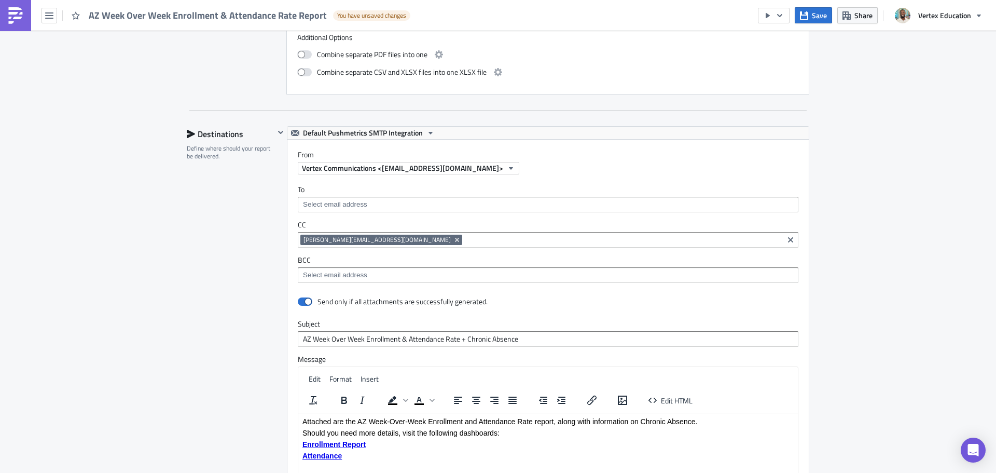
scroll to position [1401, 0]
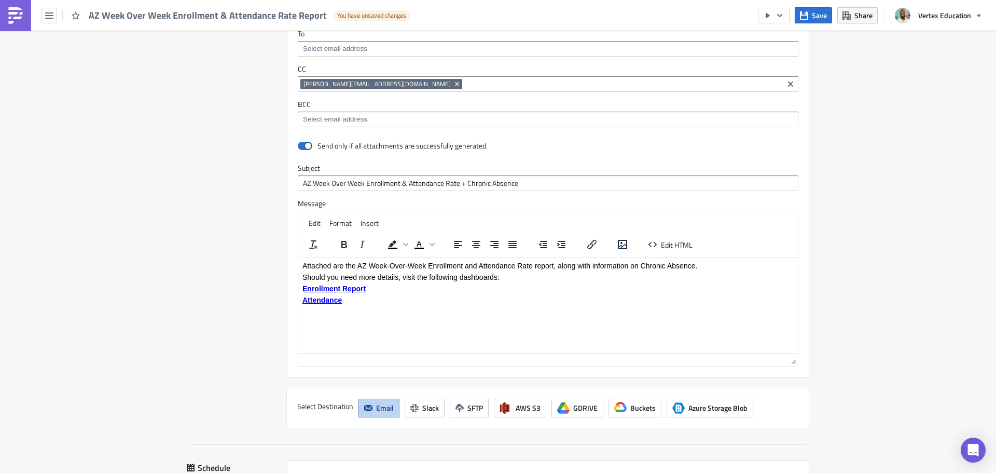
click at [348, 301] on p "Attendance﻿" at bounding box center [548, 299] width 491 height 8
click at [478, 268] on p "Attached are the AZ Week-Over-Week Enrollment and Attendance Rate report, along…" at bounding box center [548, 265] width 491 height 8
drag, startPoint x: 695, startPoint y: 267, endPoint x: 708, endPoint y: 264, distance: 12.8
click at [695, 267] on p "Attached are the AZ Week-Over-Week Enrollment and Attendance Rate report, along…" at bounding box center [548, 265] width 491 height 8
click at [361, 298] on p "Attendance" at bounding box center [548, 299] width 491 height 8
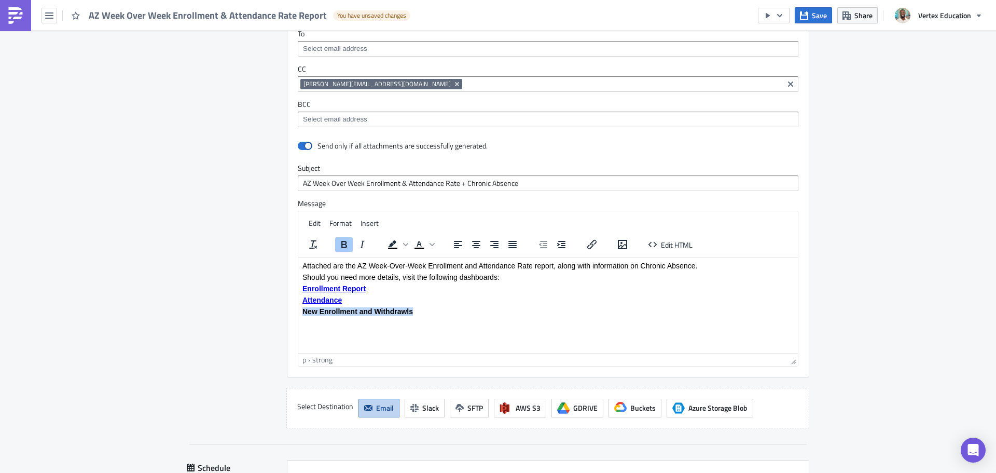
drag, startPoint x: 420, startPoint y: 311, endPoint x: 589, endPoint y: 569, distance: 307.7
click at [298, 311] on html "Attached are the AZ Week-Over-Week Enrollment and Attendance Rate report, along…" at bounding box center [548, 288] width 500 height 62
click at [592, 248] on icon "Insert/edit link" at bounding box center [592, 244] width 12 height 12
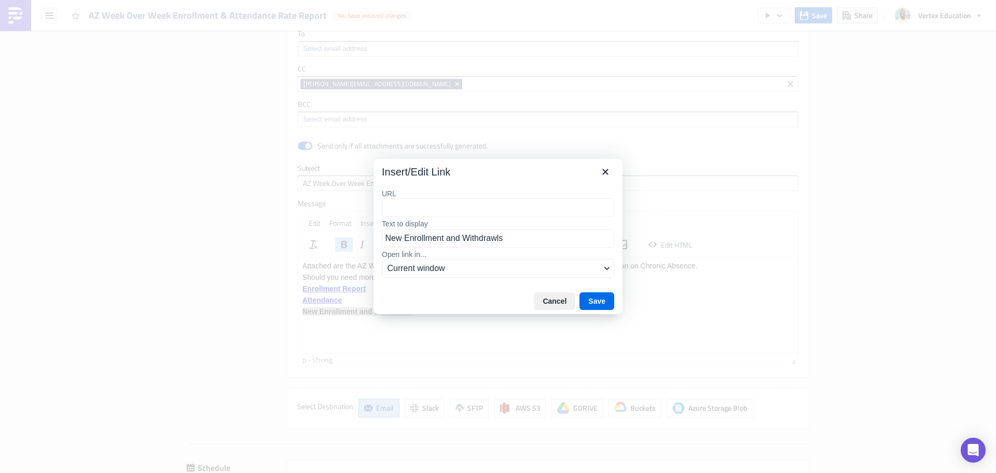
click at [445, 210] on input "URL" at bounding box center [498, 207] width 232 height 19
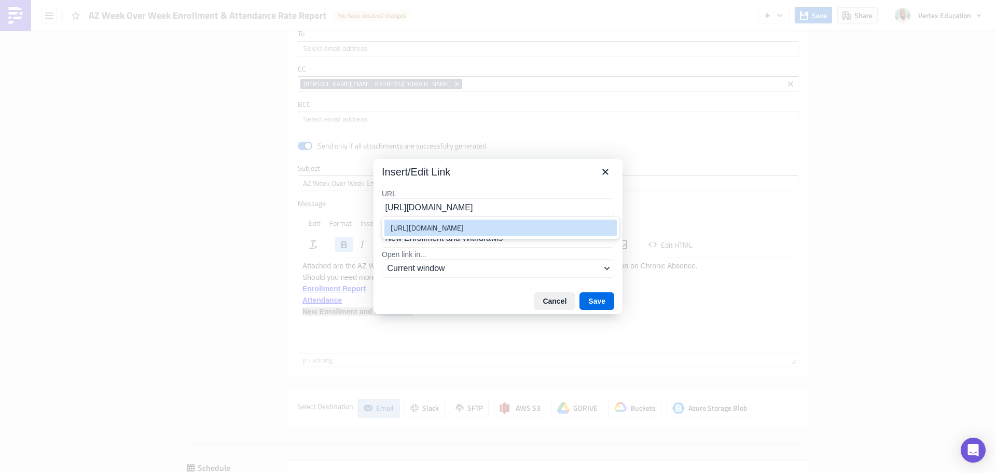
type input "[URL][DOMAIN_NAME]"
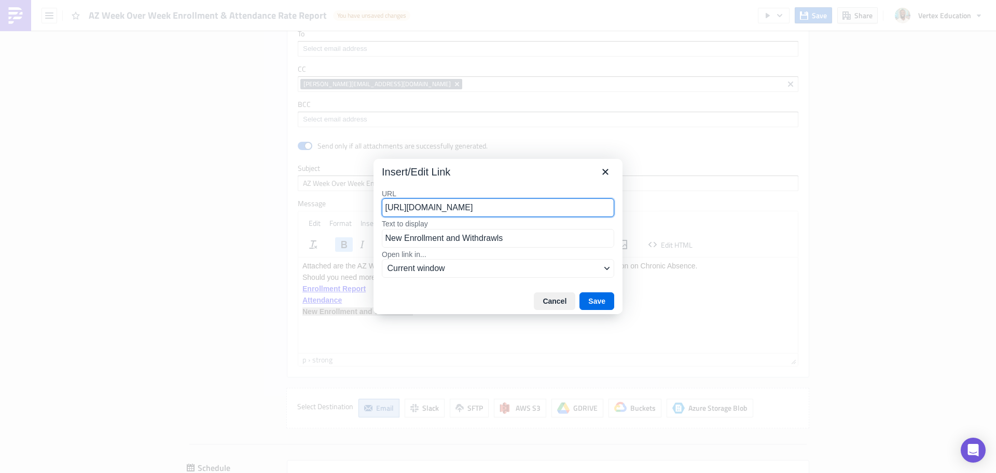
click at [478, 291] on div "Cancel Save" at bounding box center [498, 301] width 249 height 26
click at [596, 299] on button "Save" at bounding box center [597, 301] width 35 height 18
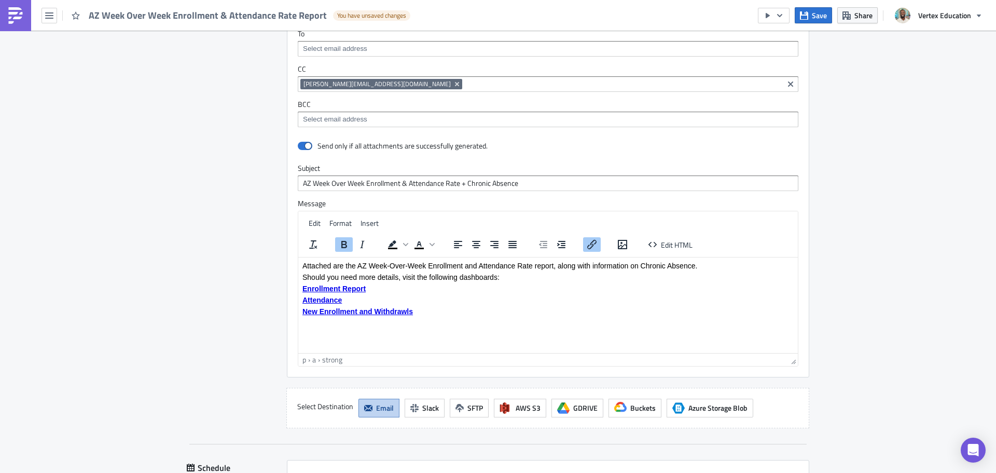
click at [481, 319] on html "Attached are the AZ Week-Over-Week Enrollment and Attendance Rate report, along…" at bounding box center [548, 288] width 500 height 62
click at [436, 310] on p "New Enrollment and Withdrawals﻿" at bounding box center [548, 311] width 491 height 8
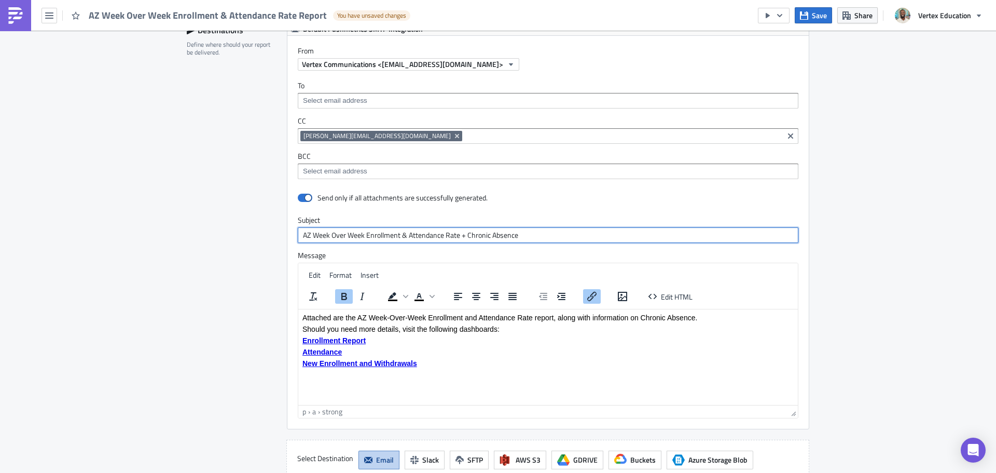
click at [538, 236] on input "AZ Week Over Week Enrollment & Attendance Rate + Chronic Absence" at bounding box center [548, 235] width 501 height 16
click at [611, 371] on html "Attached are the AZ Week-Over-Week Enrollment and Attendance Rate report, along…" at bounding box center [548, 340] width 500 height 62
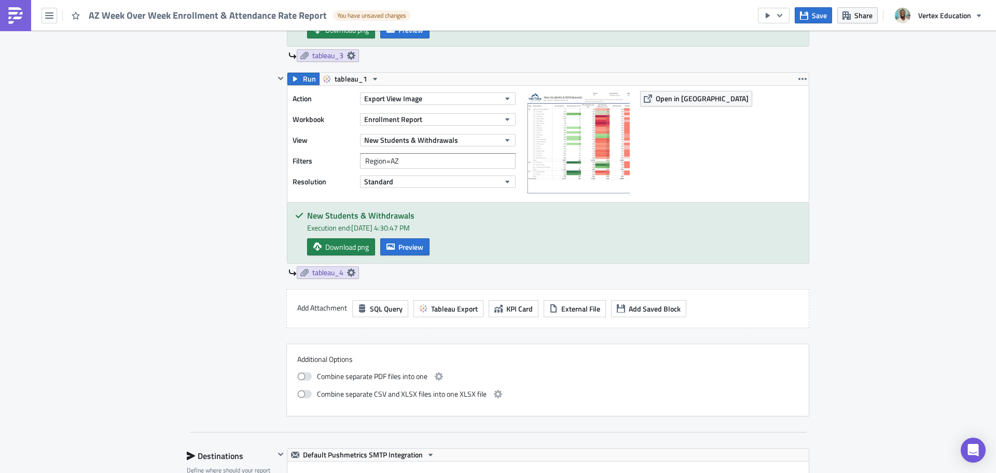
scroll to position [872, 0]
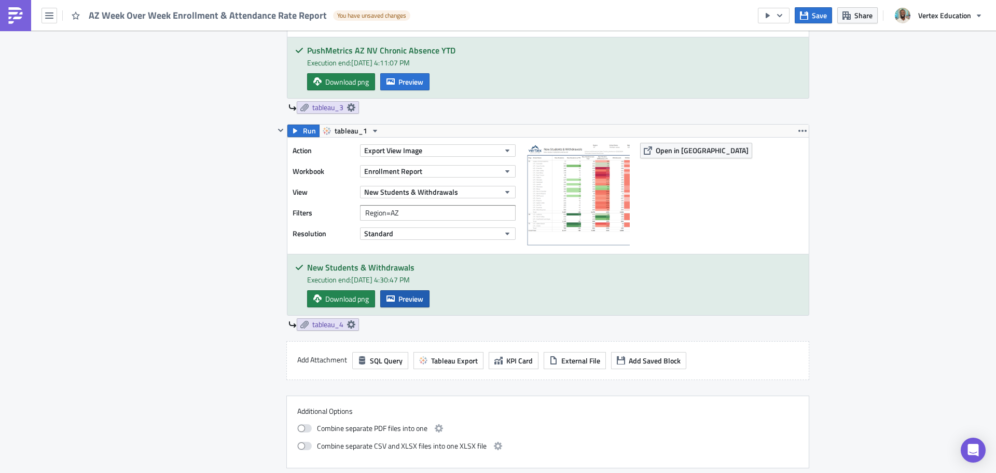
click at [405, 302] on span "Preview" at bounding box center [411, 298] width 25 height 11
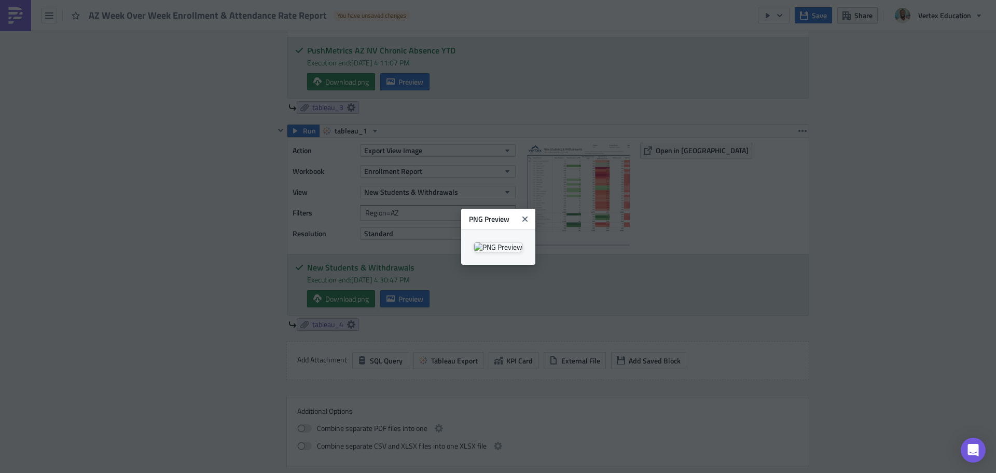
click at [523, 252] on img at bounding box center [498, 247] width 49 height 10
click at [942, 136] on body "AZ Week Over Week Enrollment & Attendance Rate Report You have unsaved changes …" at bounding box center [498, 237] width 996 height 474
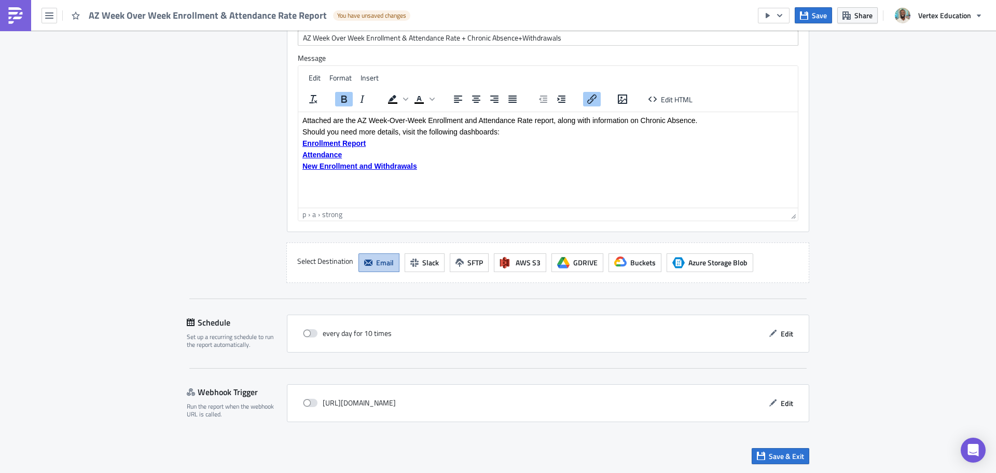
scroll to position [1391, 0]
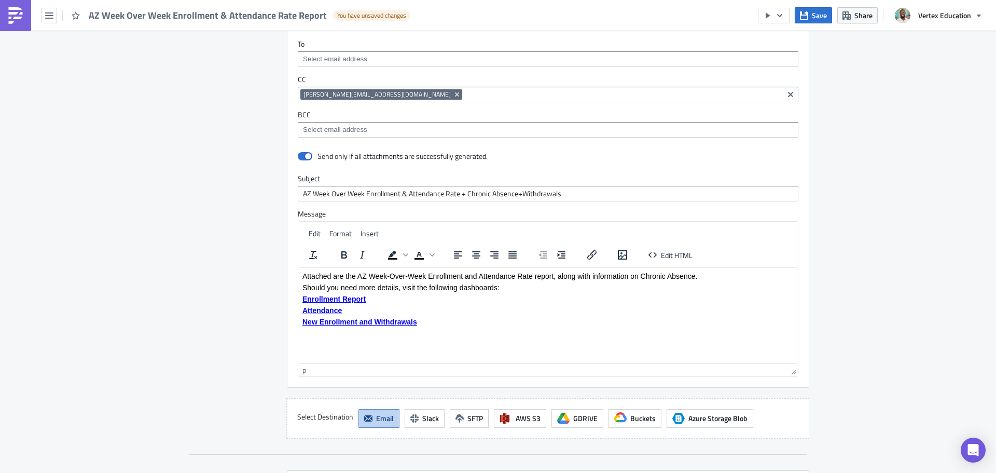
click at [695, 276] on p "Attached are the AZ Week-Over-Week Enrollment and Attendance Rate report, along…" at bounding box center [548, 275] width 491 height 8
click at [557, 280] on body "Attached are the AZ Week-Over-Week Enrollment and Attendance Rate report, along…" at bounding box center [548, 298] width 491 height 54
click at [556, 276] on p "Attached are the AZ Week-Over-Week Enrollment and Attendance Rate report, along…" at bounding box center [548, 275] width 491 height 8
click at [728, 275] on p "Attached are the AZ Week-Over-Week Enrollment and Attendance Rate report, along…" at bounding box center [548, 275] width 491 height 8
click at [729, 275] on p "Attached are the AZ Week-Over-Week Enrollment and Attendance Rate report, along…" at bounding box center [548, 275] width 491 height 8
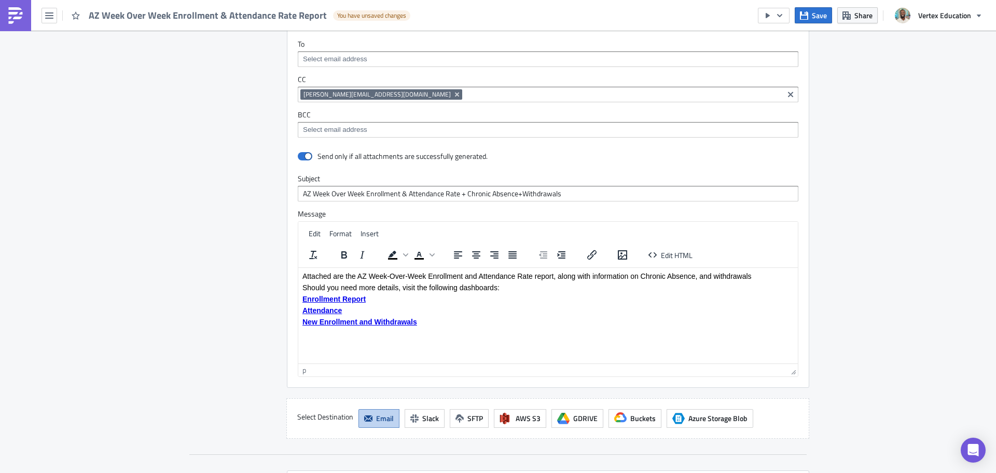
click at [753, 278] on p "Attached are the AZ Week-Over-Week Enrollment and Attendance Rate report, along…" at bounding box center [548, 275] width 491 height 8
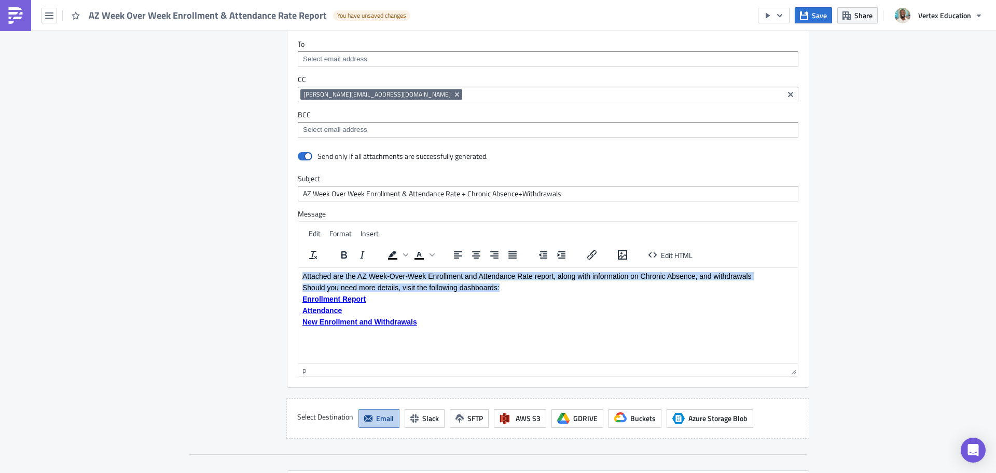
drag, startPoint x: 762, startPoint y: 280, endPoint x: 275, endPoint y: 247, distance: 488.0
click at [298, 267] on html "Attached are the AZ Week-Over-Week Enrollment and Attendance Rate report, along…" at bounding box center [548, 298] width 500 height 62
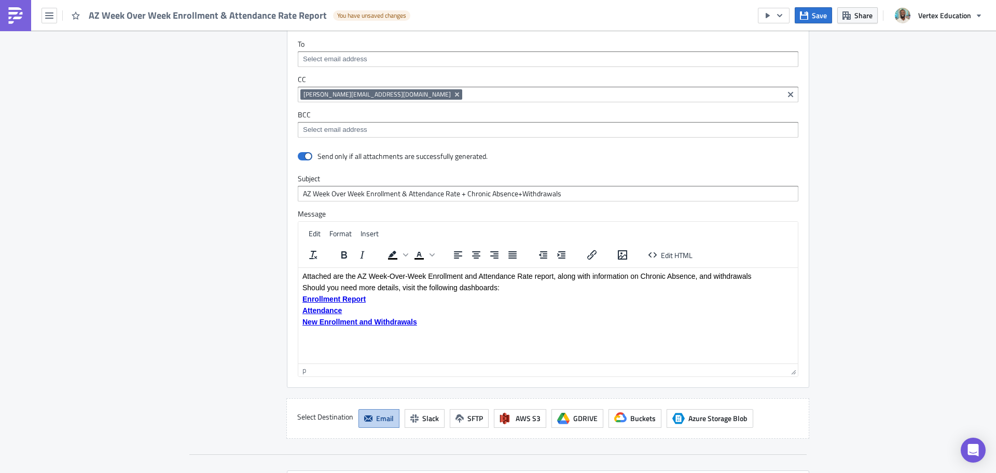
click at [731, 294] on p "Enrollment Report﻿" at bounding box center [548, 298] width 491 height 8
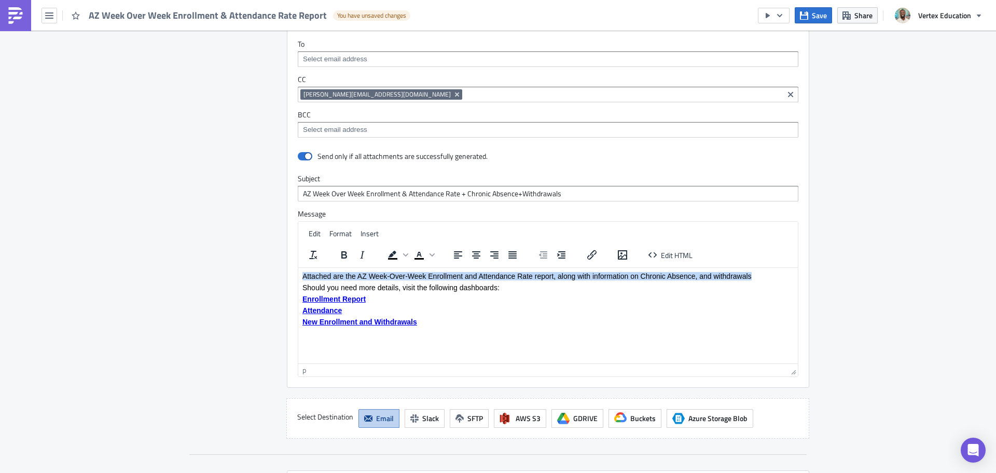
drag, startPoint x: 772, startPoint y: 278, endPoint x: 268, endPoint y: 252, distance: 504.6
click at [298, 267] on html "Attached are the AZ Week-Over-Week Enrollment and Attendance Rate report, along…" at bounding box center [548, 298] width 500 height 62
copy p "Attached are the AZ Week-Over-Week Enrollment and Attendance Rate report, along…"
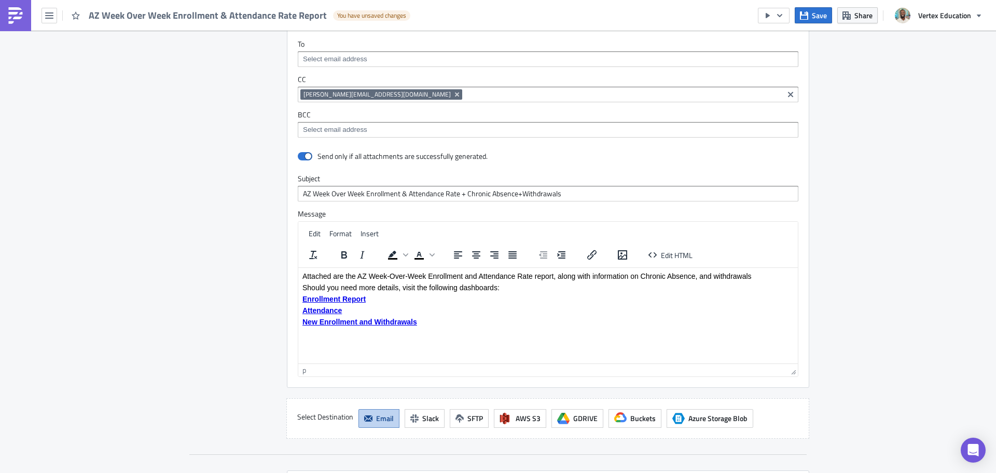
drag, startPoint x: 527, startPoint y: 291, endPoint x: 544, endPoint y: 288, distance: 16.9
click at [529, 290] on body "Attached are the AZ Week-Over-Week Enrollment and Attendance Rate report, along…" at bounding box center [548, 298] width 491 height 54
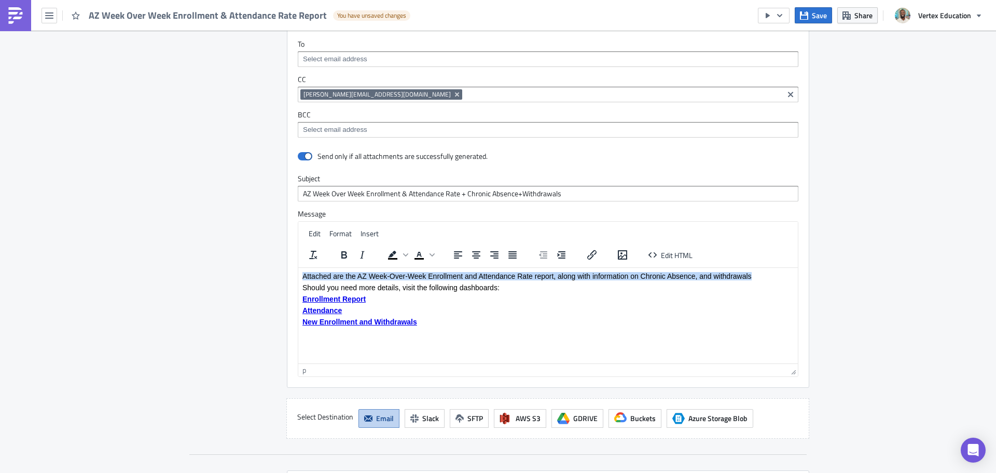
drag, startPoint x: 772, startPoint y: 275, endPoint x: 542, endPoint y: 511, distance: 329.6
click at [298, 267] on html "Attached are the AZ Week-Over-Week Enrollment and Attendance Rate report, along…" at bounding box center [548, 298] width 500 height 62
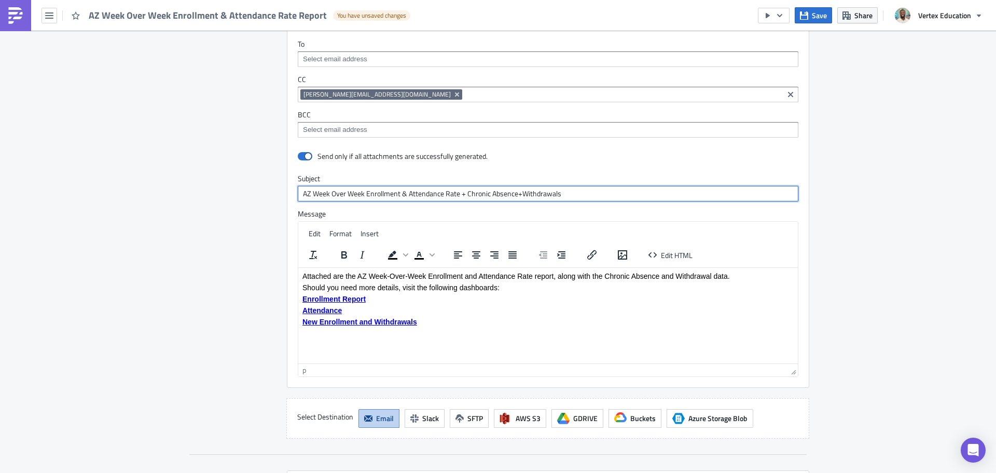
click at [299, 193] on input "AZ Week Over Week Enrollment & Attendance Rate + Chronic Absence+Withdrawals" at bounding box center [548, 194] width 501 height 16
click at [612, 199] on input "AZ Week Over Week Enrollment & Attendance Rate + Chronic Absence+Withdrawals" at bounding box center [548, 194] width 501 height 16
click at [593, 193] on input "AZ Week Over Week Enrollment & Attendance Rate + Chronic Absence+Withdrawals" at bounding box center [548, 194] width 501 height 16
click at [496, 192] on input "AZ Week Over Week Enrollment & Attendance Rate + Chronic Absence+Withdrawals" at bounding box center [548, 194] width 501 height 16
click at [515, 195] on input "AZ Week Over Week Enrollment & Attendance Rate + Chronic Absence+Withdrawals" at bounding box center [548, 194] width 501 height 16
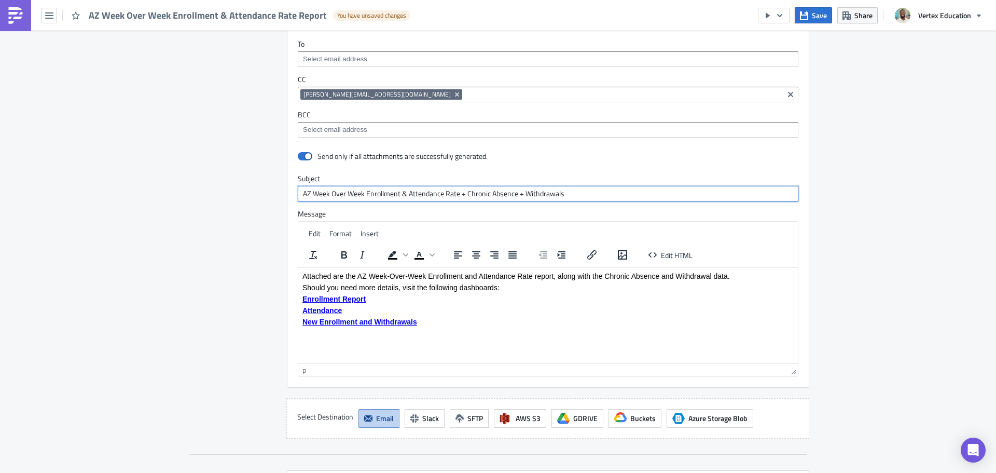
type input "AZ Week Over Week Enrollment & Attendance Rate + Chronic Absence + Withdrawals"
click at [464, 324] on p "New Enrollment and Withdrawals" at bounding box center [548, 321] width 491 height 8
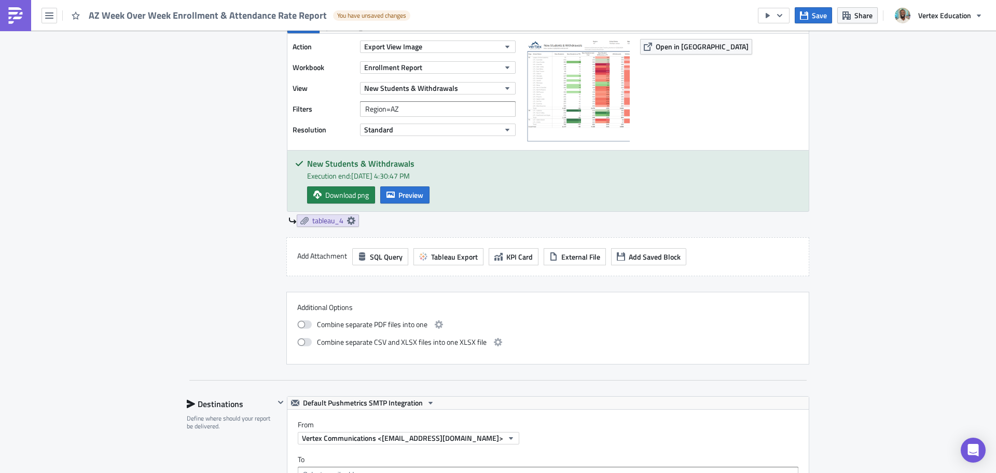
scroll to position [768, 0]
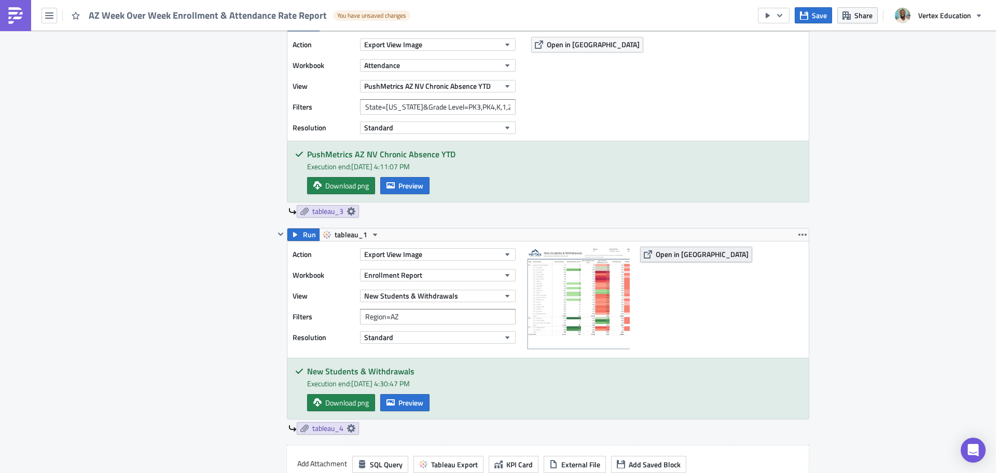
click at [666, 258] on span "Open in [GEOGRAPHIC_DATA]" at bounding box center [702, 254] width 93 height 11
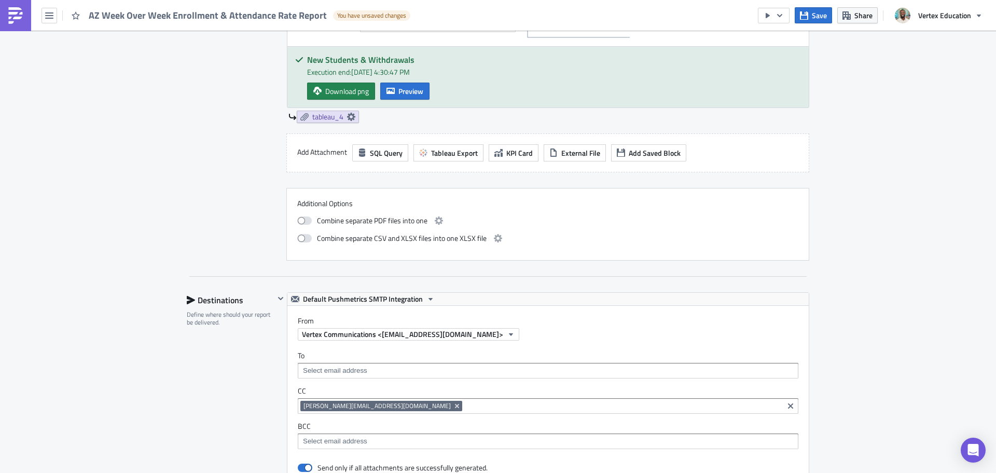
scroll to position [1339, 0]
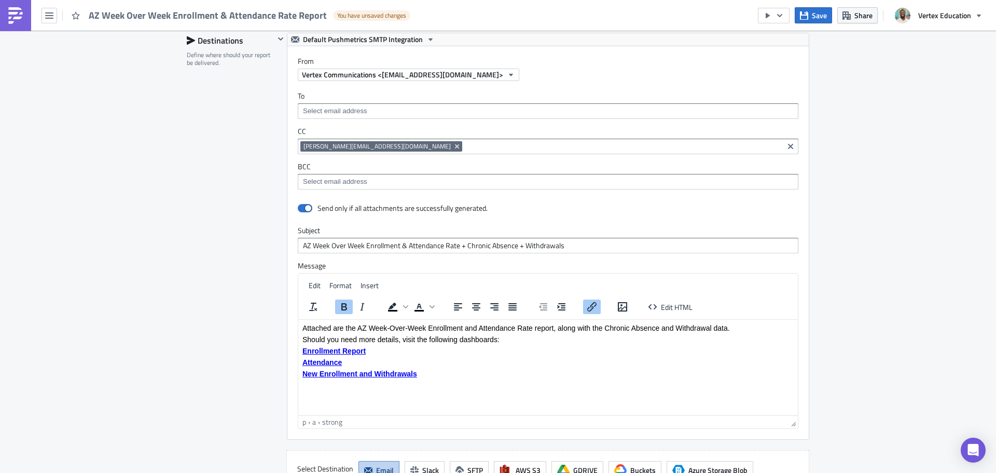
click at [465, 146] on input at bounding box center [623, 146] width 316 height 10
click at [433, 108] on input at bounding box center [547, 111] width 495 height 10
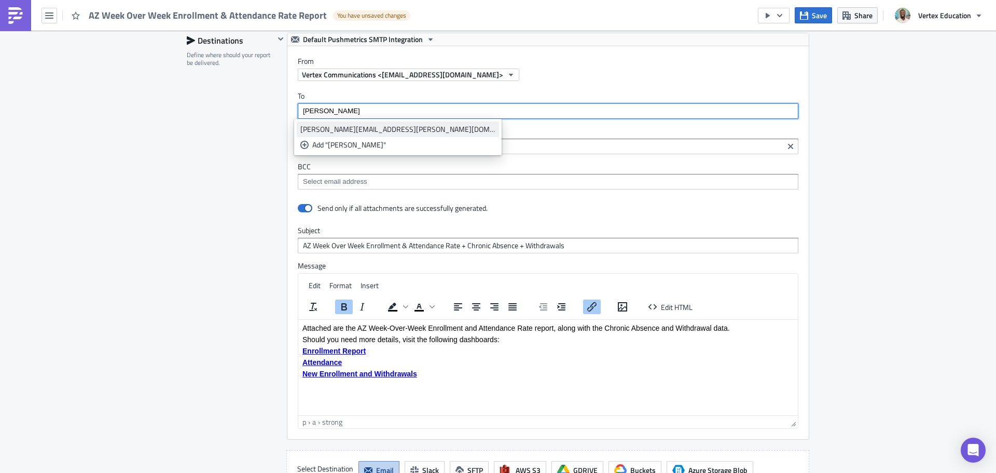
type input "[PERSON_NAME]"
click at [406, 132] on div "[PERSON_NAME][EMAIL_ADDRESS][PERSON_NAME][DOMAIN_NAME]" at bounding box center [397, 129] width 195 height 10
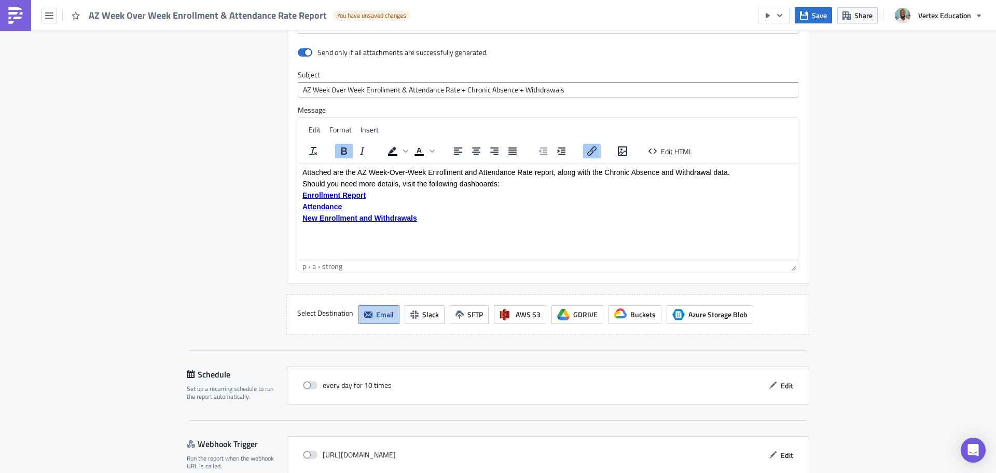
scroll to position [1287, 0]
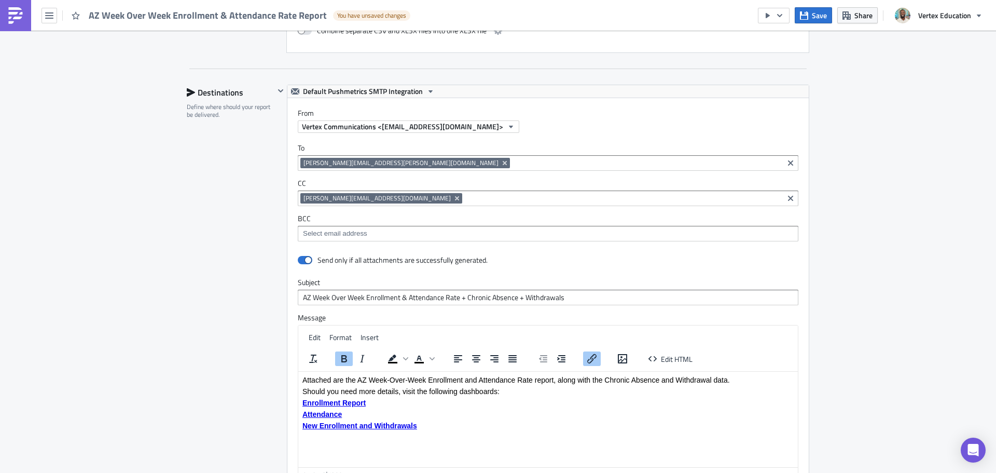
click at [304, 381] on p "Attached are the AZ Week-Over-Week Enrollment and Attendance Rate report, along…" at bounding box center [548, 379] width 491 height 8
click at [300, 299] on input "AZ Week Over Week Enrollment & Attendance Rate + Chronic Absence + Withdrawals" at bounding box center [548, 298] width 501 height 16
type input "AZ Week Over Week Enrollment & Attendance Rate + Chronic Absence + Withdrawals"
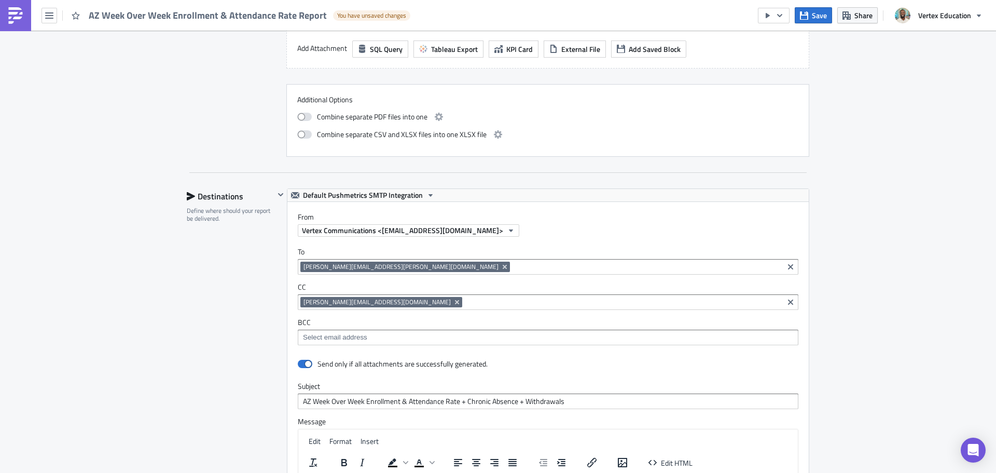
scroll to position [1028, 0]
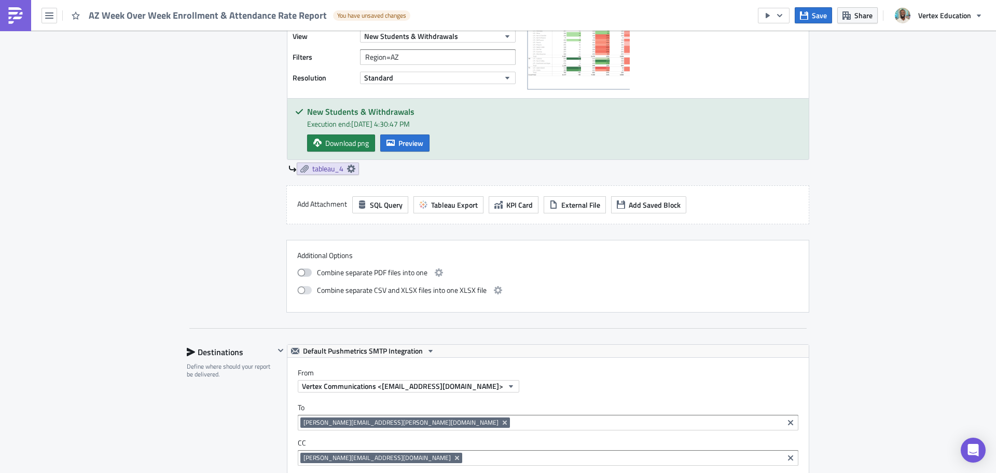
click at [294, 271] on div "Additional Options Combine separate PDF files into one Combine separate CSV and…" at bounding box center [547, 276] width 523 height 73
click at [297, 272] on span at bounding box center [304, 272] width 15 height 8
click at [299, 272] on input "checkbox" at bounding box center [302, 271] width 7 height 7
click at [299, 273] on span at bounding box center [304, 272] width 15 height 8
click at [299, 273] on input "checkbox" at bounding box center [302, 271] width 7 height 7
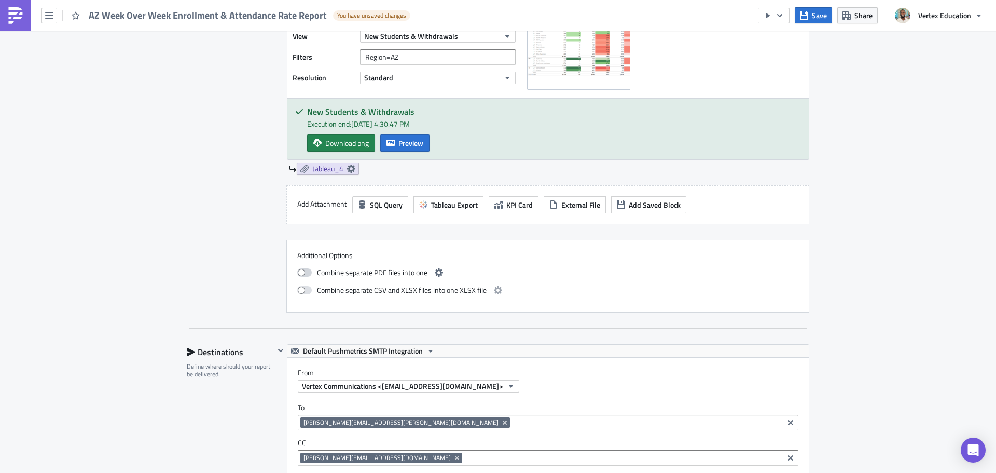
checkbox input "false"
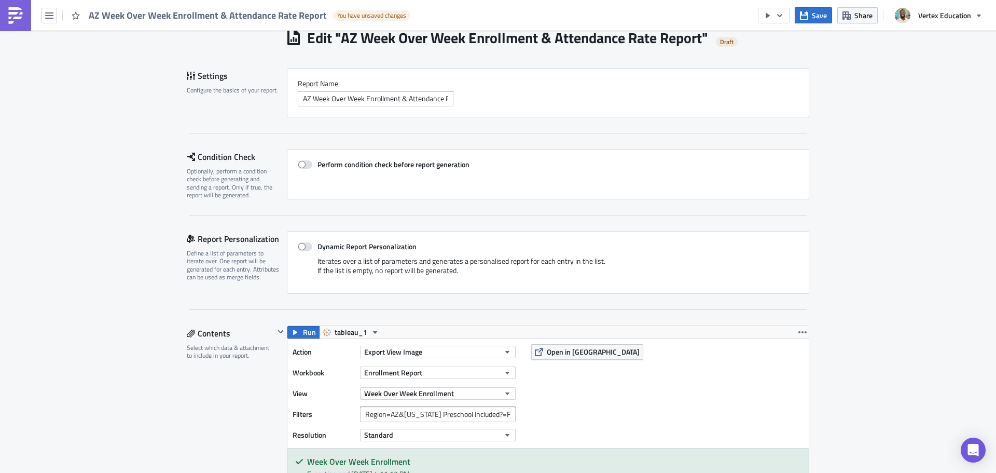
scroll to position [0, 0]
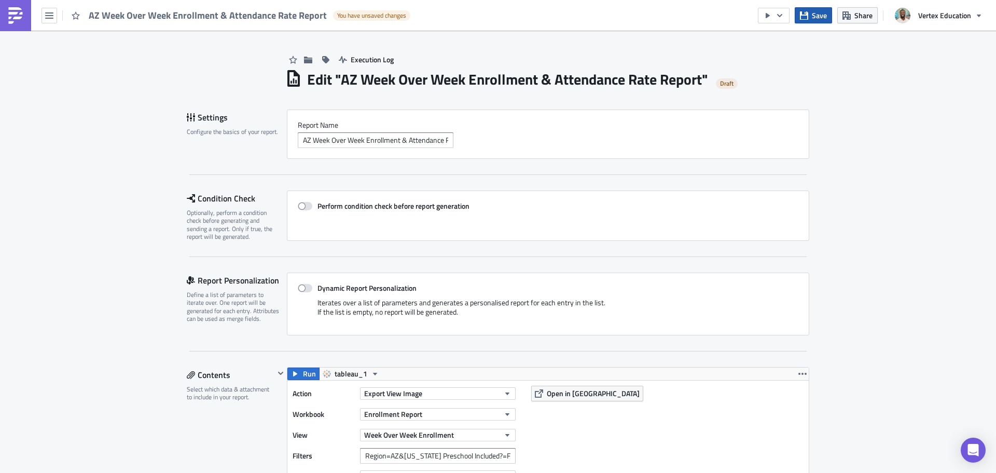
click at [806, 7] on button "Save" at bounding box center [813, 15] width 37 height 16
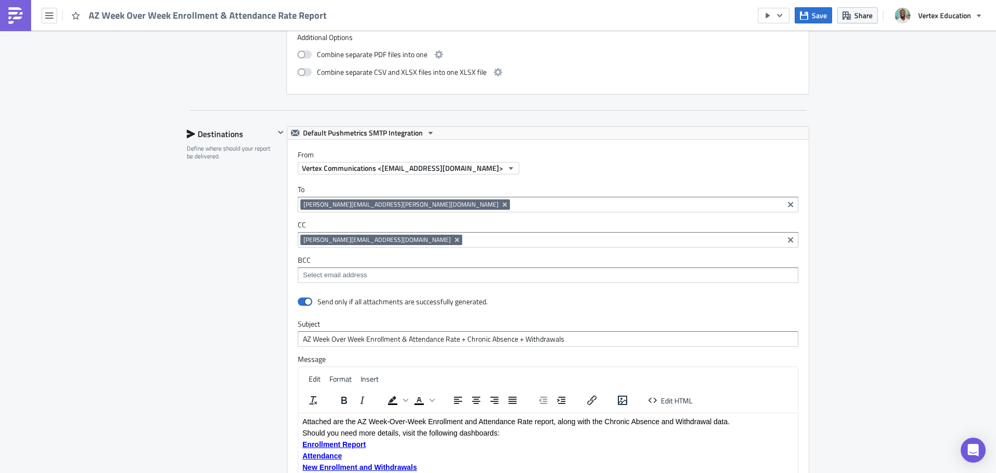
scroll to position [1547, 0]
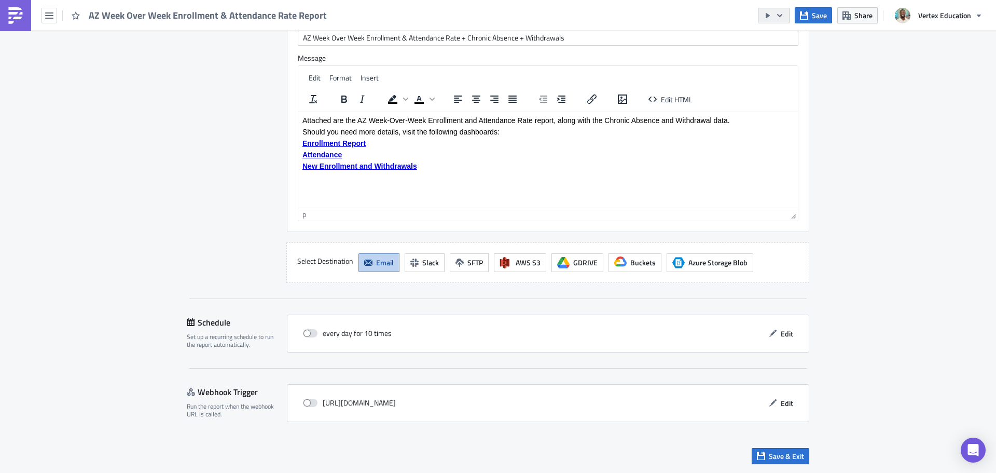
click at [772, 17] on icon "button" at bounding box center [768, 15] width 8 height 8
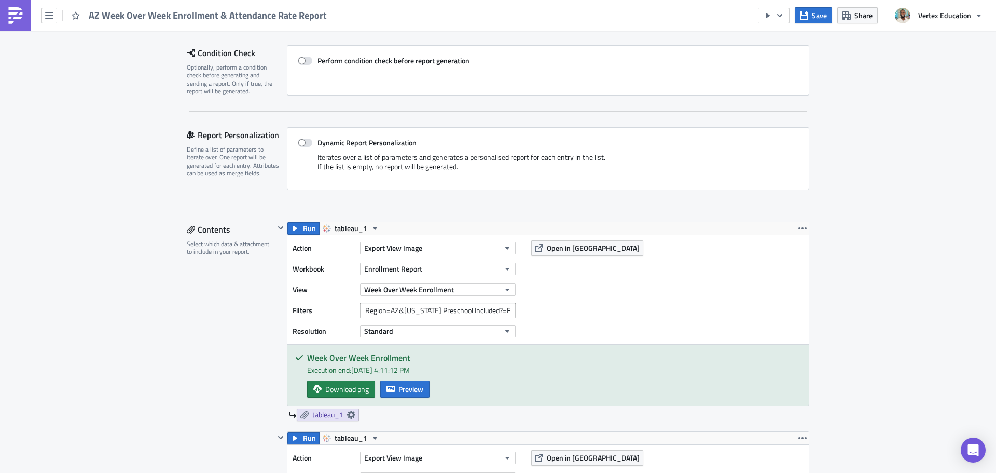
scroll to position [0, 0]
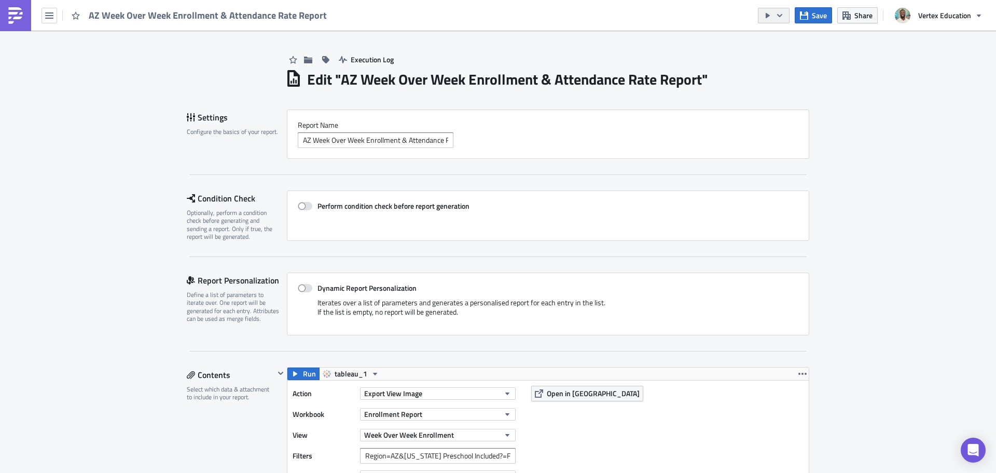
click at [767, 15] on icon "button" at bounding box center [768, 15] width 4 height 5
click at [792, 59] on div "Run Report" at bounding box center [805, 57] width 81 height 10
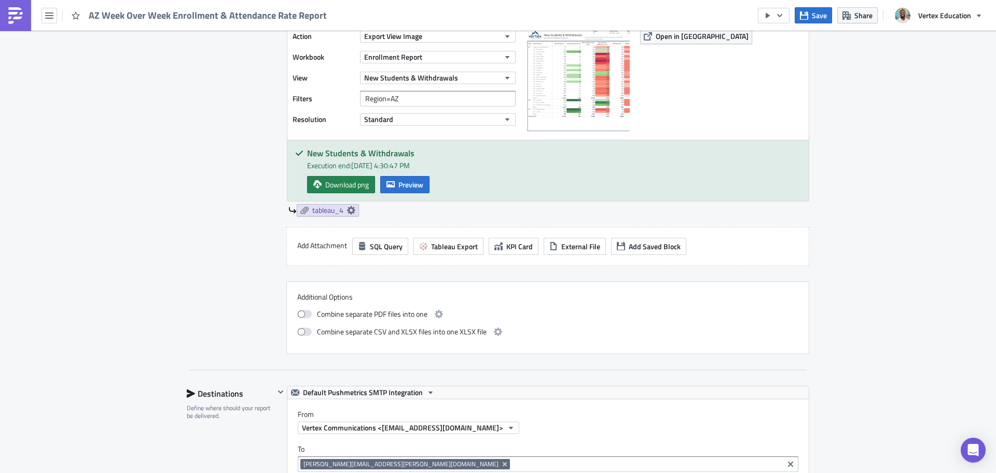
scroll to position [1297, 0]
